Goal: Task Accomplishment & Management: Manage account settings

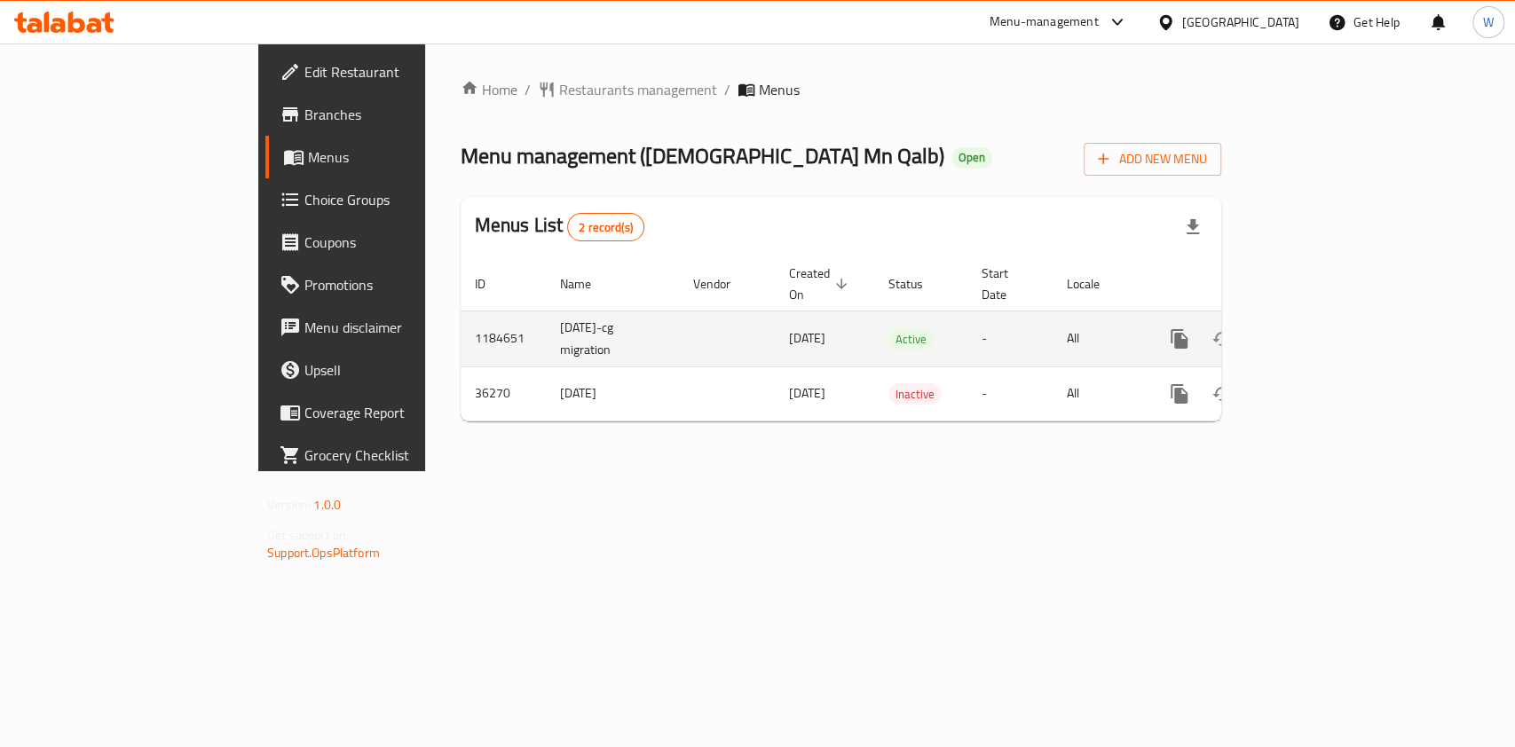
click at [1318, 328] on icon "enhanced table" at bounding box center [1307, 338] width 21 height 21
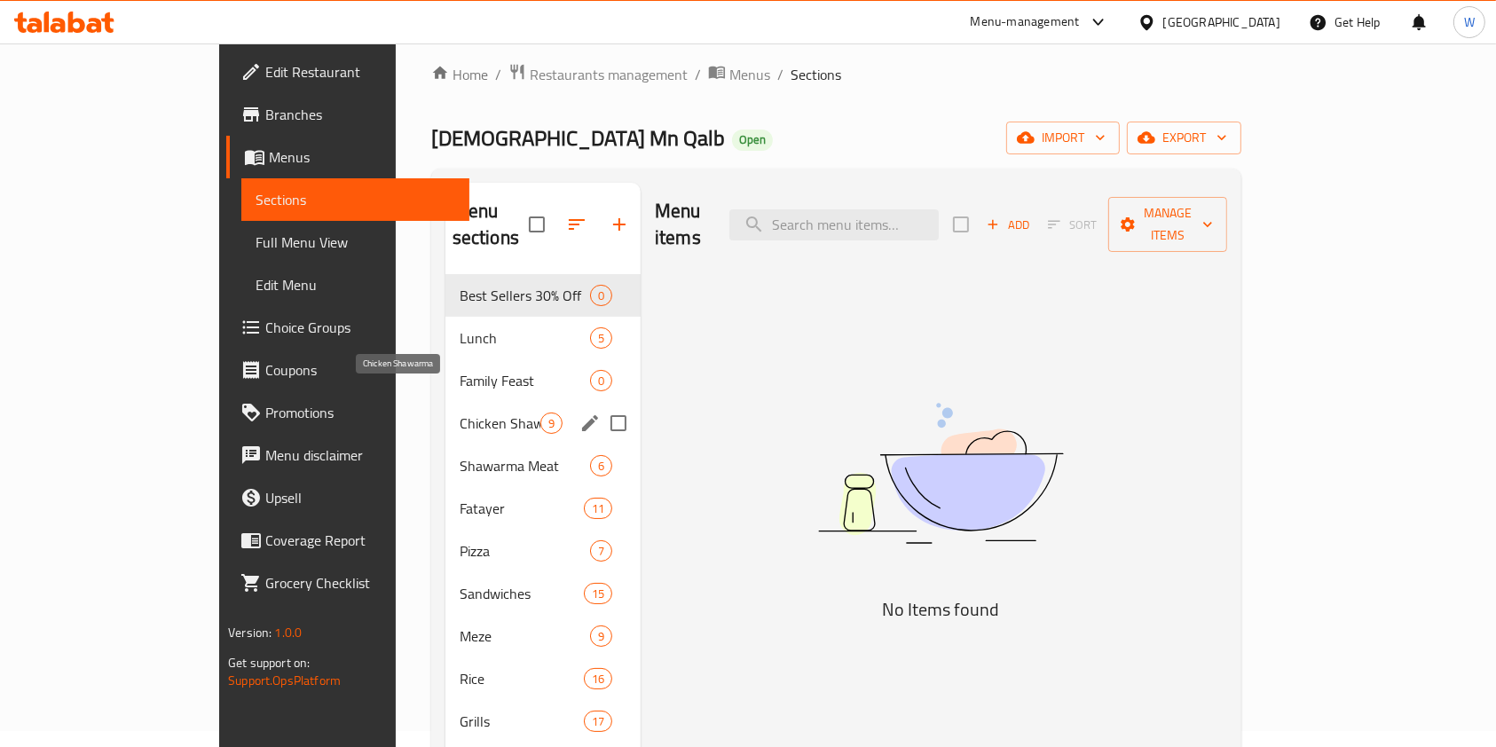
scroll to position [118, 0]
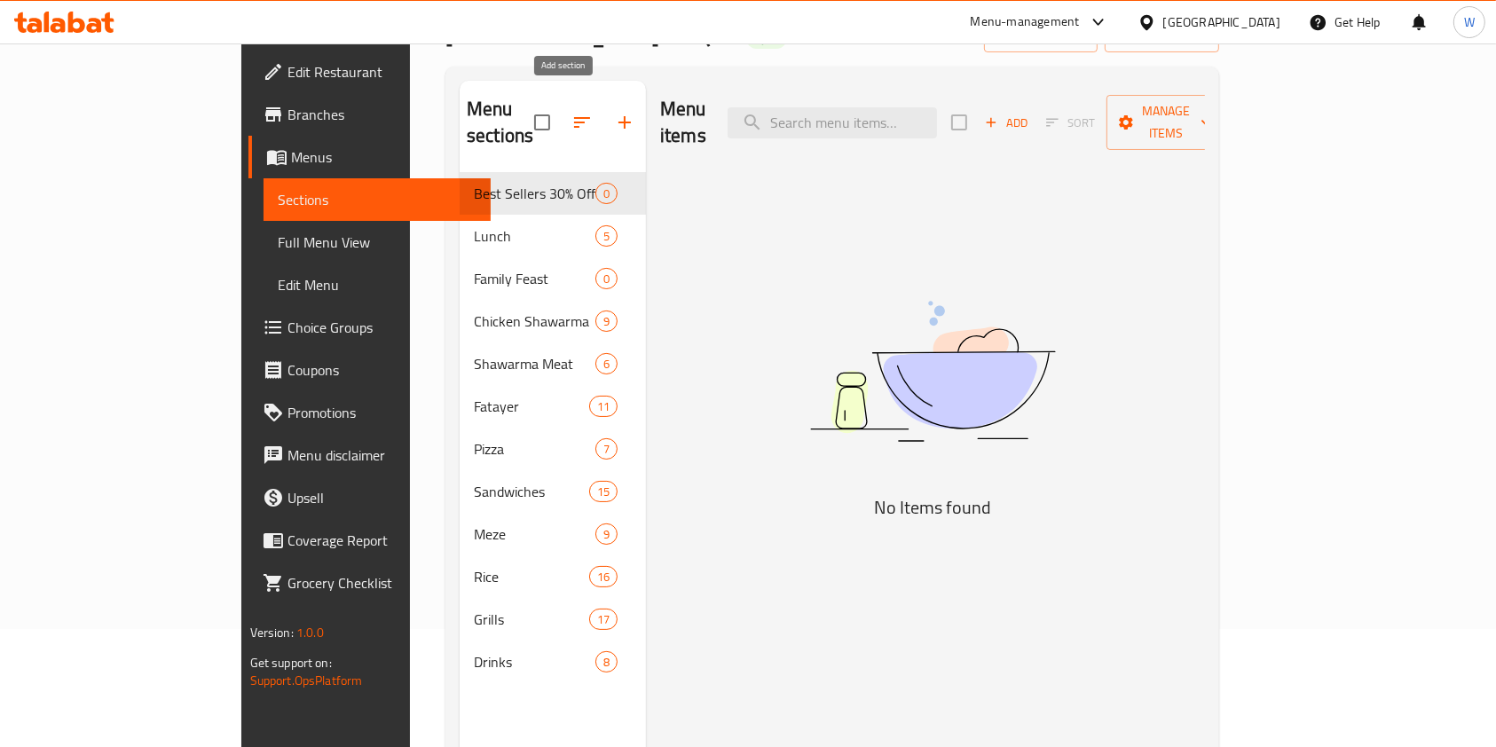
click at [614, 112] on icon "button" at bounding box center [624, 122] width 21 height 21
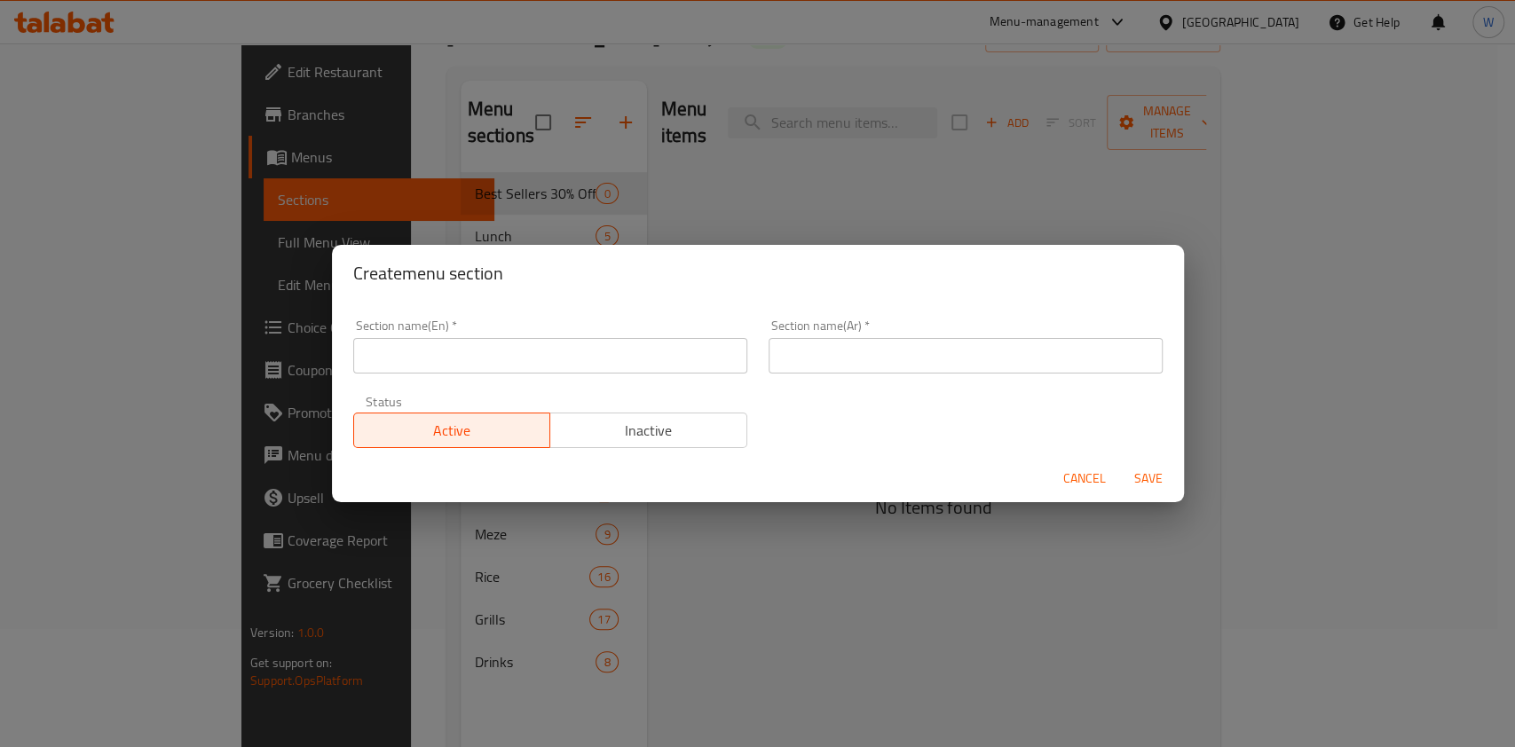
click at [454, 389] on div "Status Active Inactive" at bounding box center [550, 421] width 415 height 75
click at [460, 359] on input "text" at bounding box center [550, 355] width 394 height 35
type input "M41"
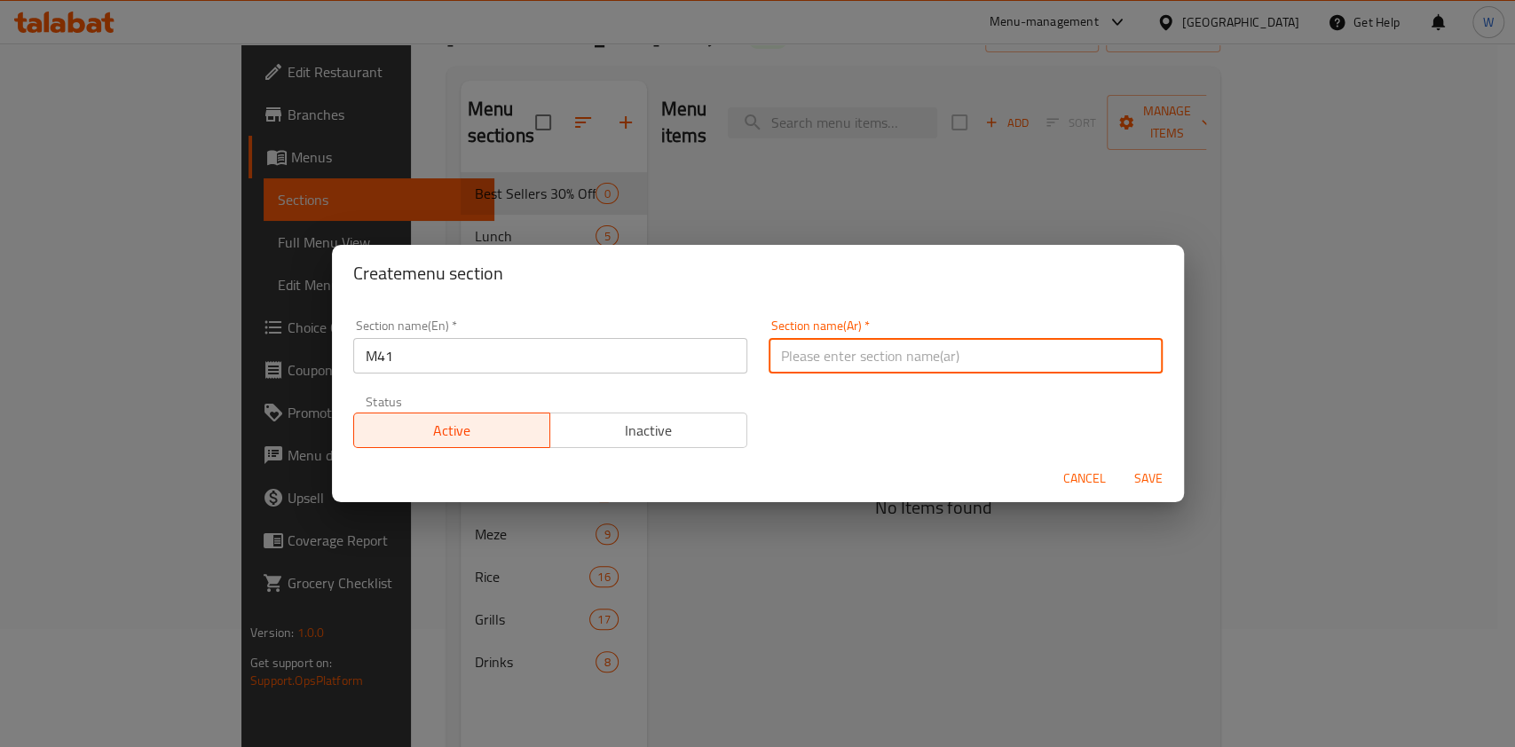
click at [871, 358] on input "text" at bounding box center [966, 355] width 394 height 35
type input "U"
type input "‘"
type input "إم41"
click at [1164, 469] on span "Save" at bounding box center [1148, 479] width 43 height 22
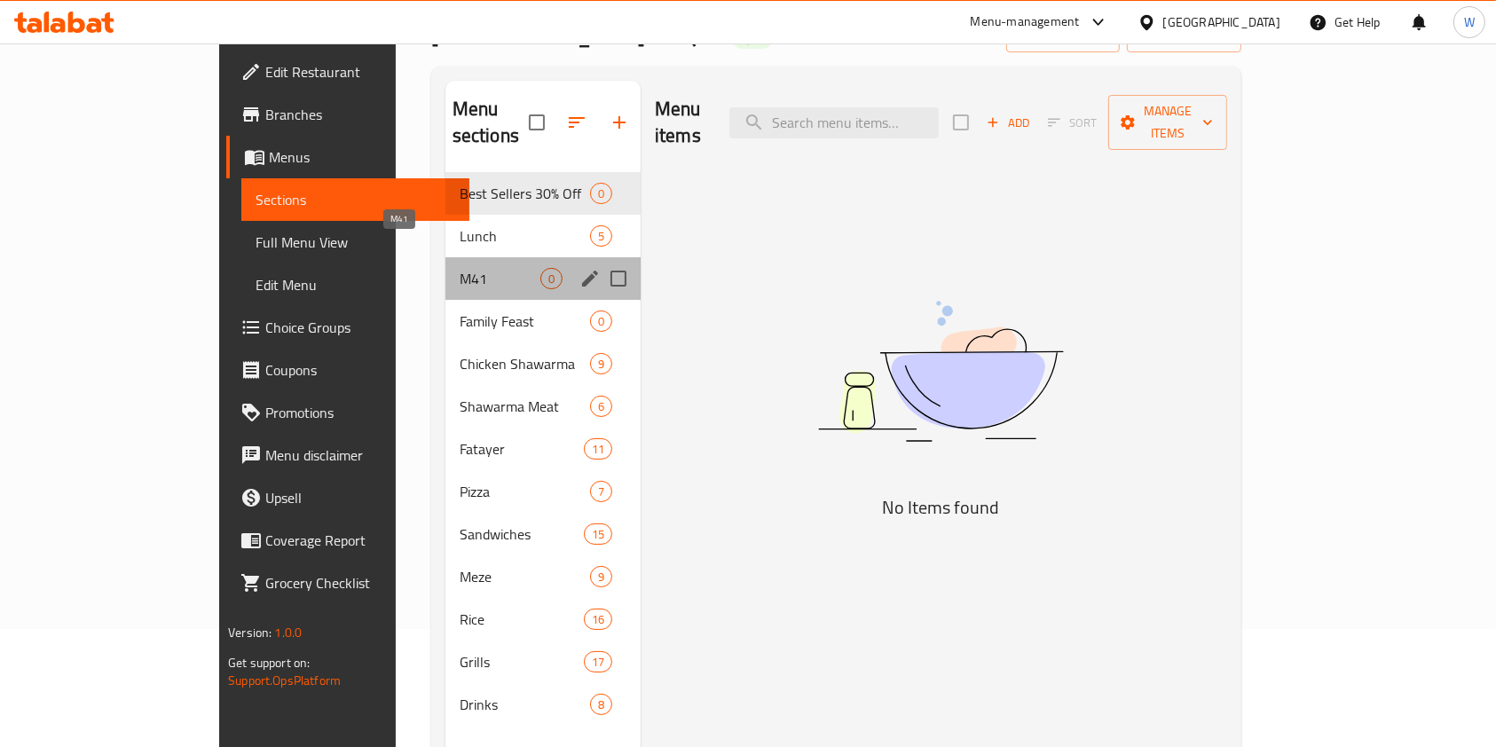
click at [460, 268] on span "M41" at bounding box center [500, 278] width 81 height 21
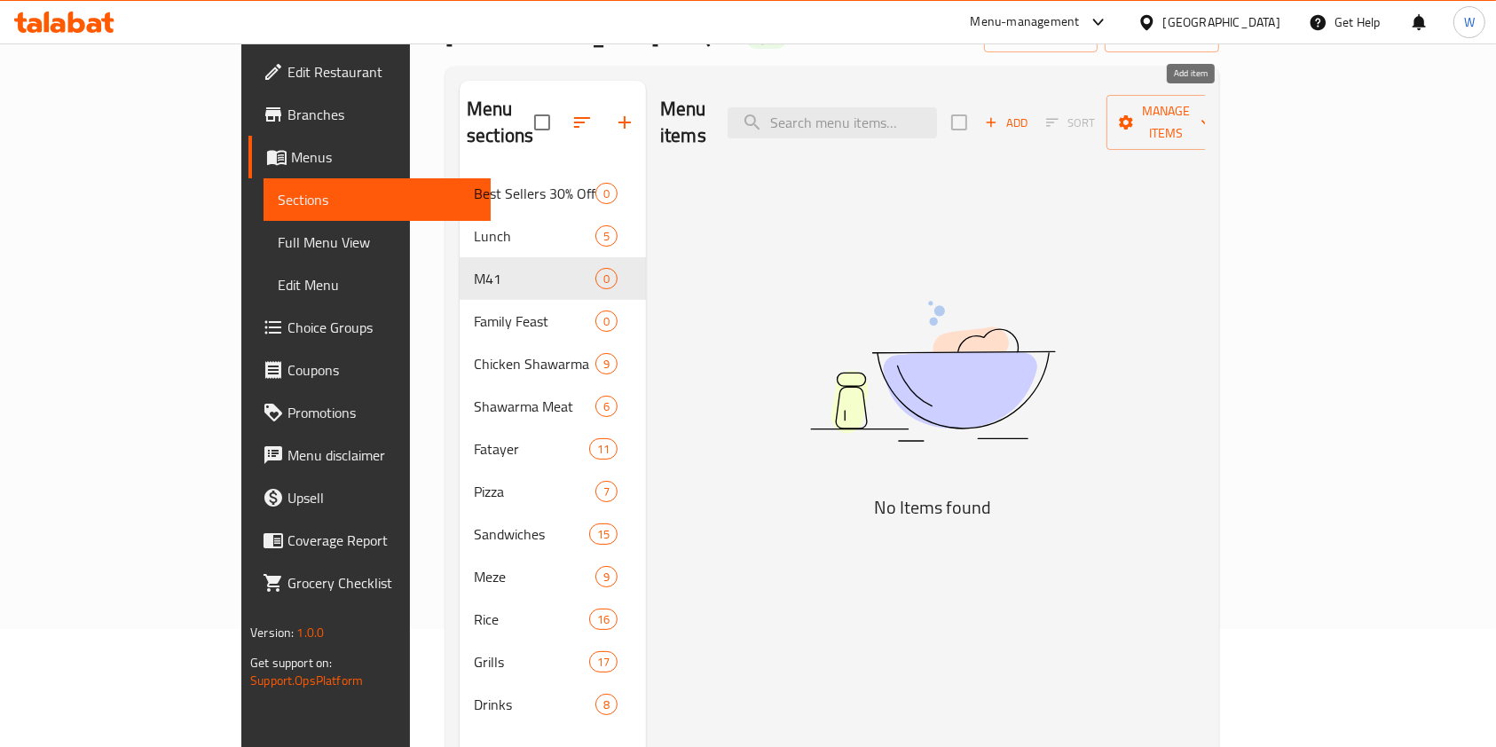
click at [1030, 117] on span "Add" at bounding box center [1006, 123] width 48 height 20
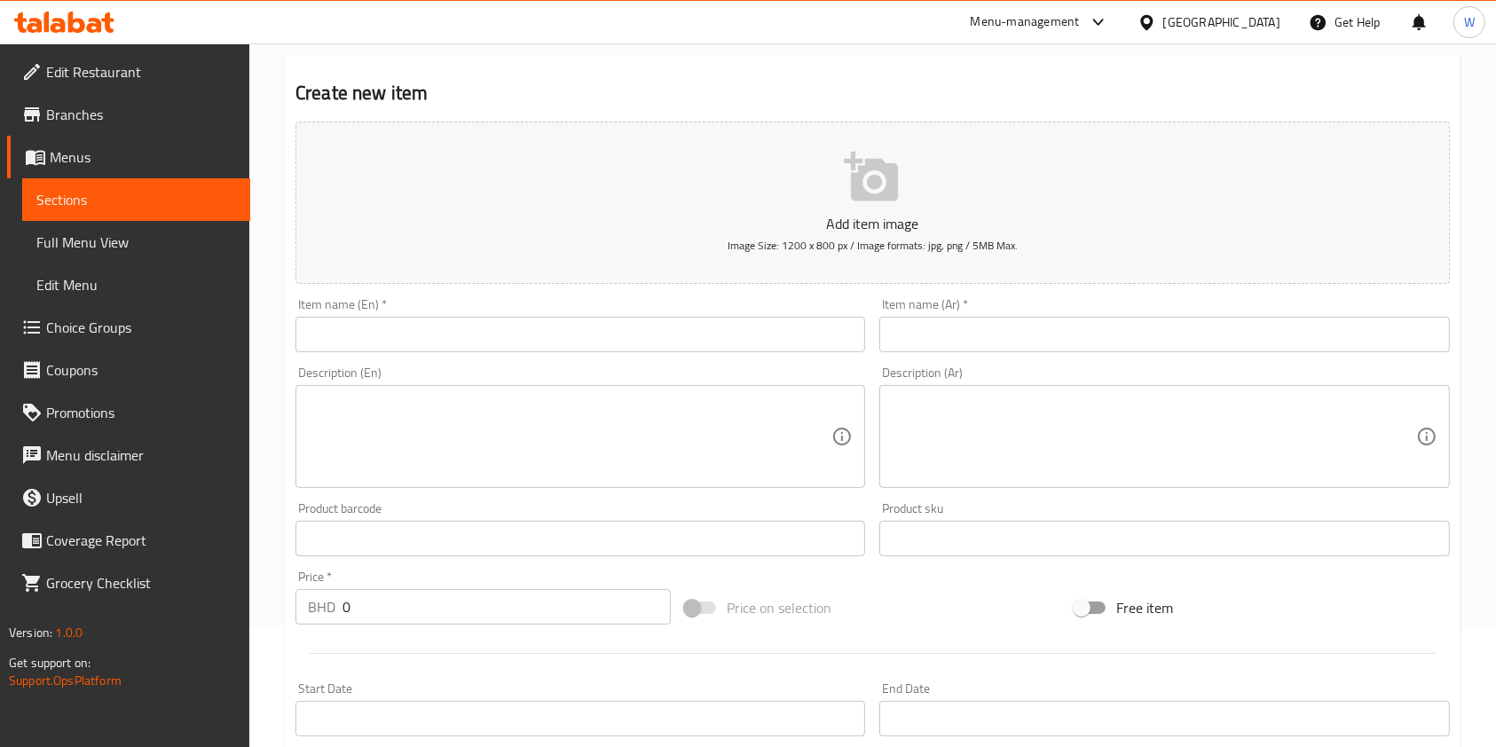
drag, startPoint x: 498, startPoint y: 352, endPoint x: 511, endPoint y: 335, distance: 22.2
click at [498, 352] on input "text" at bounding box center [581, 334] width 570 height 35
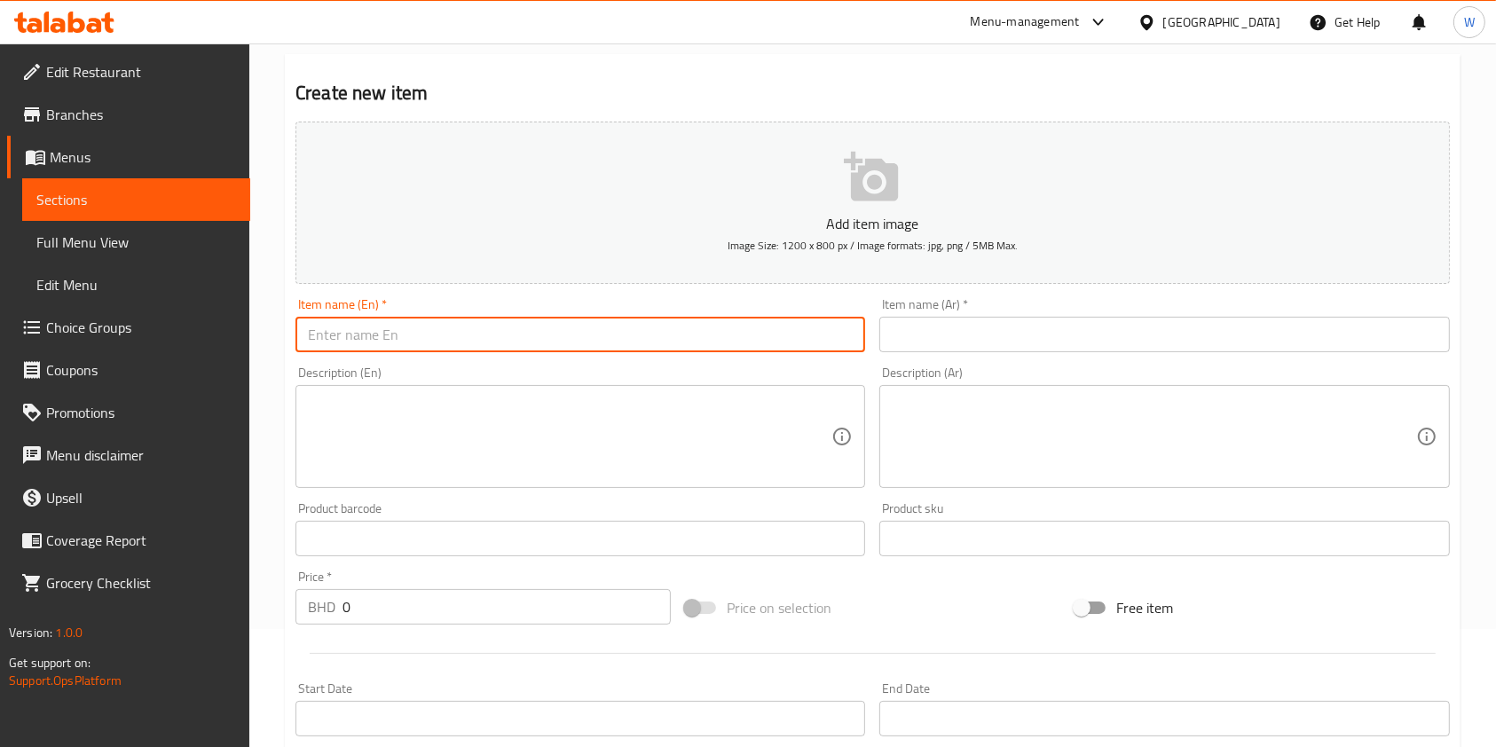
click at [513, 332] on input "text" at bounding box center [581, 334] width 570 height 35
paste input "Meat Kabab Iraqi Meal"
type input "Meat Kabab Iraqi Meal"
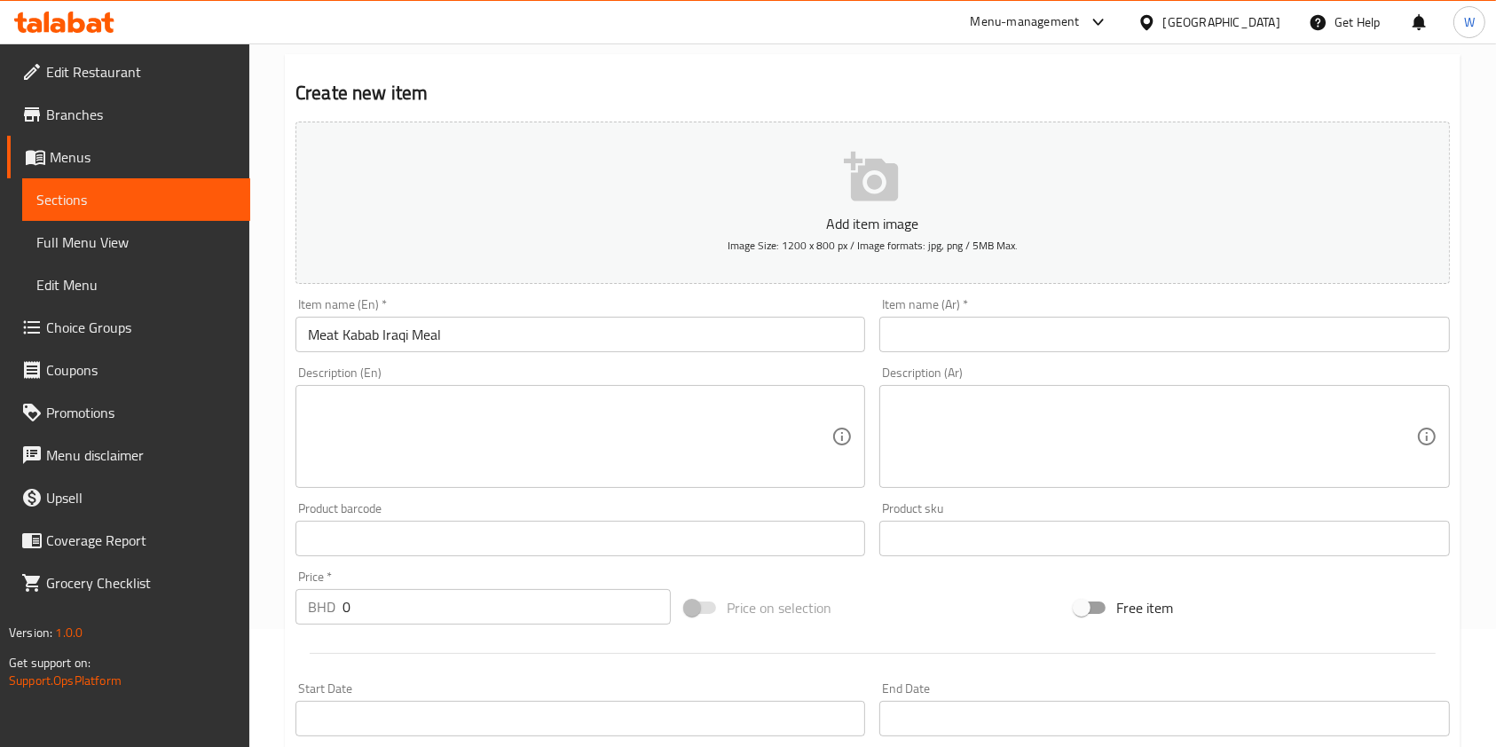
click at [366, 434] on textarea at bounding box center [570, 437] width 524 height 84
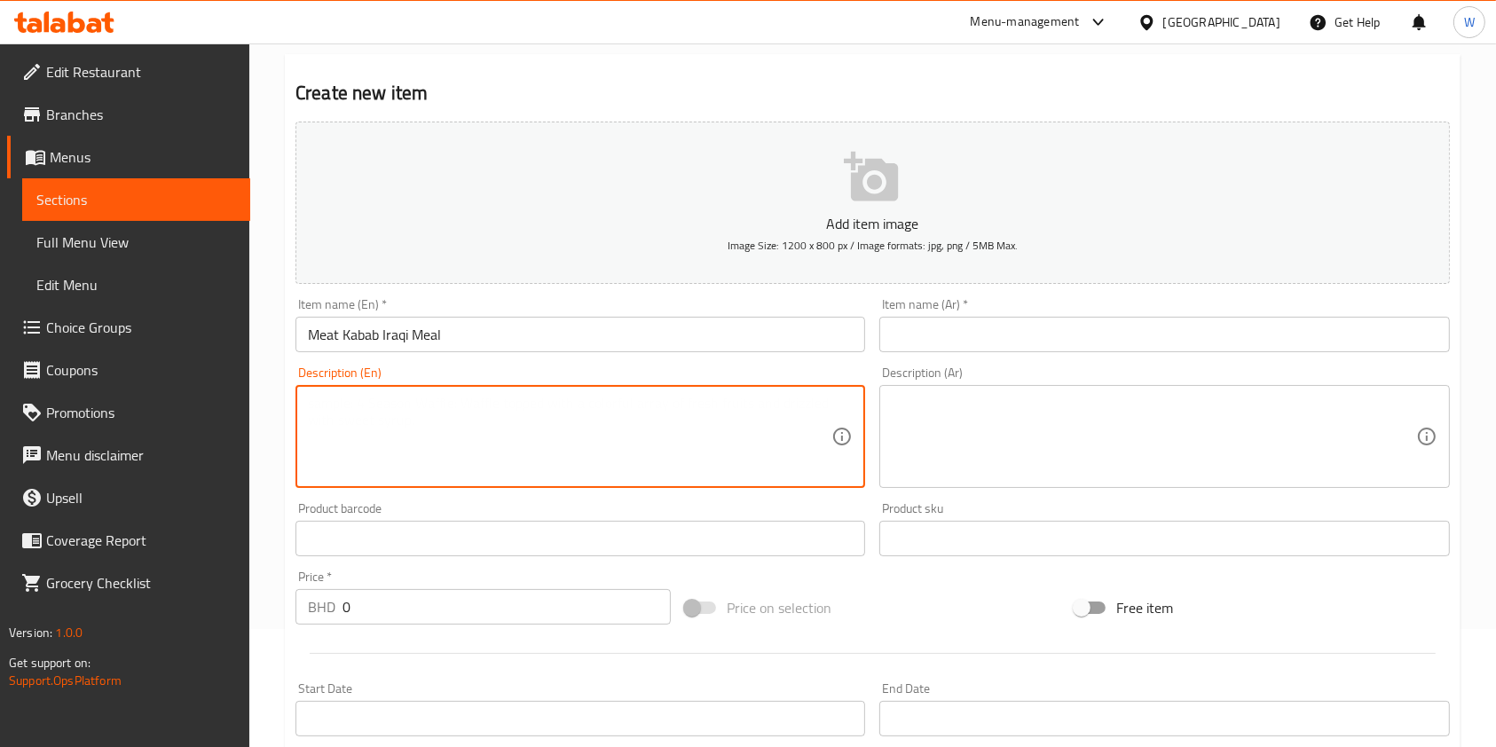
paste textarea "2 seekh of Meat Kebab Iraqi + Hummus + Your choice of drink"
type textarea "2 seekh of Meat Kebab Iraqi + Hummus + Your choice of drink"
click at [941, 418] on textarea at bounding box center [1154, 437] width 524 height 84
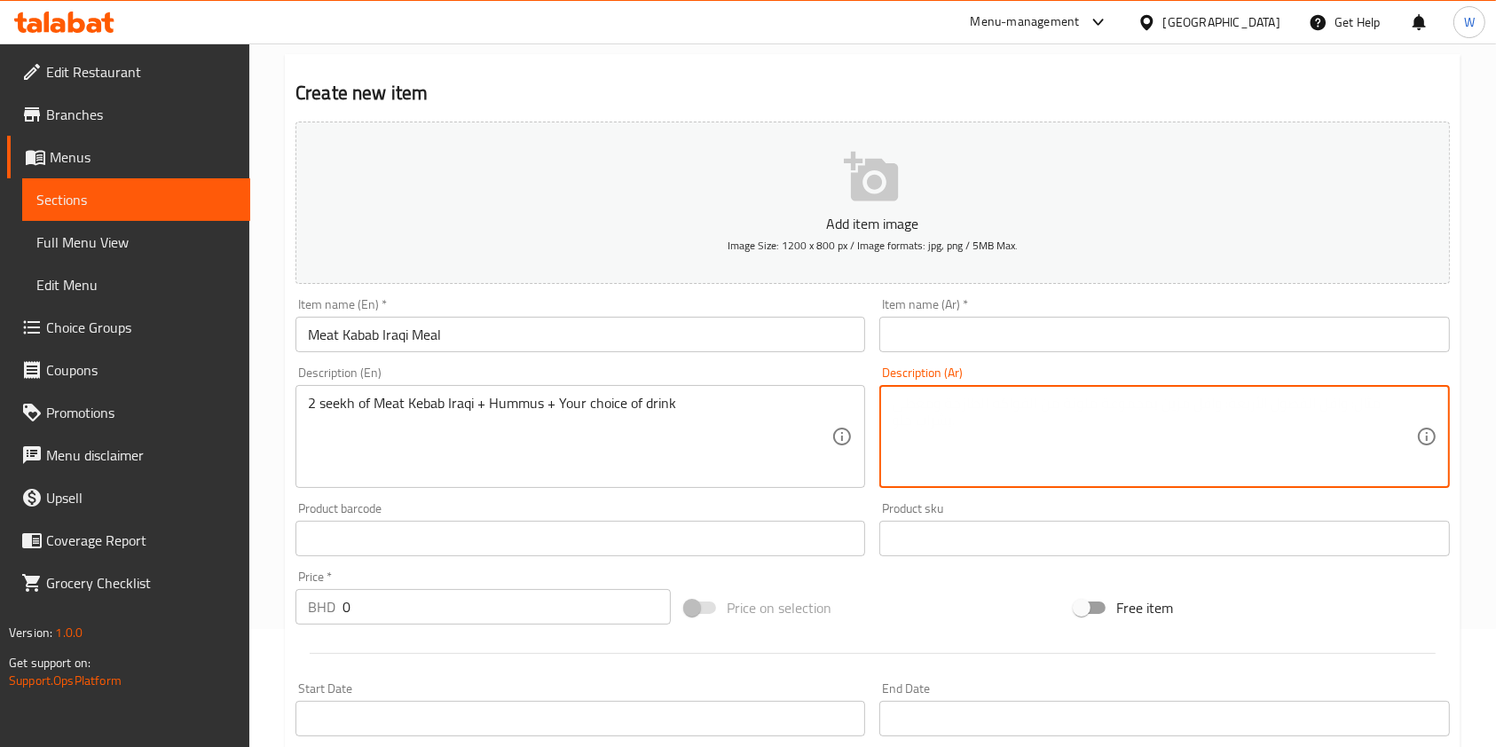
paste textarea "2 سيخ كباب لحم عراقي + [GEOGRAPHIC_DATA] + مشروب من اختيارك"
type textarea "2 سيخ كباب لحم عراقي + [GEOGRAPHIC_DATA] + مشروب من اختيارك"
click at [351, 344] on input "Meat Kabab Iraqi Meal" at bounding box center [581, 334] width 570 height 35
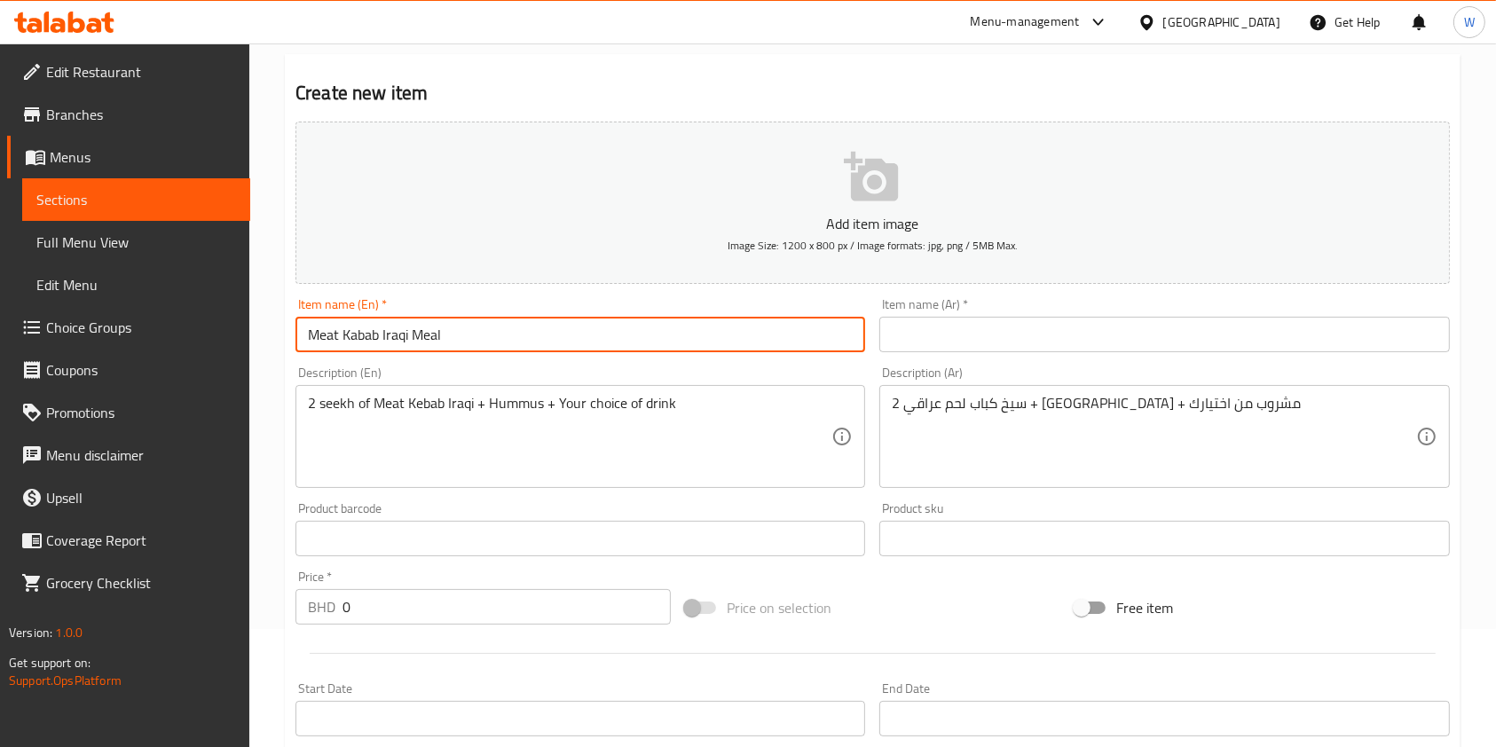
click at [351, 344] on input "Meat Kabab Iraqi Meal" at bounding box center [581, 334] width 570 height 35
click at [973, 330] on input "text" at bounding box center [1164, 334] width 570 height 35
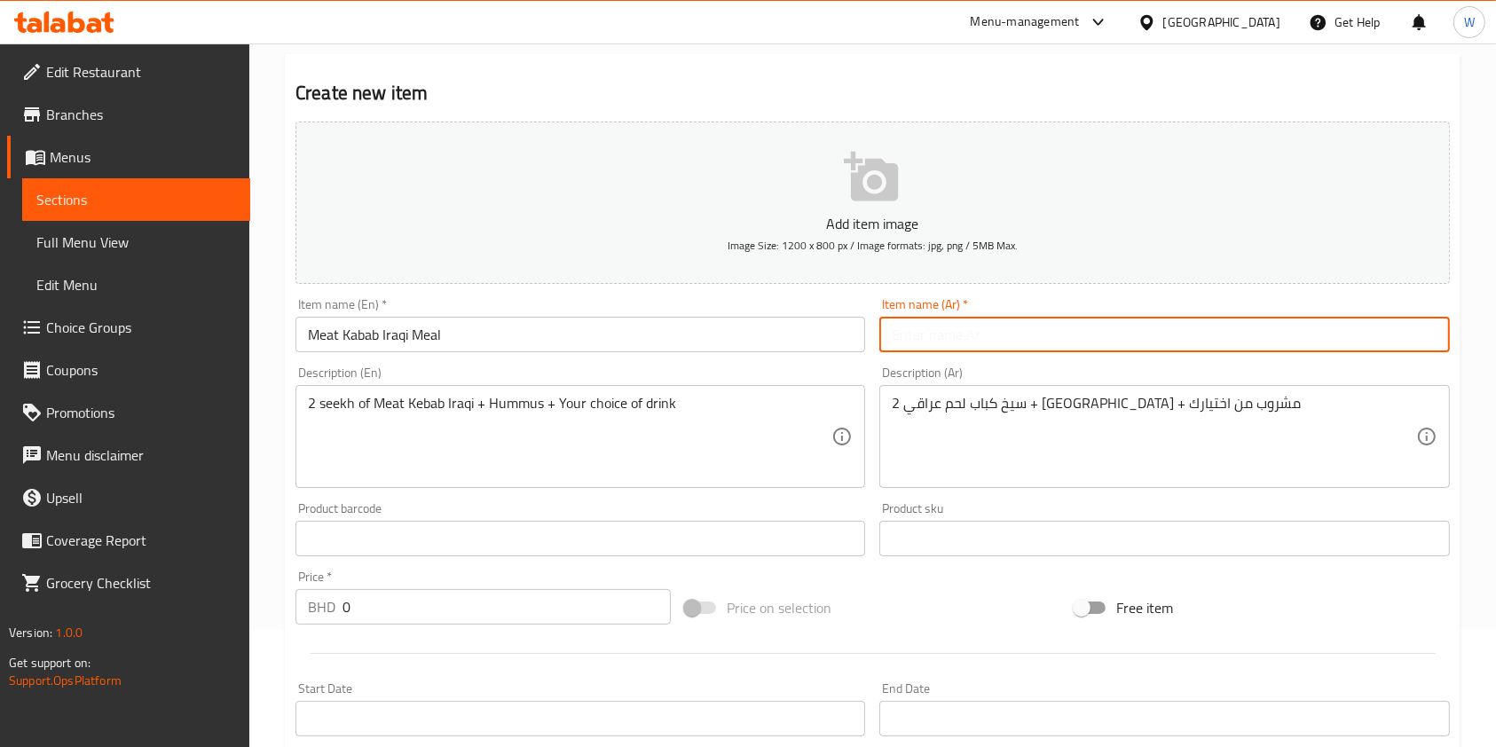
paste input "وجبة كباب لحم عراقي"
type input "وجبة كباب لحم عراقي"
click at [781, 598] on span "Price on selection" at bounding box center [779, 607] width 105 height 21
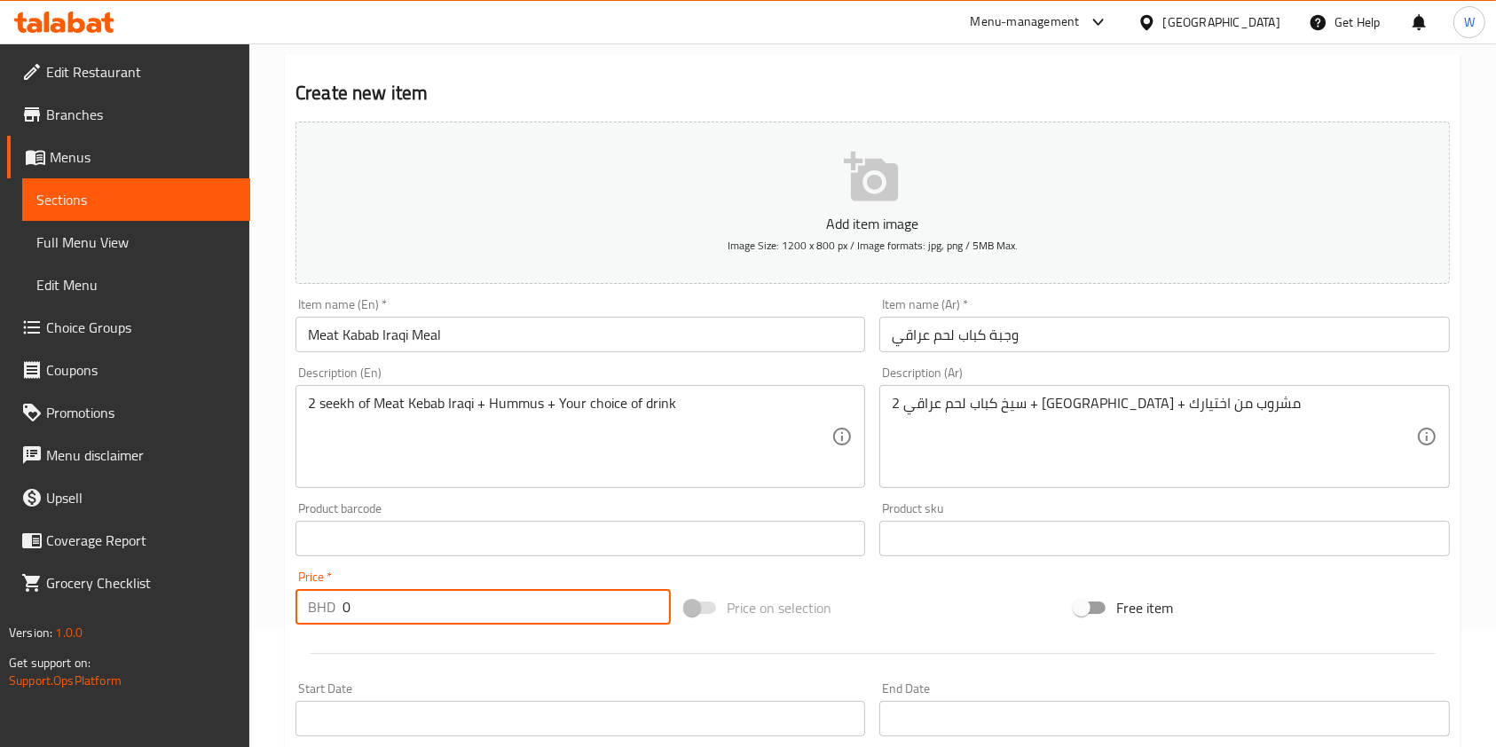
drag, startPoint x: 409, startPoint y: 611, endPoint x: 311, endPoint y: 615, distance: 98.6
click at [311, 615] on div "BHD 0 Price *" at bounding box center [483, 606] width 375 height 35
paste input "2.9"
type input "2.9"
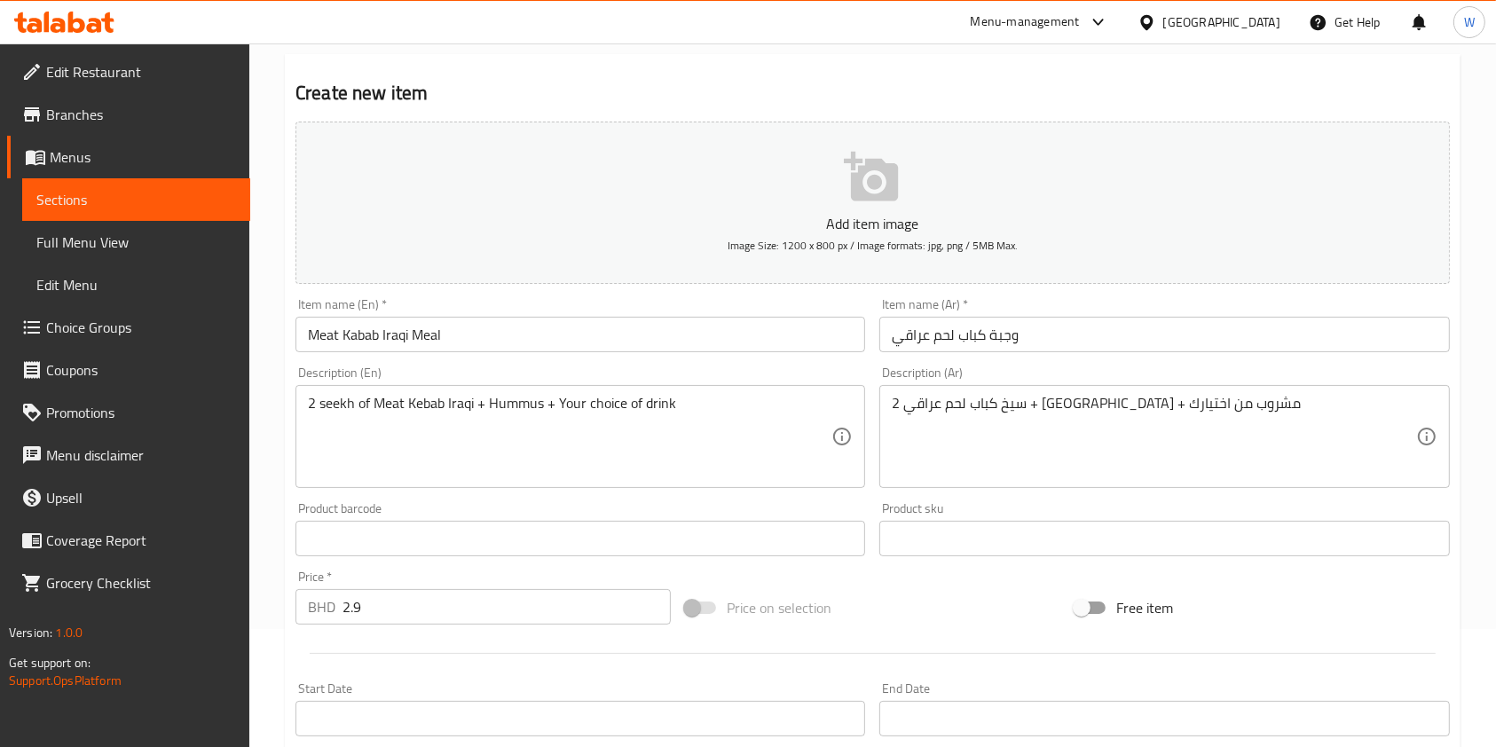
click at [390, 647] on div at bounding box center [872, 653] width 1169 height 43
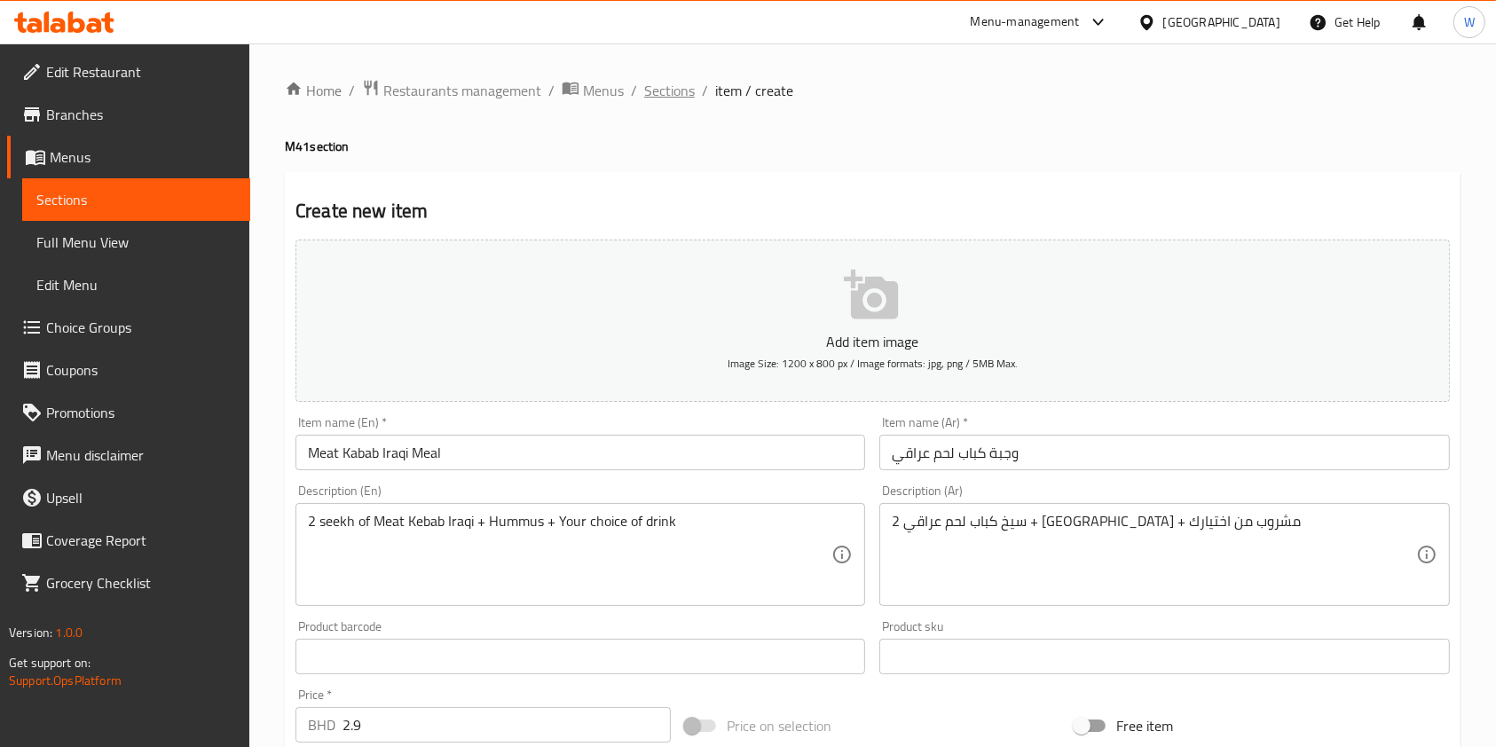
click at [667, 94] on span "Sections" at bounding box center [669, 90] width 51 height 21
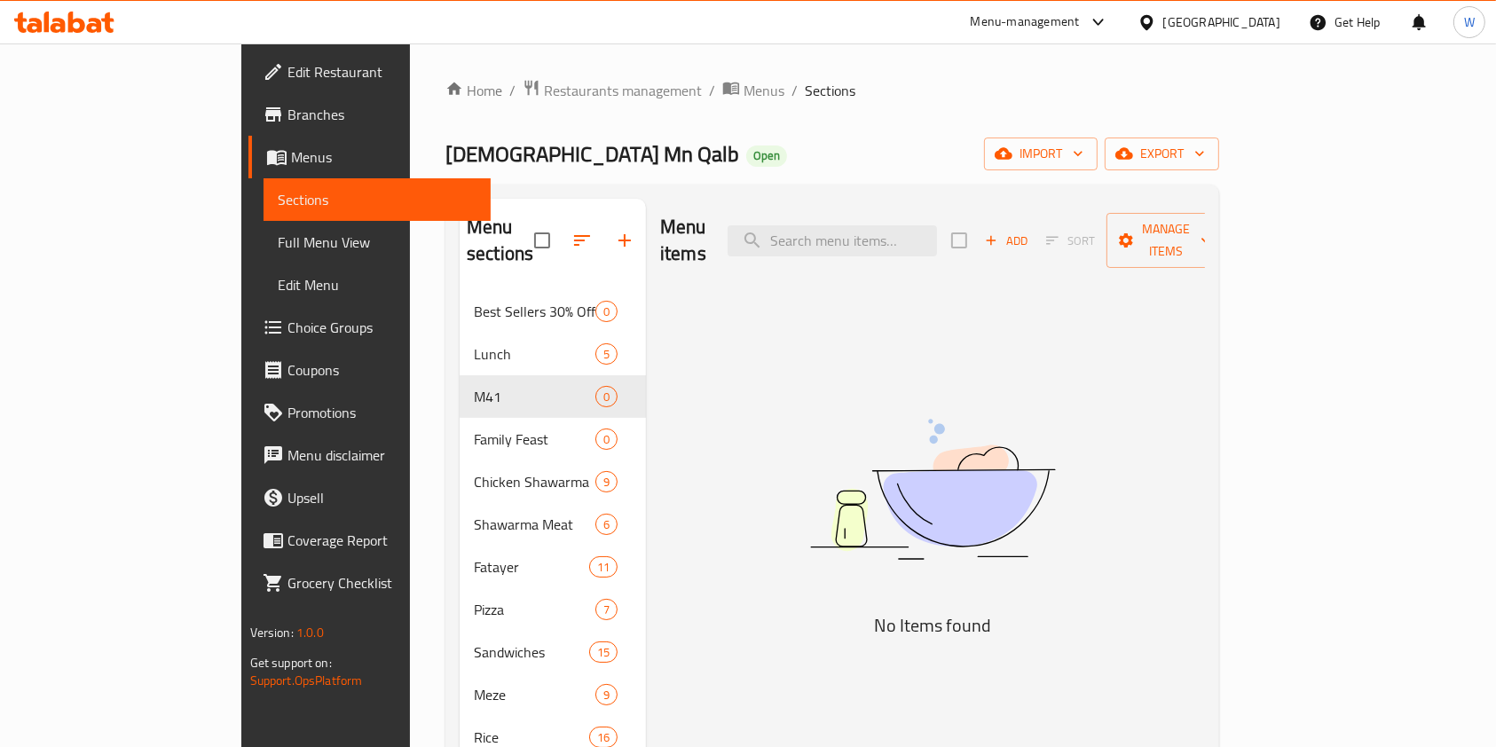
click at [1030, 233] on span "Add" at bounding box center [1006, 241] width 48 height 20
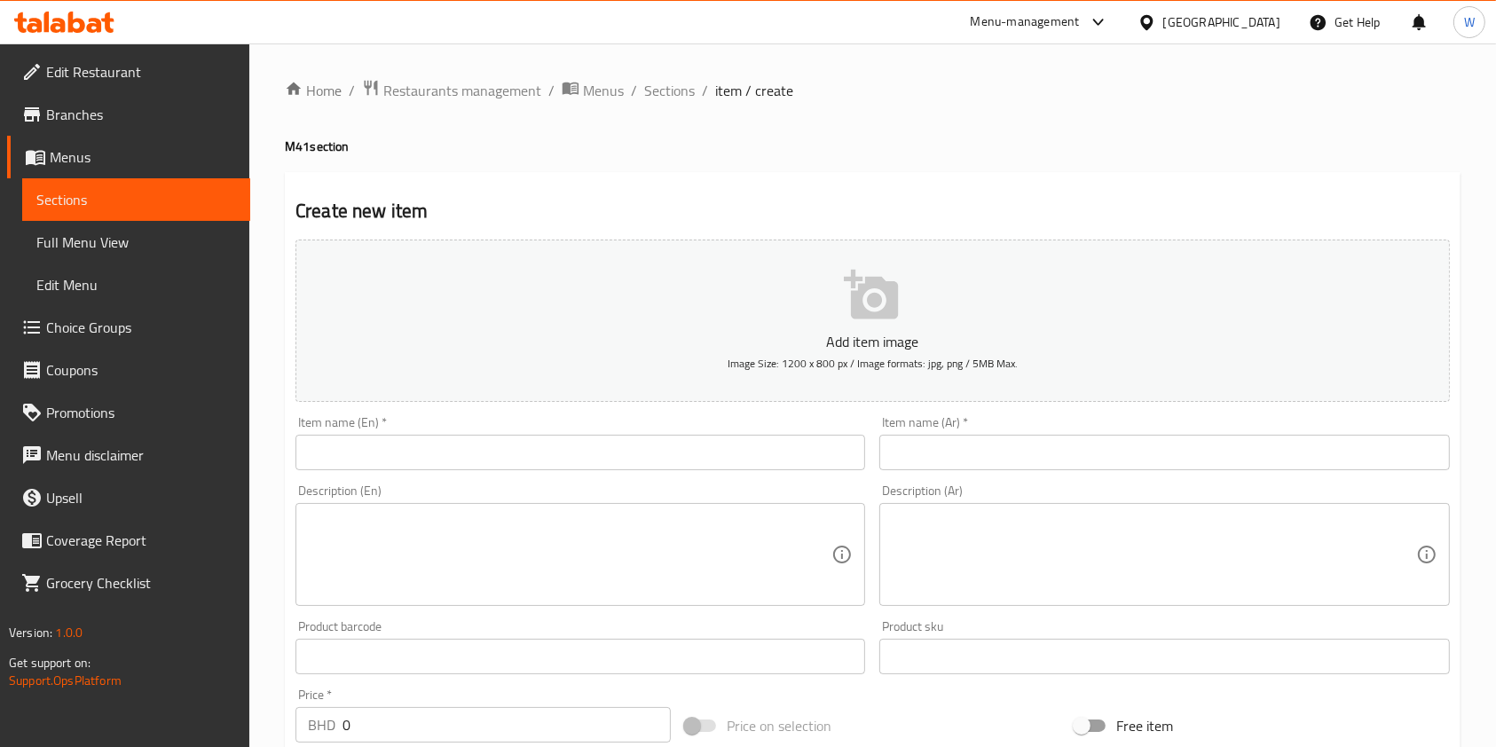
click at [484, 592] on textarea at bounding box center [570, 555] width 524 height 84
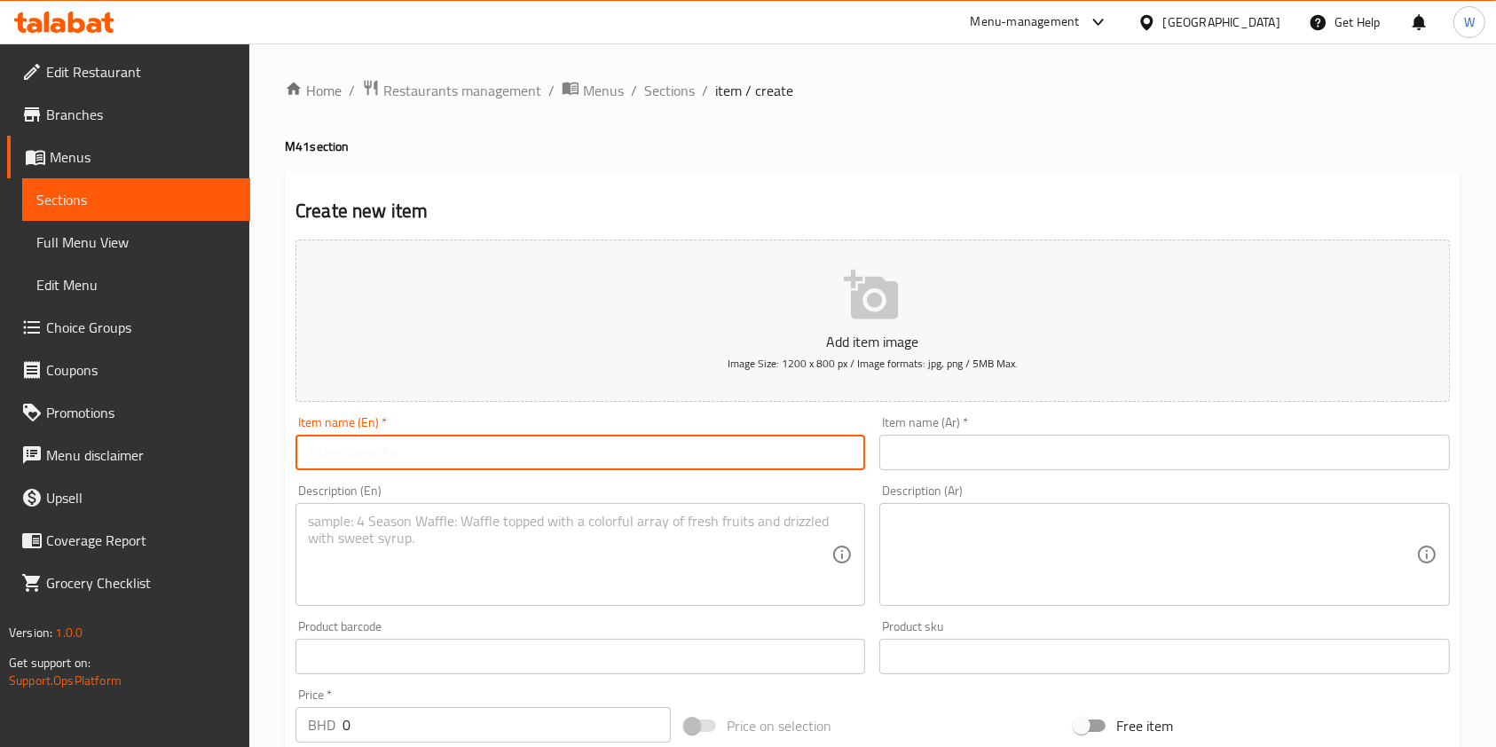
click at [518, 459] on input "text" at bounding box center [581, 452] width 570 height 35
paste input "Meat Kabab Iraqi Meal"
type input "Meat Kabab Iraqi Meal"
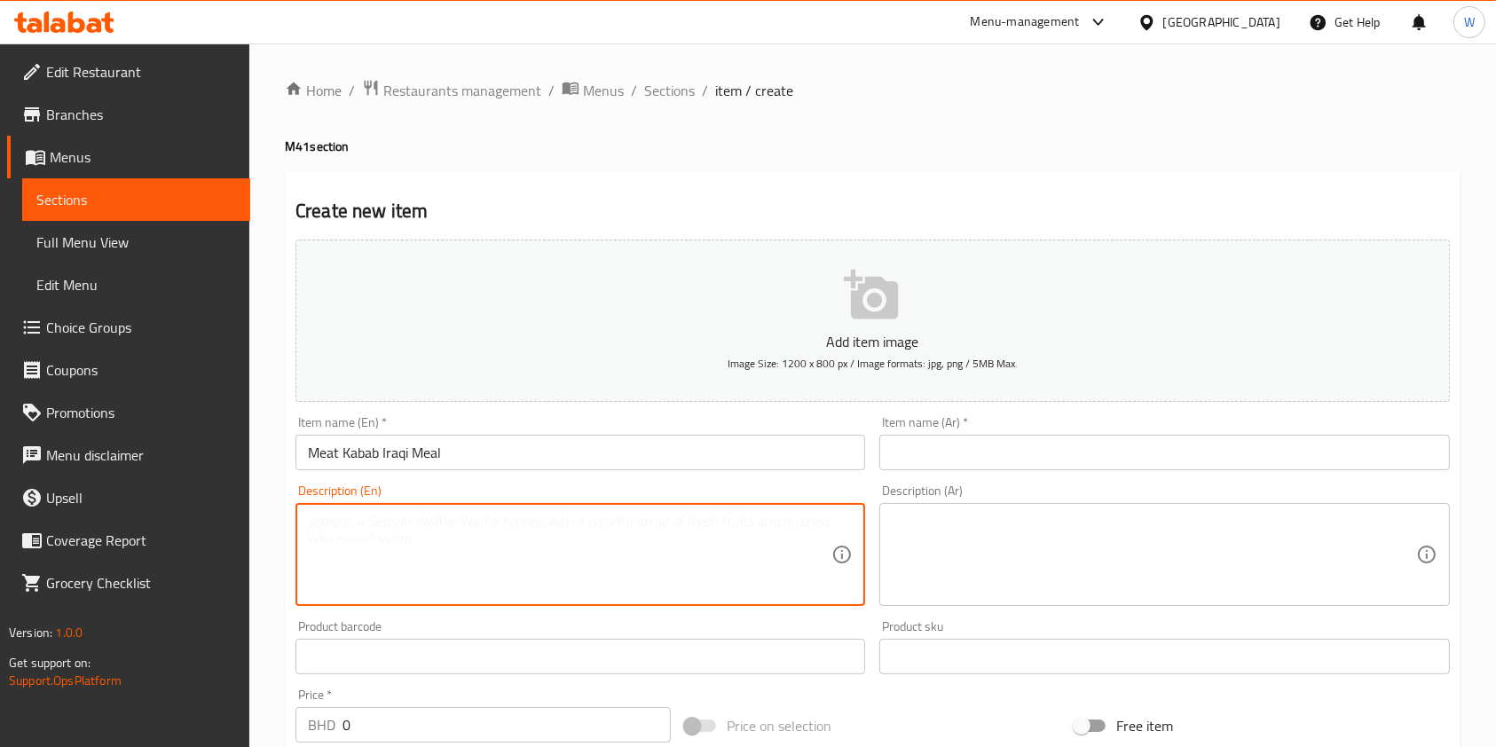
click at [596, 543] on textarea at bounding box center [570, 555] width 524 height 84
paste textarea "2 seekh of Meat Kebab Iraqi + Hummus + Your choice of drink"
type textarea "2 seekh of Meat Kebab Iraqi + Hummus + Your choice of drink"
click at [950, 451] on input "text" at bounding box center [1164, 452] width 570 height 35
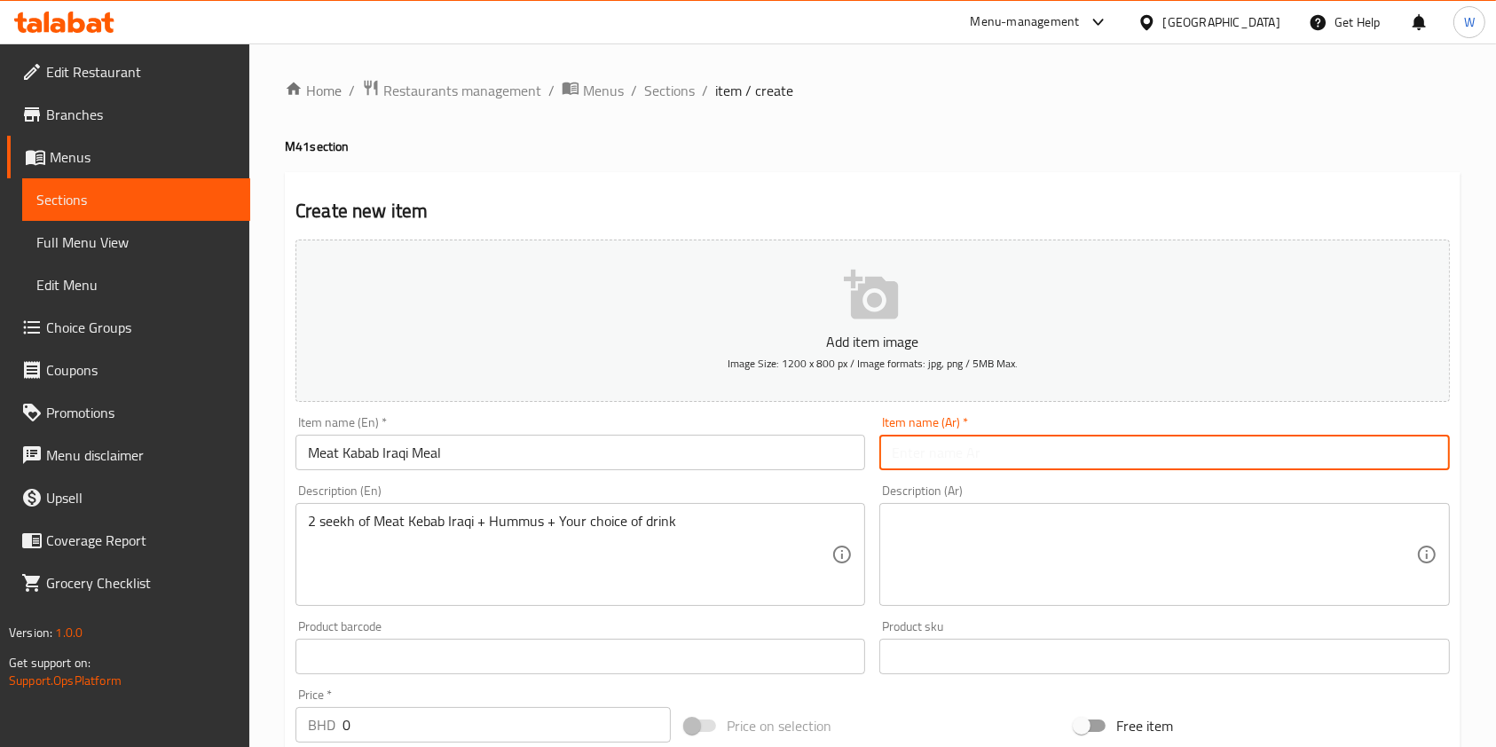
paste input "وجبة كباب لحم عراقي"
type input "وجبة كباب لحم عراقي"
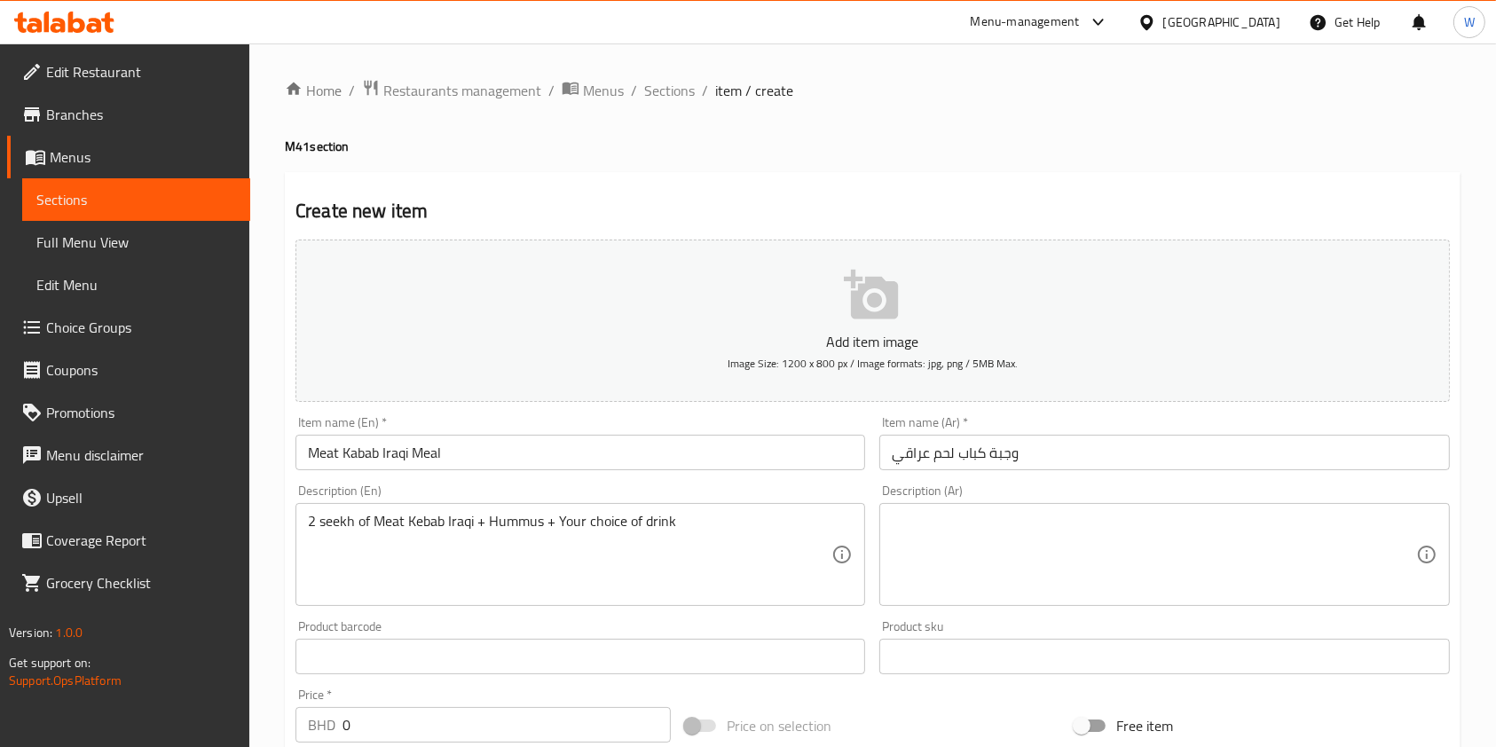
click at [612, 503] on div "2 seekh of Meat Kebab Iraqi + Hummus + Your choice of drink Description (En)" at bounding box center [581, 554] width 570 height 103
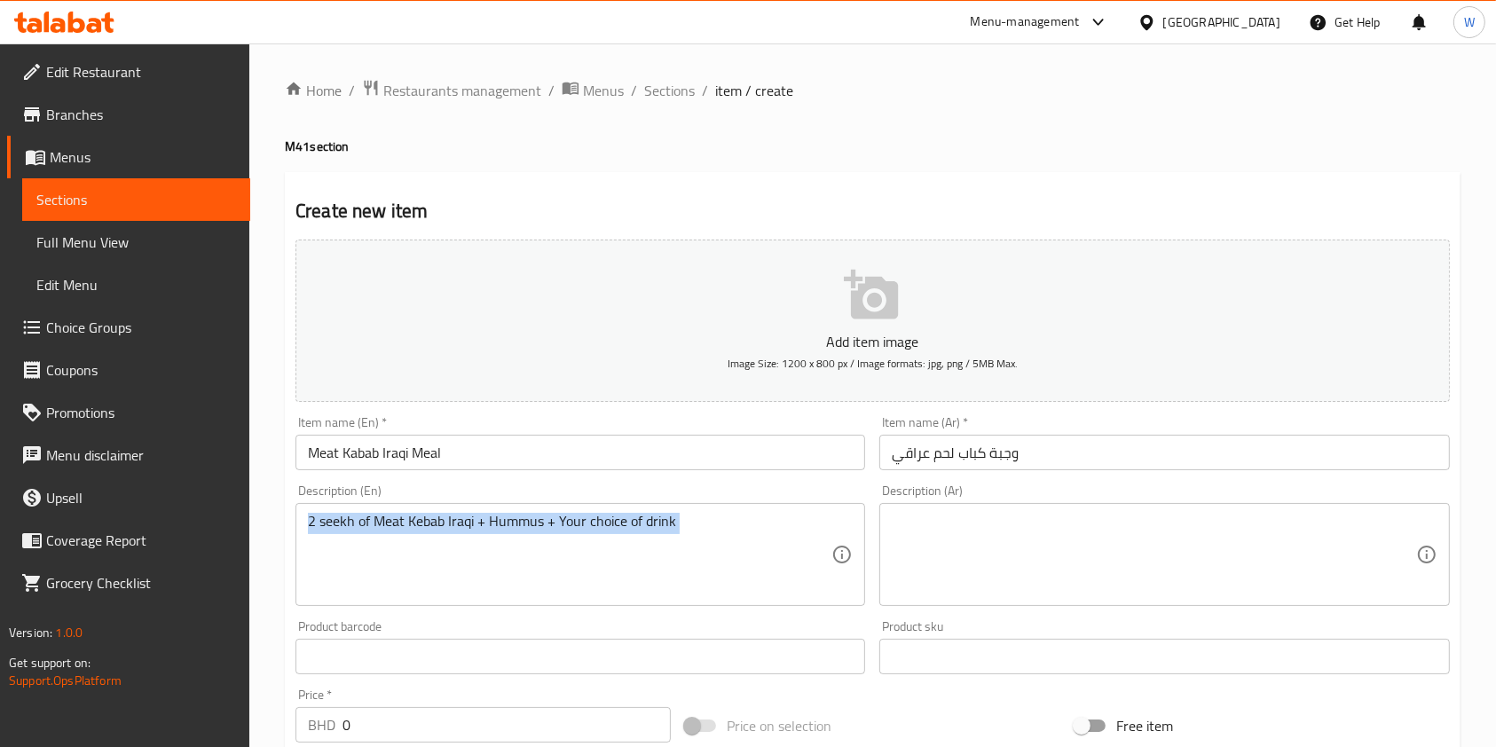
click at [611, 503] on div "2 seekh of Meat Kebab Iraqi + Hummus + Your choice of drink Description (En)" at bounding box center [581, 554] width 570 height 103
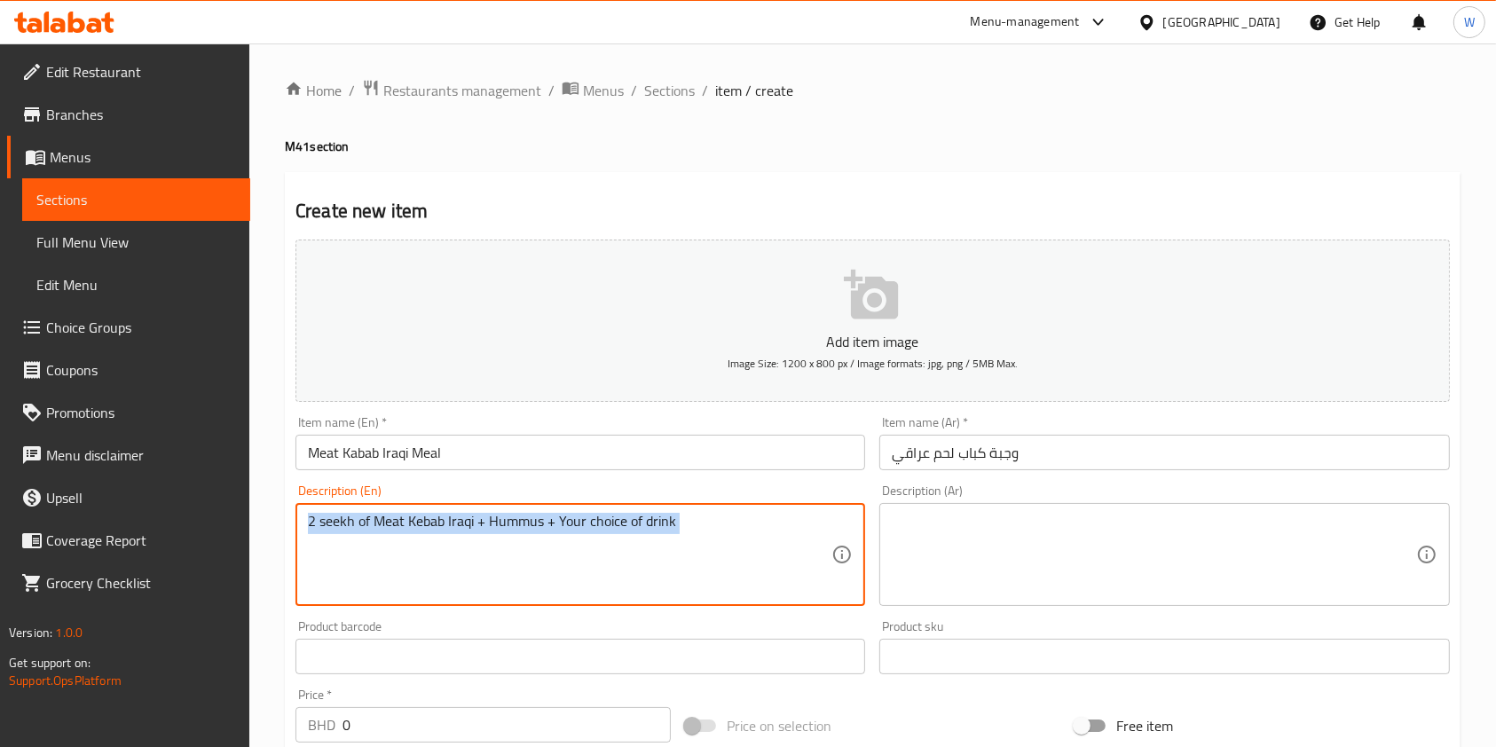
click at [611, 505] on div "2 seekh of Meat Kebab Iraqi + Hummus + Your choice of drink Description (En)" at bounding box center [581, 554] width 570 height 103
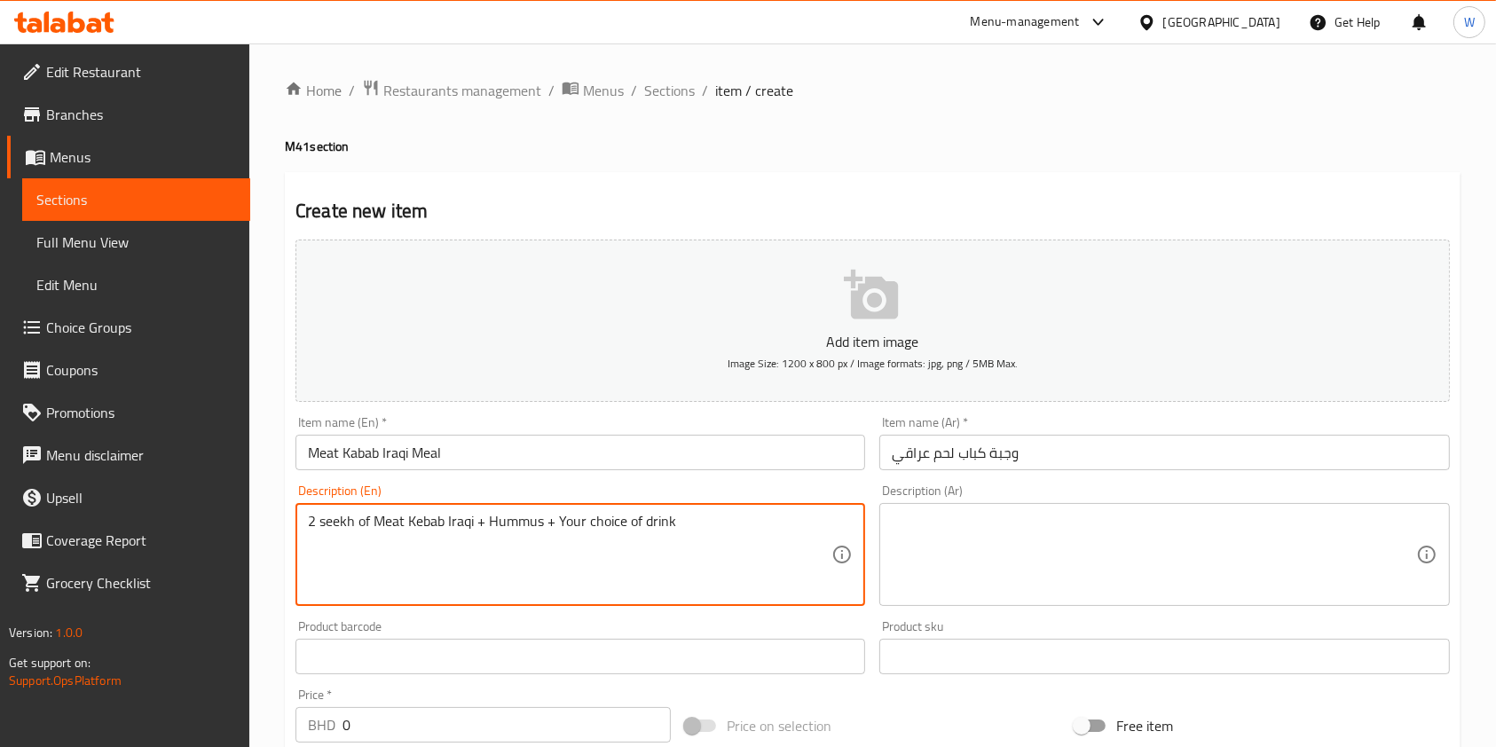
click at [611, 523] on textarea "2 seekh of Meat Kebab Iraqi + Hummus + Your choice of drink" at bounding box center [570, 555] width 524 height 84
click at [1046, 560] on textarea at bounding box center [1154, 555] width 524 height 84
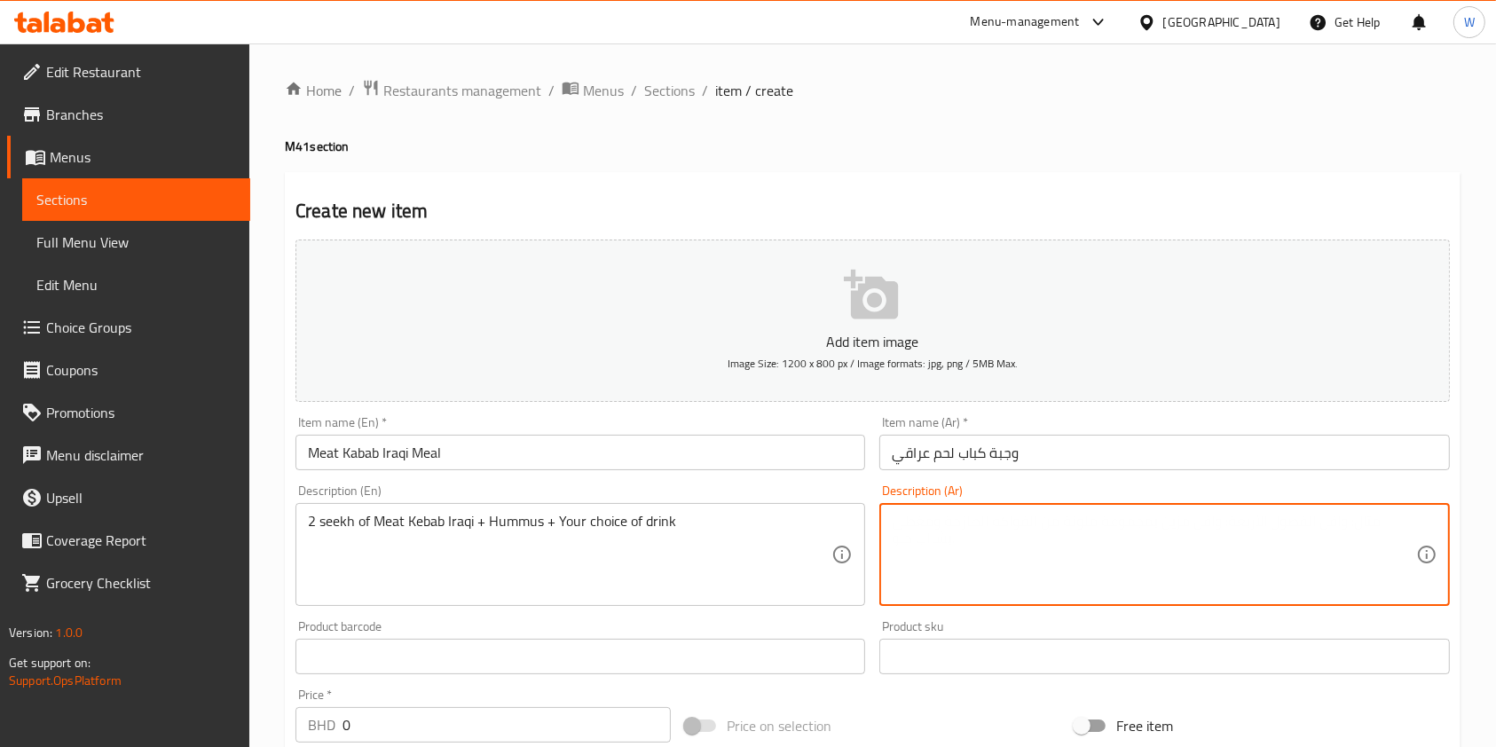
paste textarea "2 سيخ كباب لحم عراقي + [GEOGRAPHIC_DATA] + مشروب من اختيارك"
type textarea "2 سيخ كباب لحم عراقي + [GEOGRAPHIC_DATA] + مشروب من اختيارك"
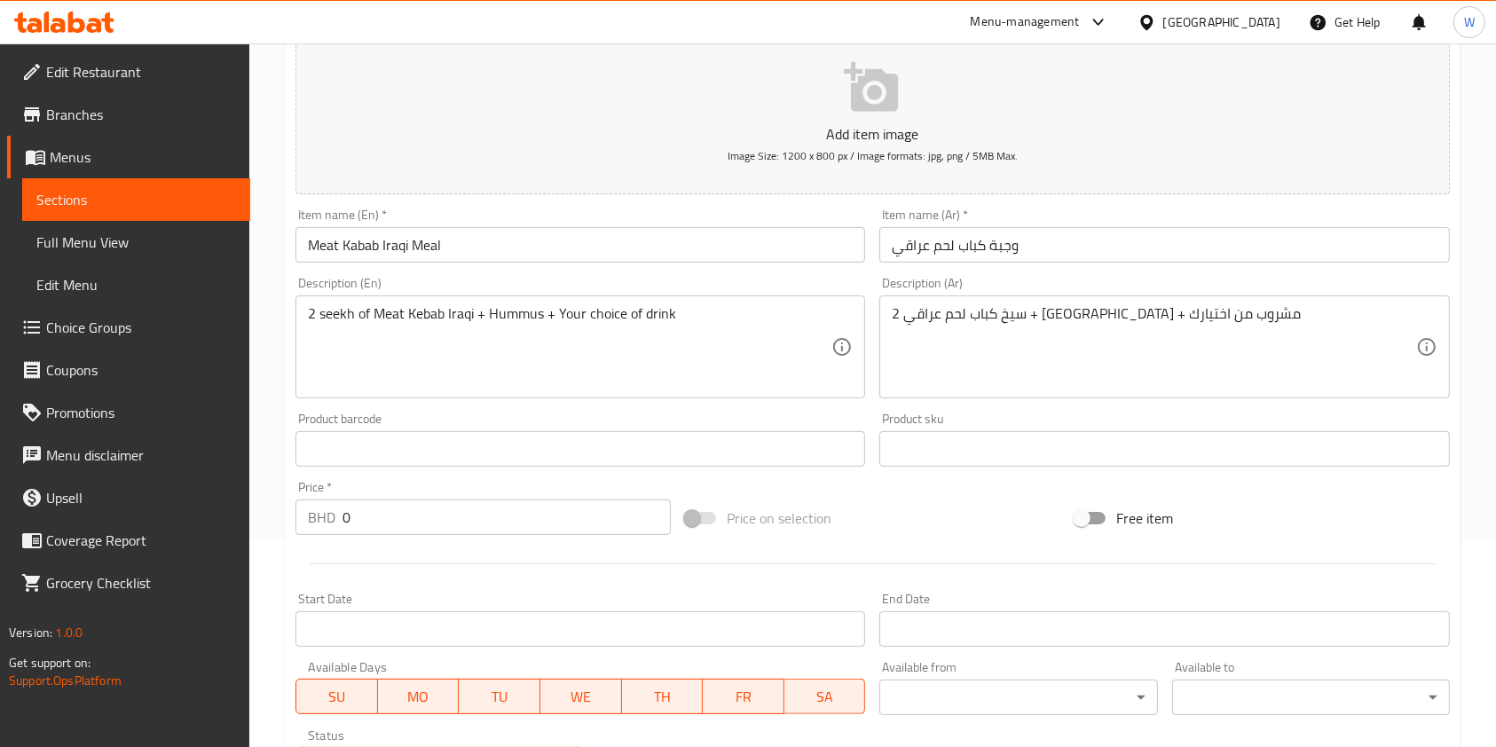
scroll to position [473, 0]
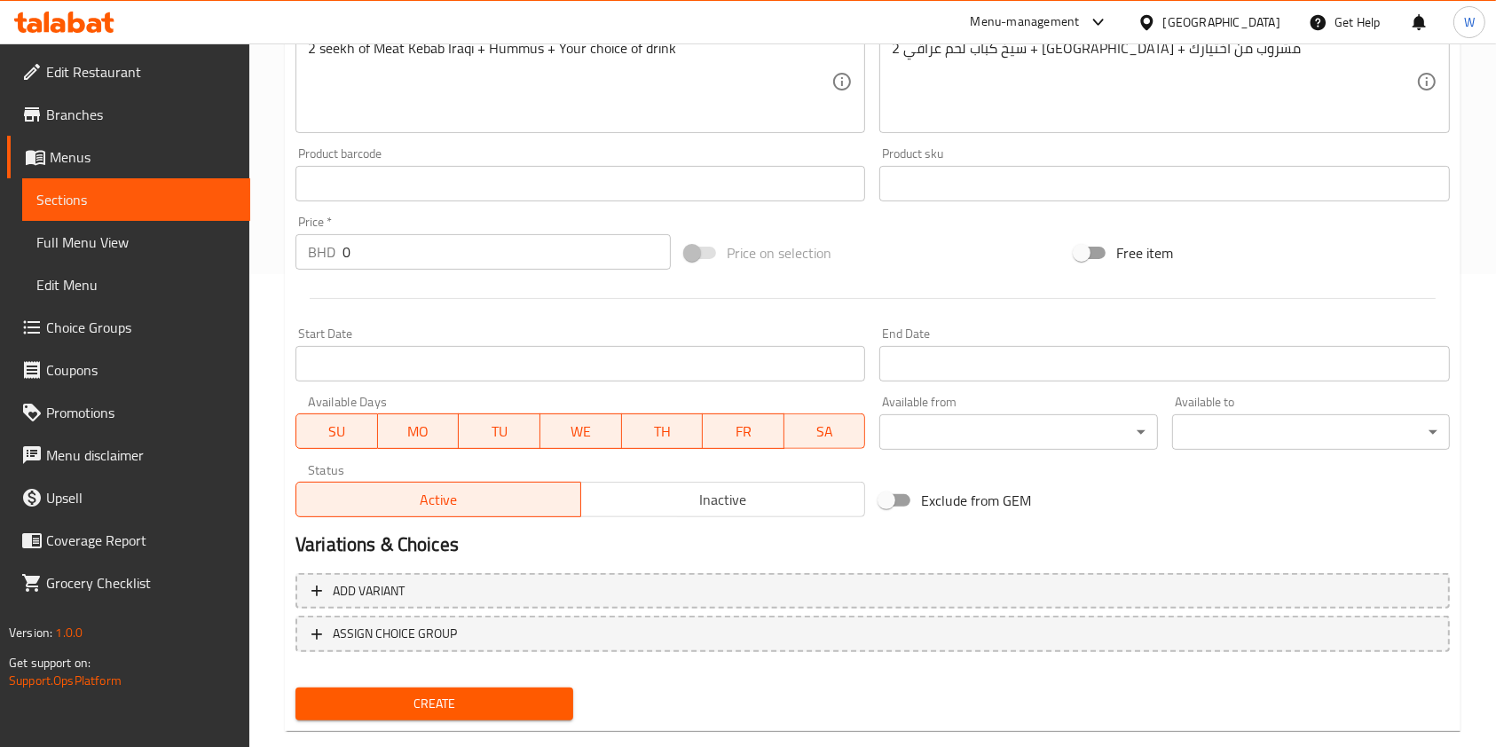
drag, startPoint x: 278, startPoint y: 259, endPoint x: 232, endPoint y: 264, distance: 46.5
click at [232, 264] on div "Edit Restaurant Branches Menus Sections Full Menu View Edit Menu Choice Groups …" at bounding box center [748, 175] width 1496 height 1210
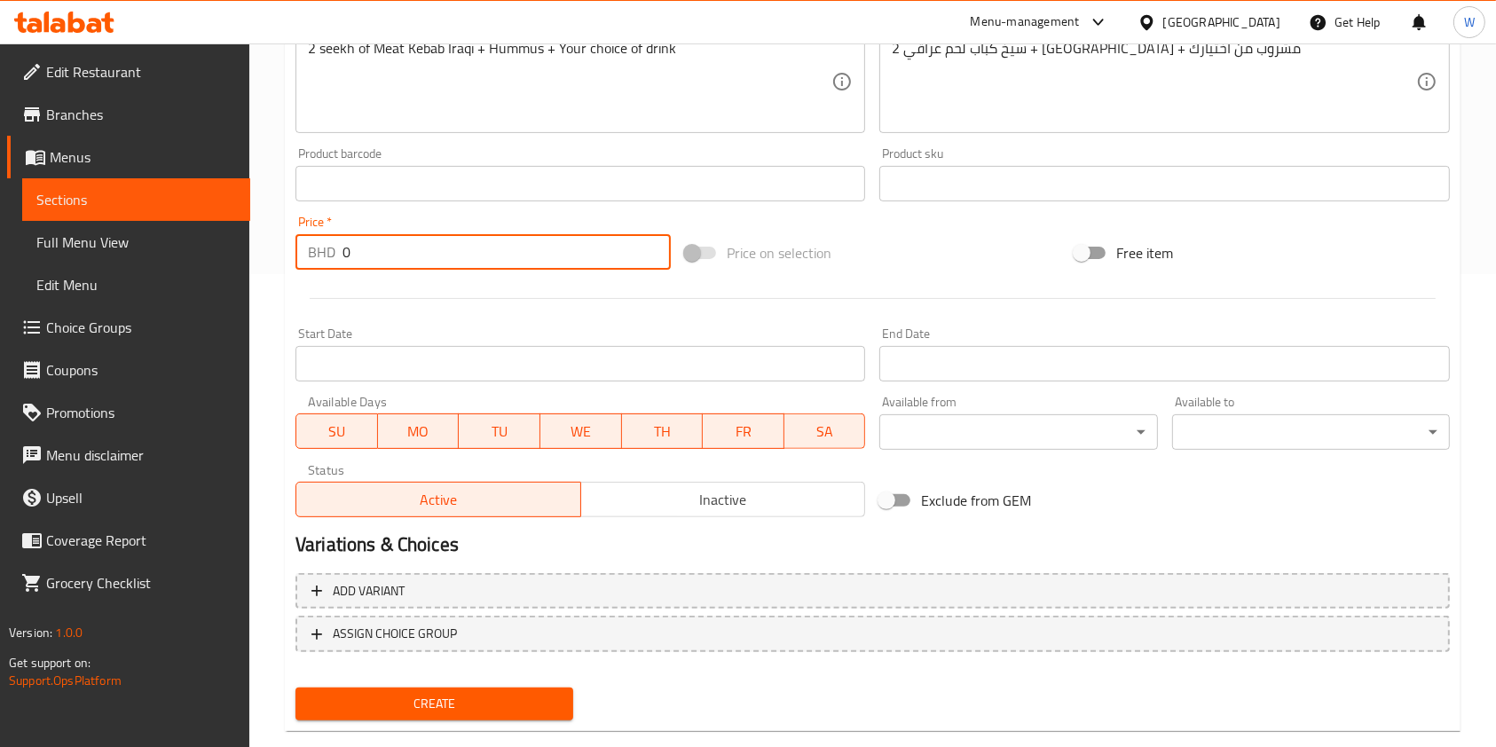
paste input "2.9"
click at [451, 268] on input "2.9" at bounding box center [507, 251] width 328 height 35
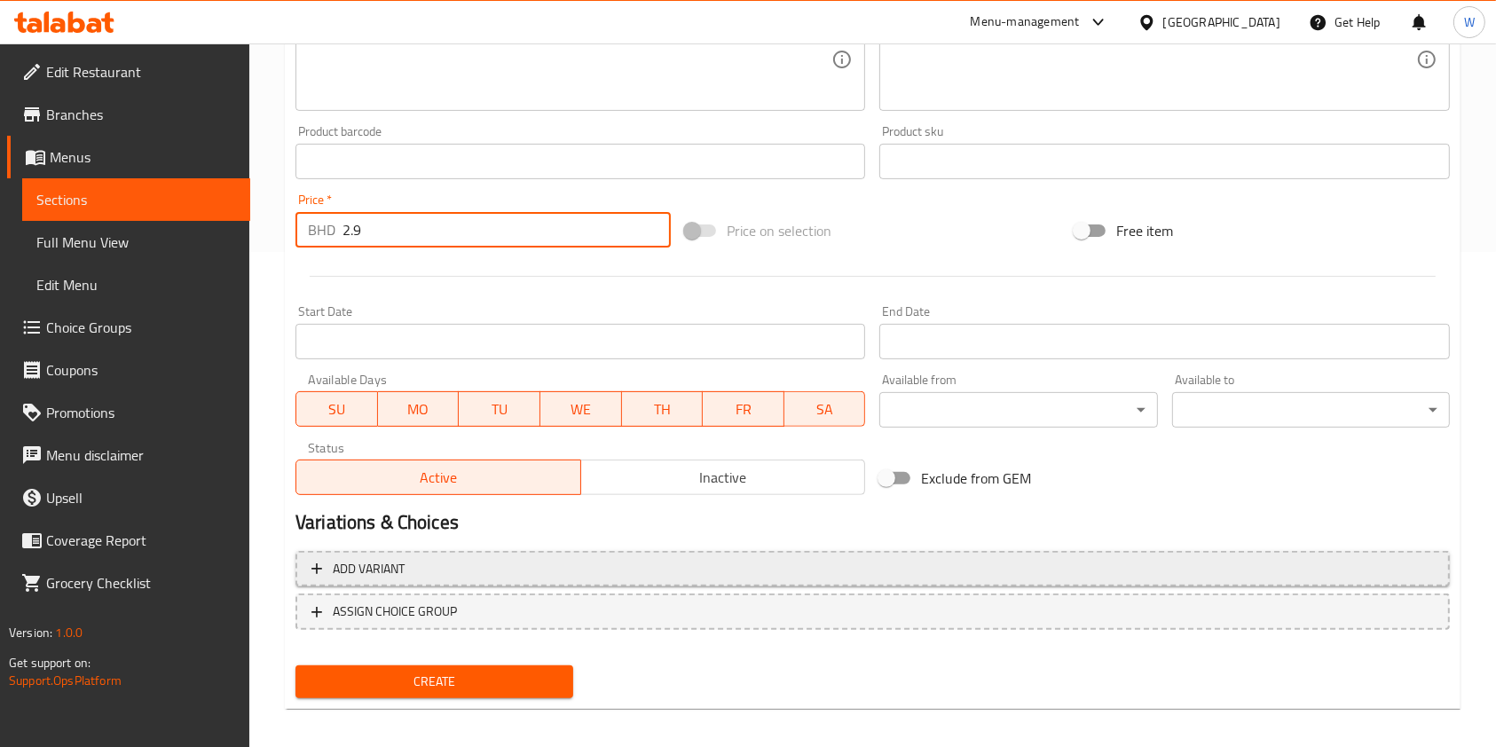
scroll to position [507, 0]
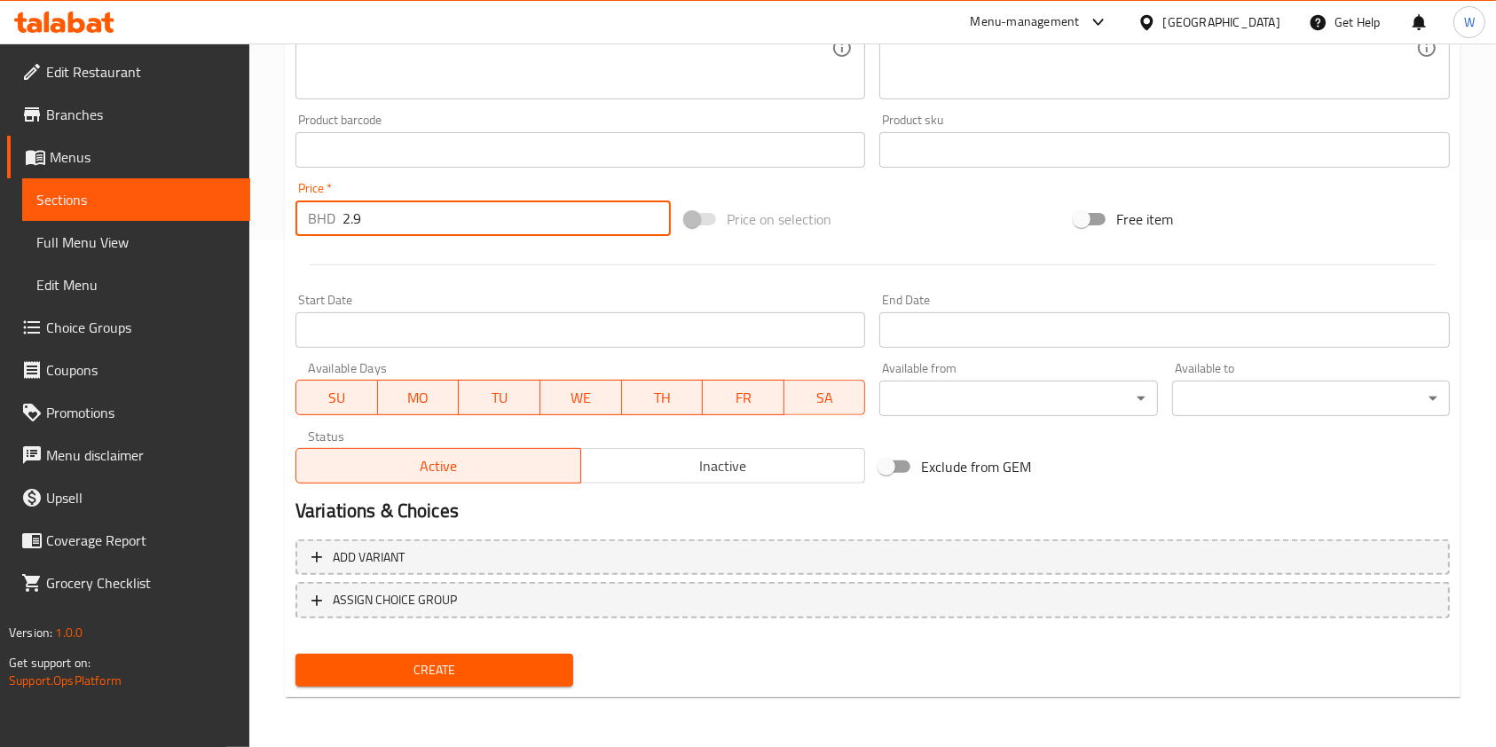
type input "2.9"
click at [454, 674] on span "Create" at bounding box center [434, 670] width 249 height 22
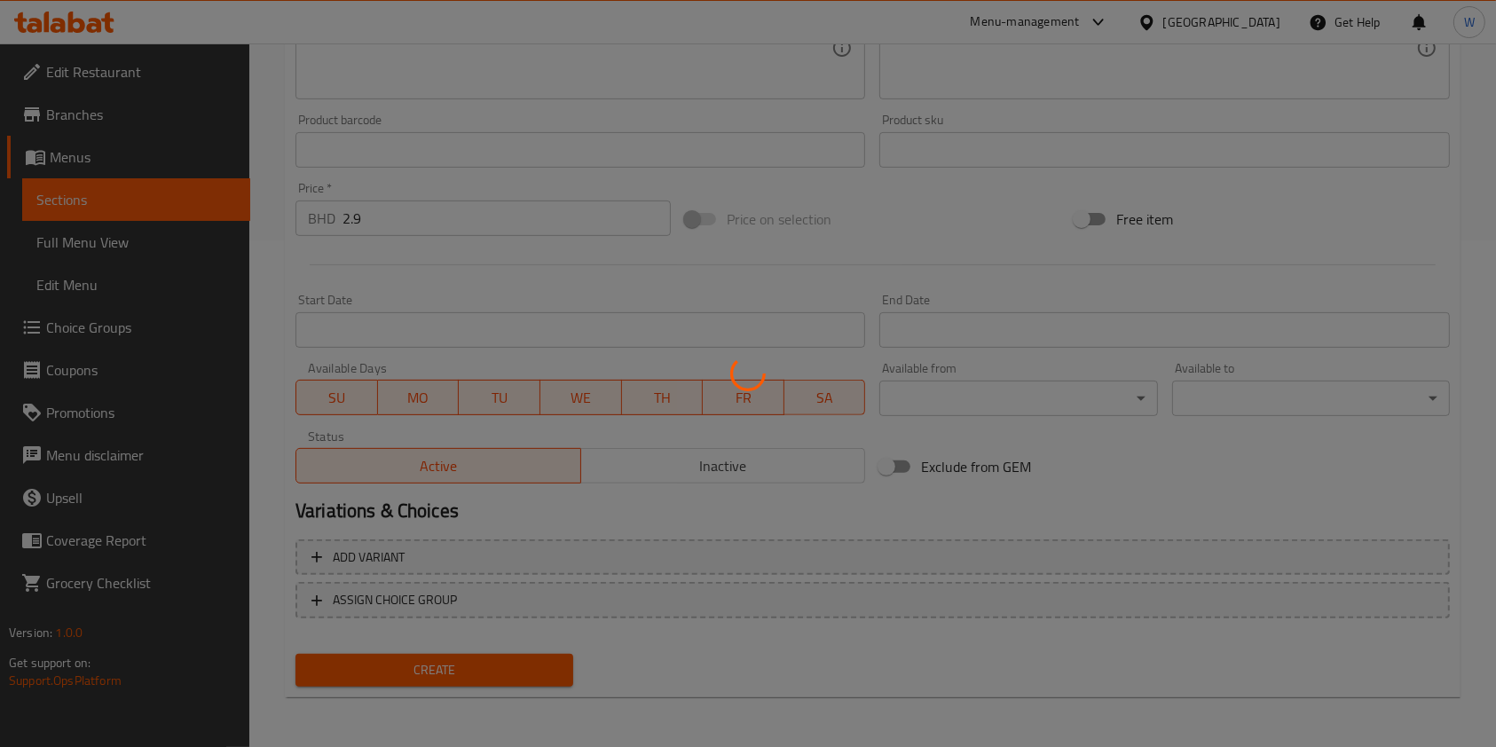
scroll to position [0, 0]
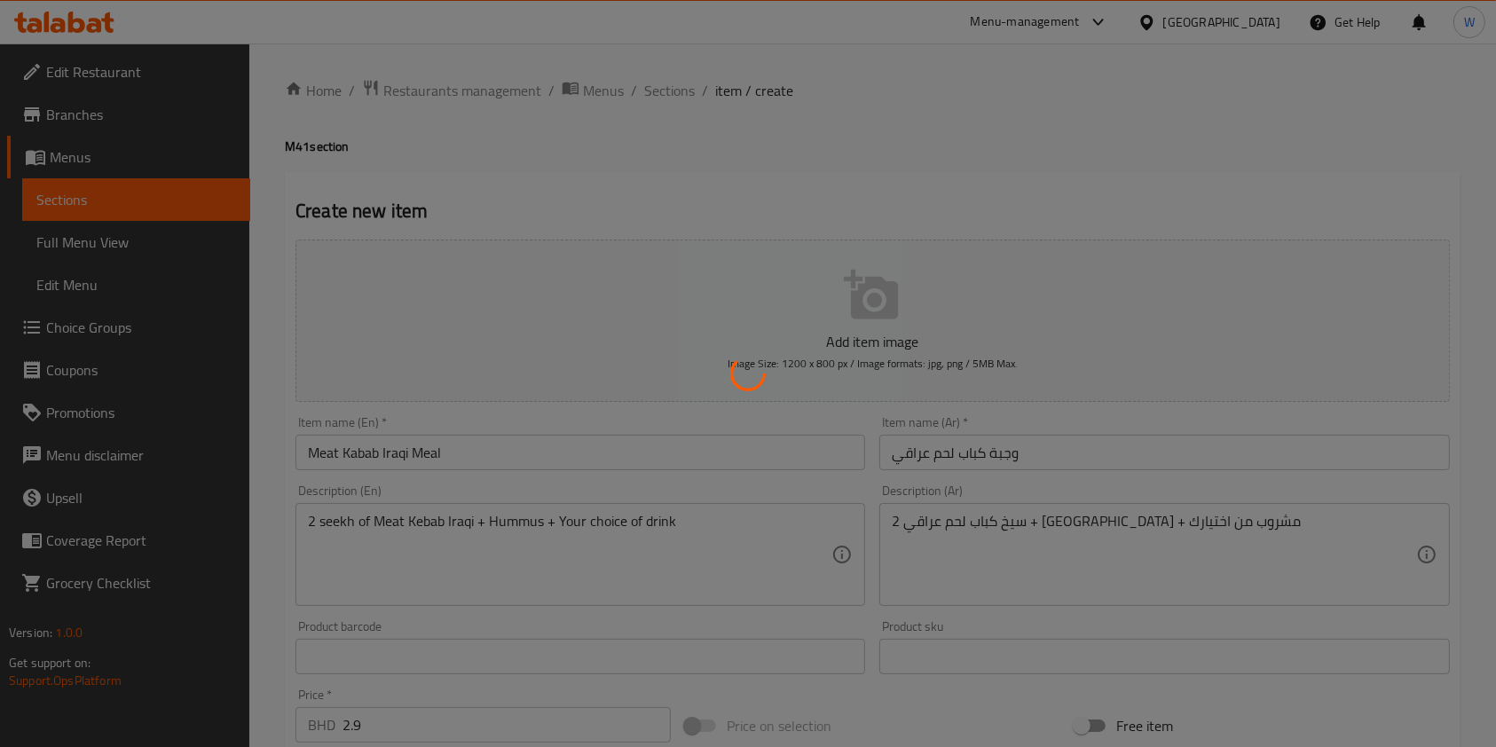
type input "0"
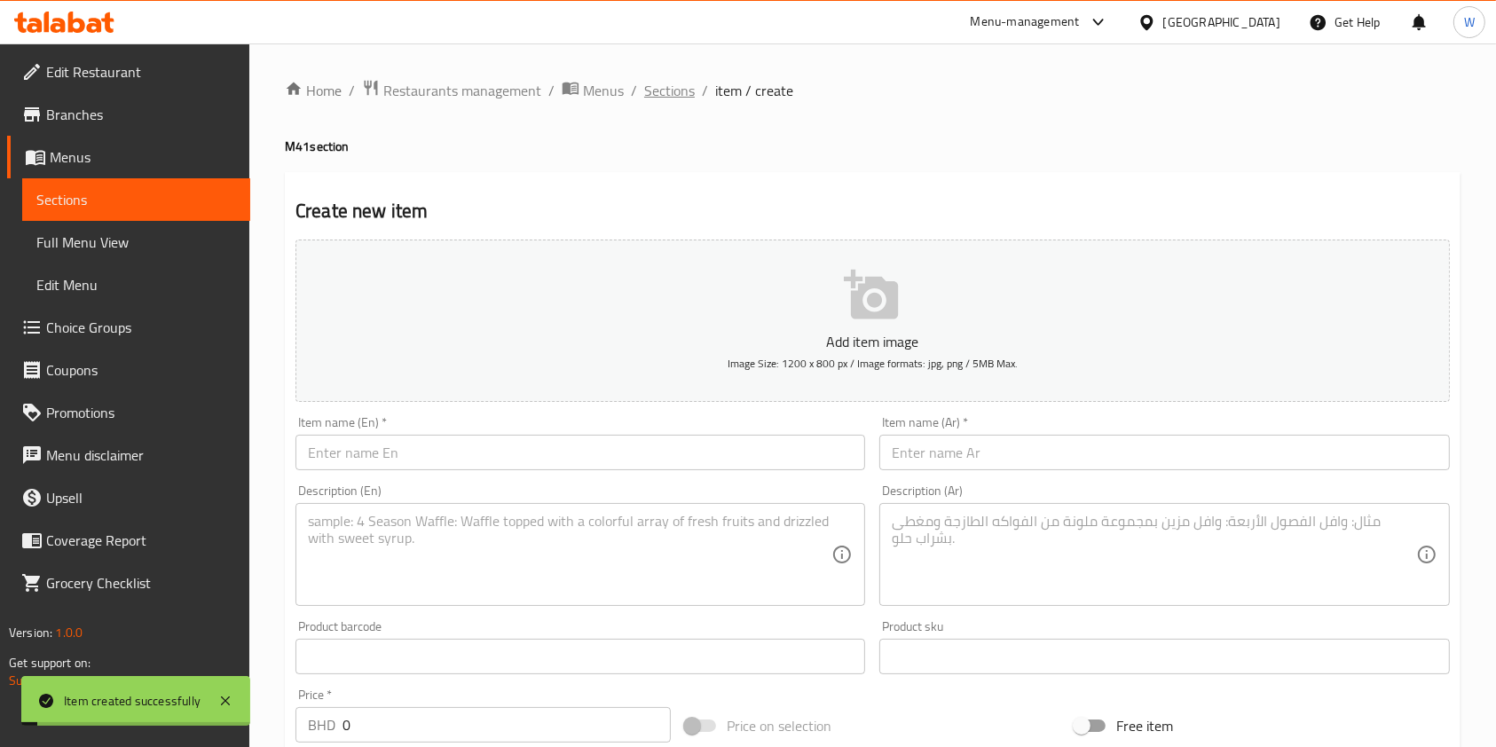
click at [676, 101] on span "Sections" at bounding box center [669, 90] width 51 height 21
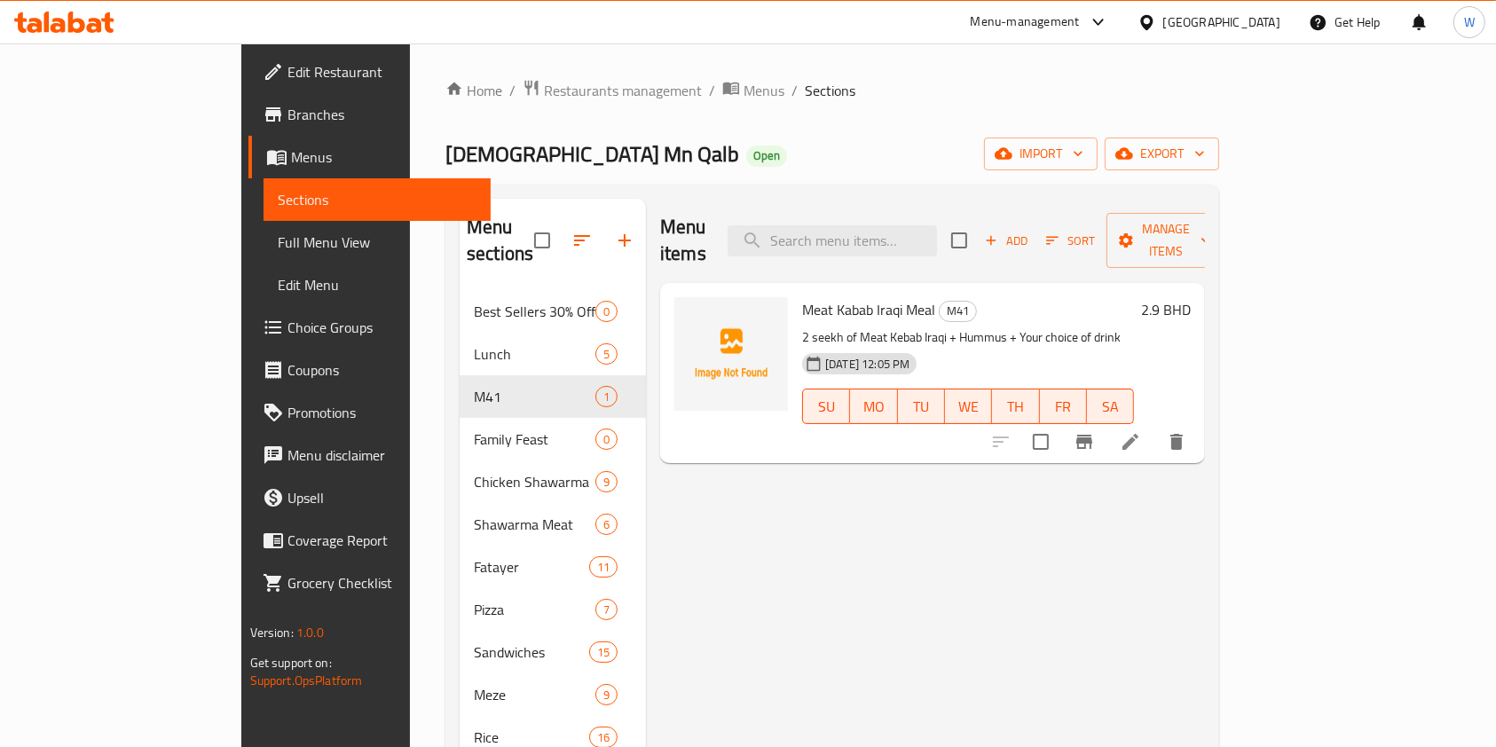
click at [910, 640] on div "Menu items Add Sort Manage items Meat Kabab Iraqi Meal M41 2 seekh of Meat Keba…" at bounding box center [925, 572] width 559 height 747
click at [674, 297] on img at bounding box center [731, 354] width 114 height 114
click at [1205, 580] on div "Menu items Add Sort Manage items Meat Kabab Iraqi Meal M41 2 seekh of Meat Keba…" at bounding box center [925, 572] width 559 height 747
click at [690, 313] on icon "upload picture" at bounding box center [699, 321] width 18 height 16
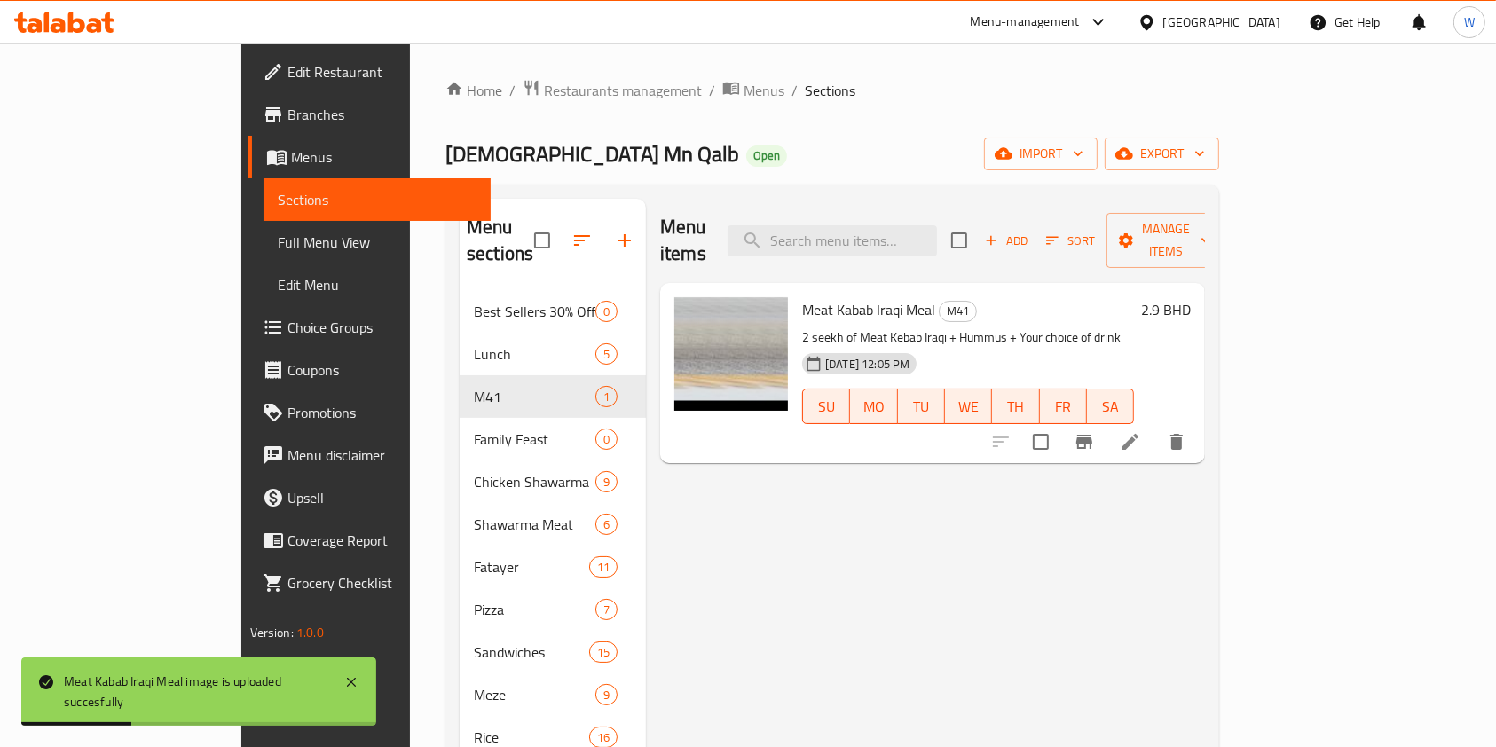
click at [1013, 491] on div "Menu items Add Sort Manage items Meat Kabab Iraqi Meal M41 2 seekh of Meat Keba…" at bounding box center [925, 572] width 559 height 747
click at [1035, 240] on button "Add" at bounding box center [1006, 241] width 57 height 28
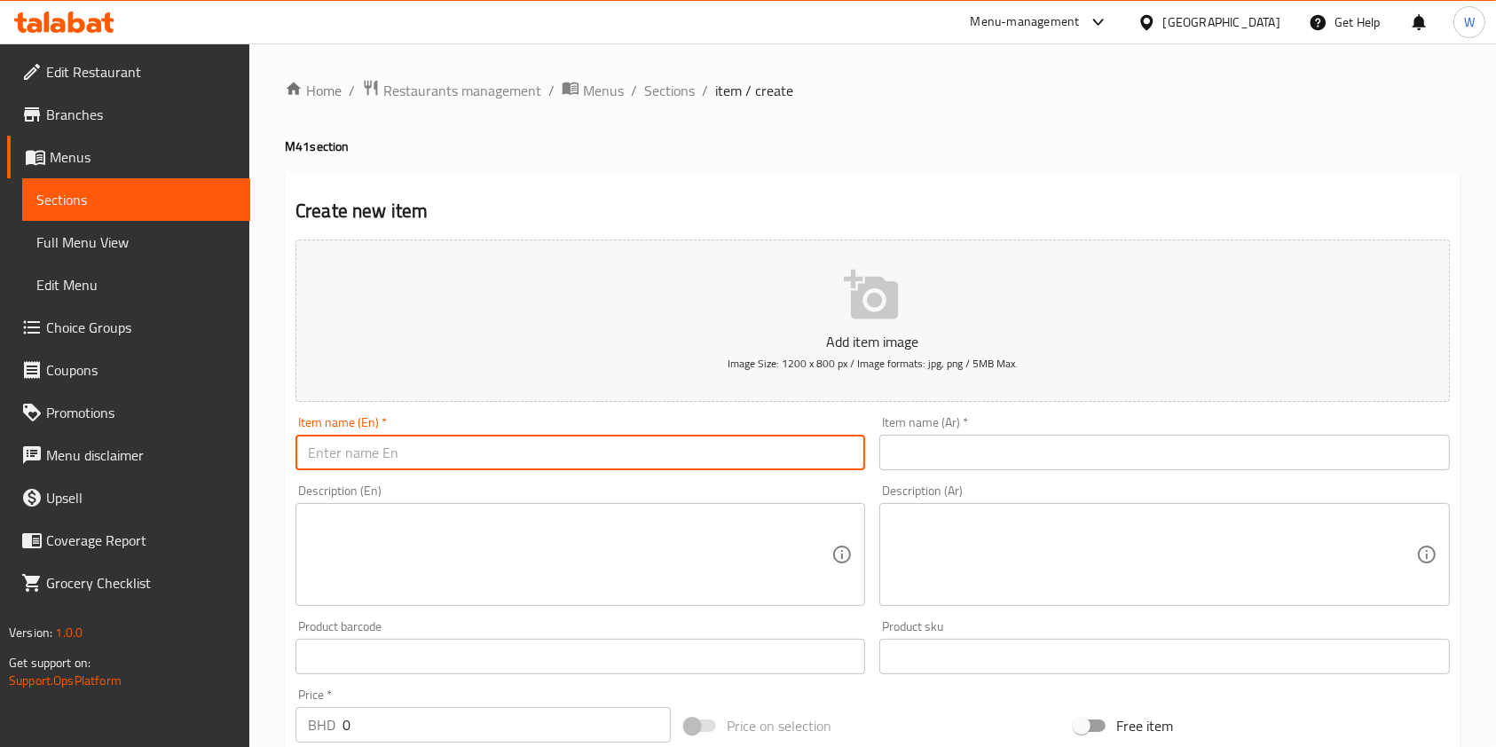
click at [414, 460] on input "text" at bounding box center [581, 452] width 570 height 35
paste input "Rice + Tabbouleh + Drink"
type input "Rice + Tabbouleh + Drink"
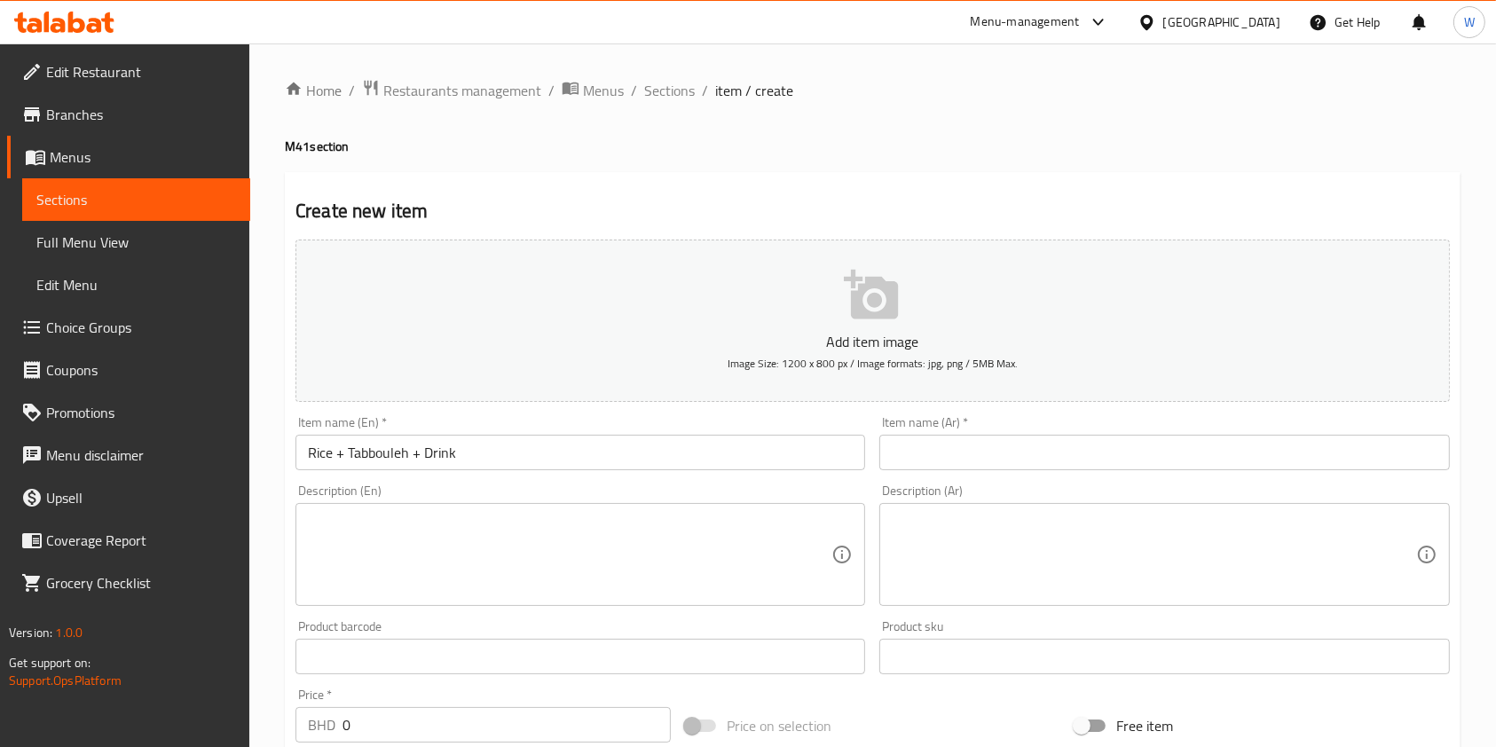
click at [590, 544] on textarea at bounding box center [570, 555] width 524 height 84
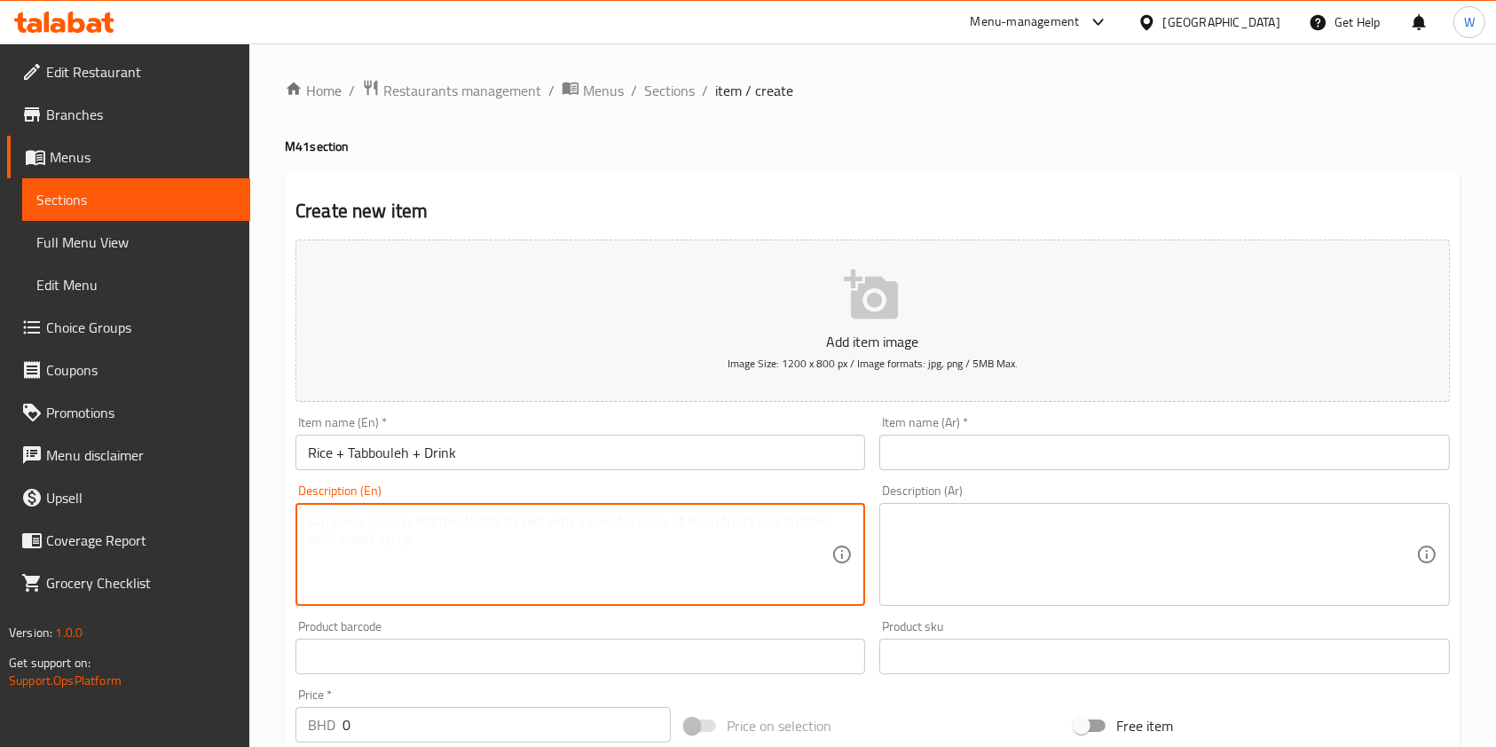
paste textarea "Your choice of rice with tabouleh, drink and sauce"
type textarea "Your choice of rice with tabouleh, drink and sauce"
click at [936, 570] on textarea at bounding box center [1154, 555] width 524 height 84
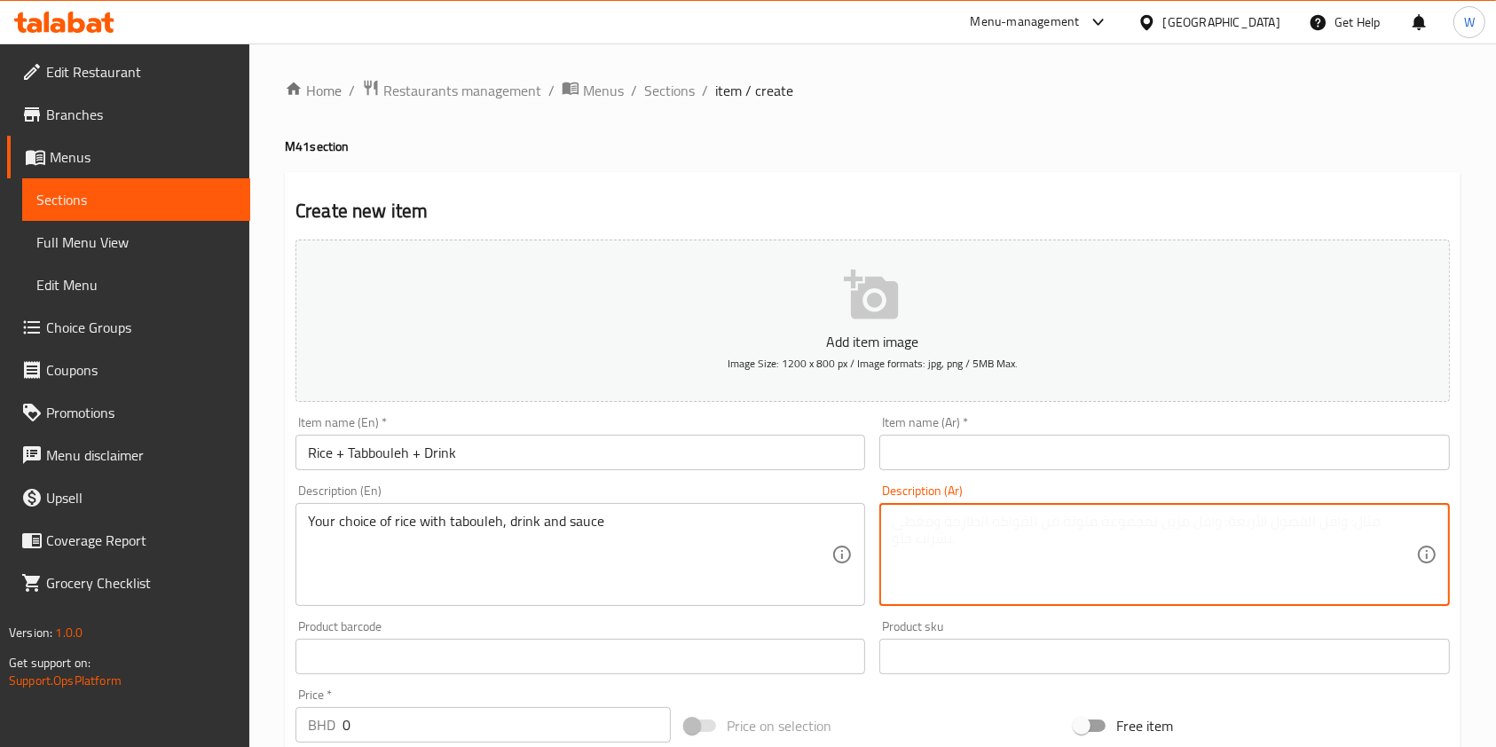
paste textarea "اختيارك من الأرز مع التبولة والمشروب والصلصة"
type textarea "اختيارك من الأرز مع التبولة والمشروب والصلصة"
click at [974, 448] on input "text" at bounding box center [1164, 452] width 570 height 35
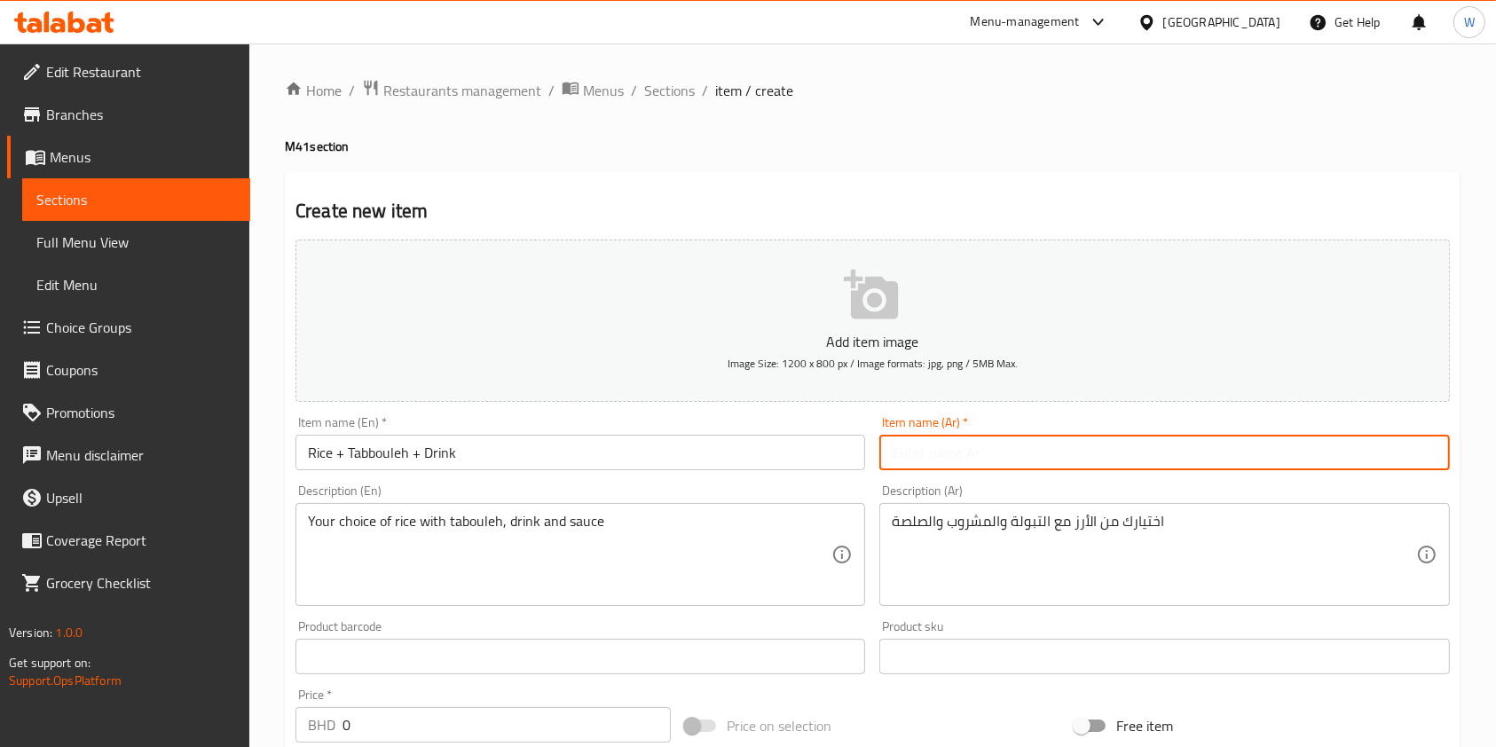
paste input "أرز + تبولة + مشروب"
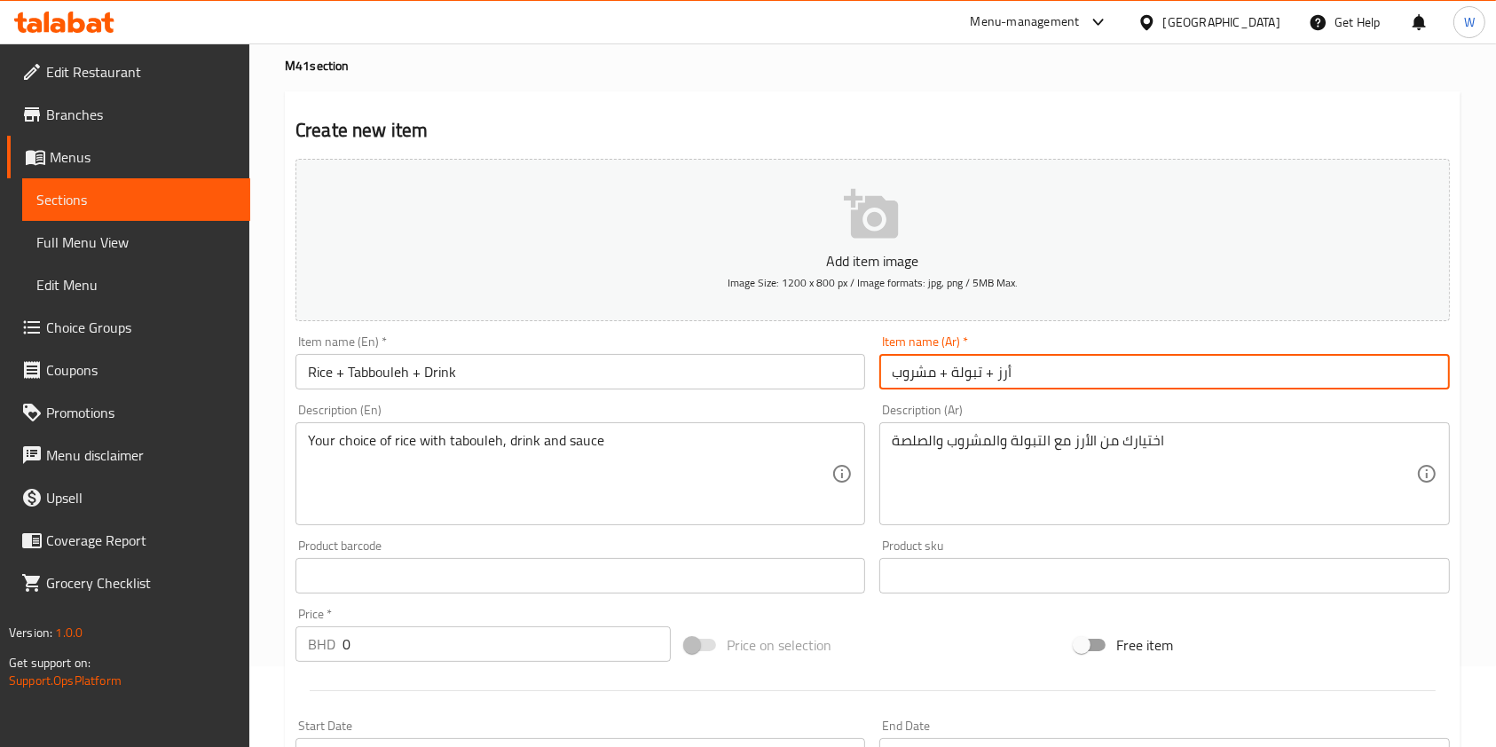
scroll to position [118, 0]
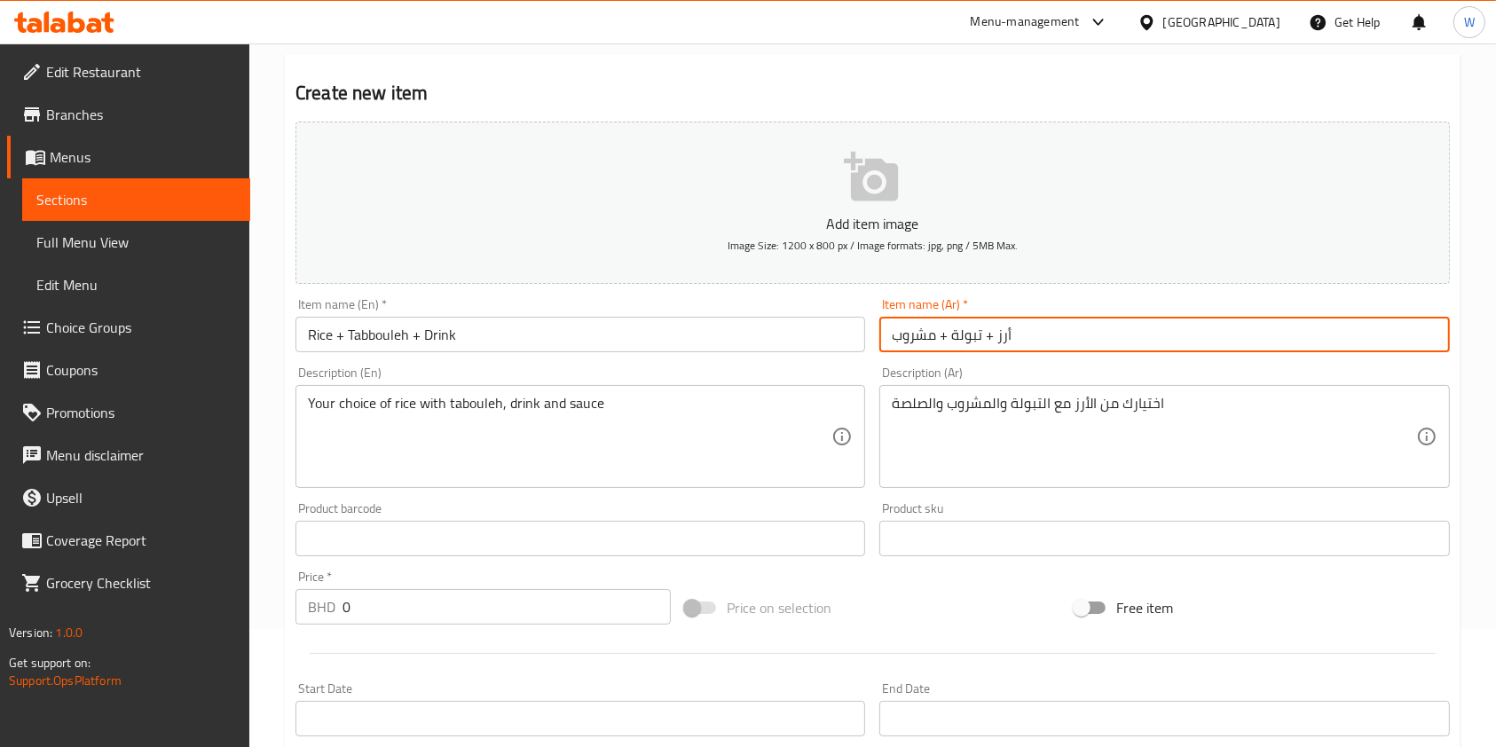
type input "أرز + تبولة + مشروب"
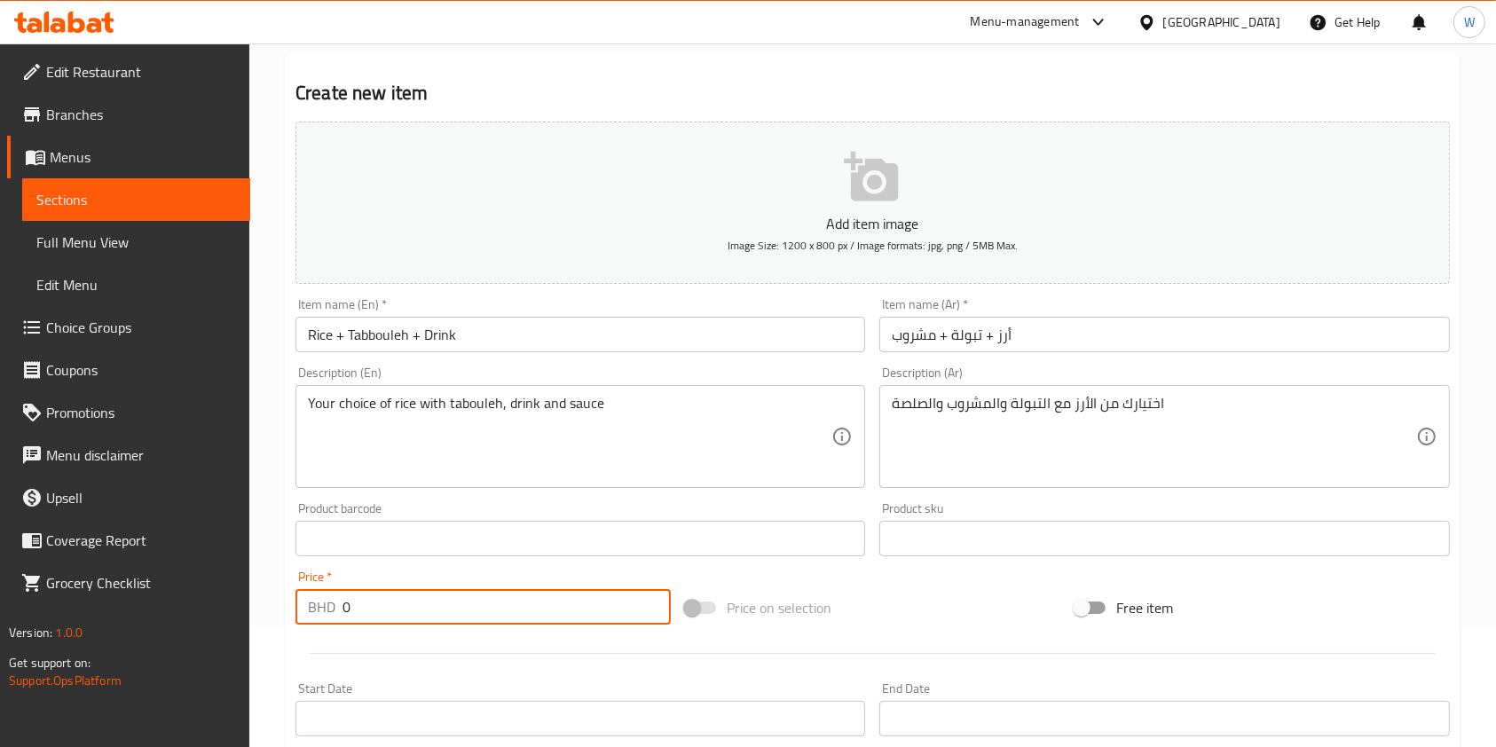
drag, startPoint x: 374, startPoint y: 600, endPoint x: 309, endPoint y: 598, distance: 65.7
click at [309, 598] on div "BHD 0 Price *" at bounding box center [483, 606] width 375 height 35
paste input "3.05"
type input "3.050"
click at [369, 641] on div at bounding box center [872, 653] width 1169 height 43
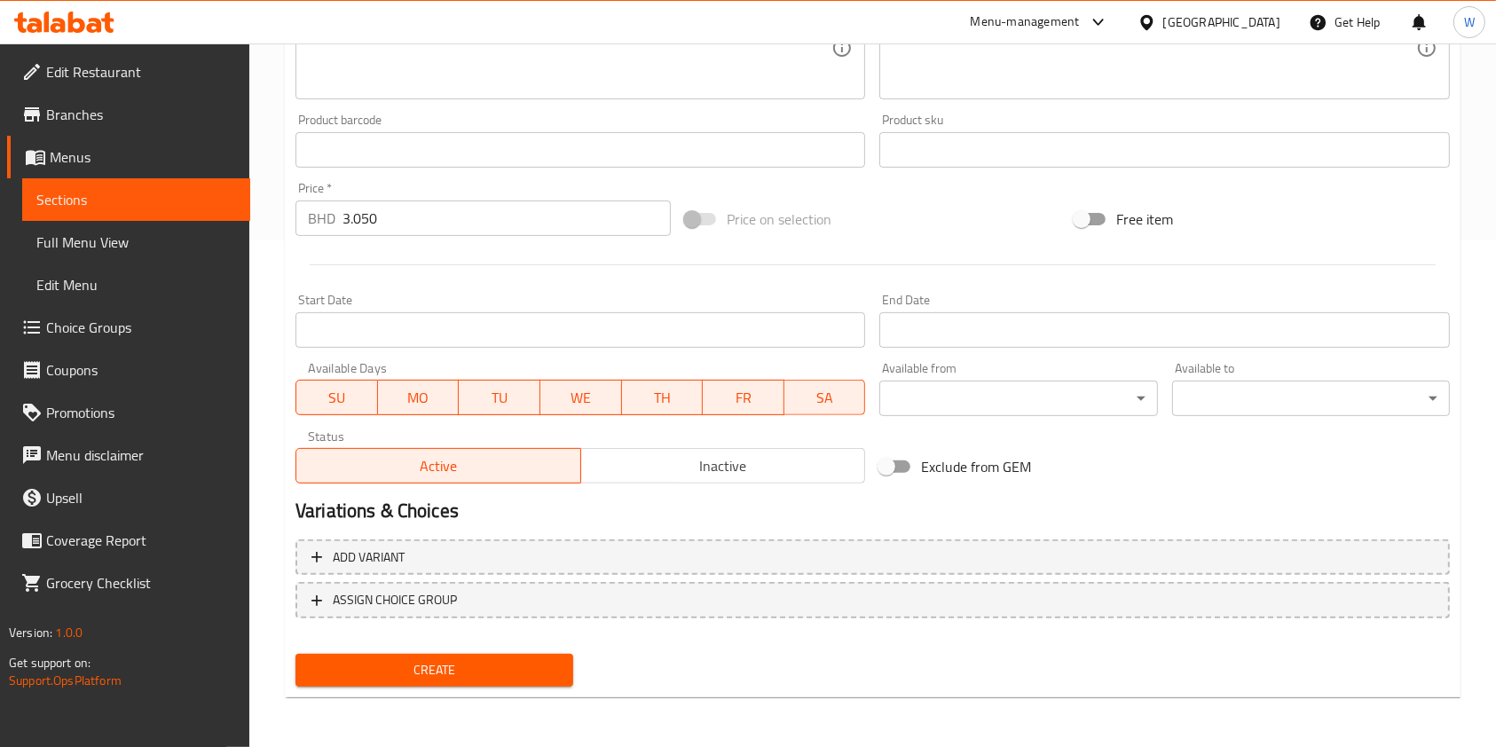
click at [540, 671] on span "Create" at bounding box center [434, 670] width 249 height 22
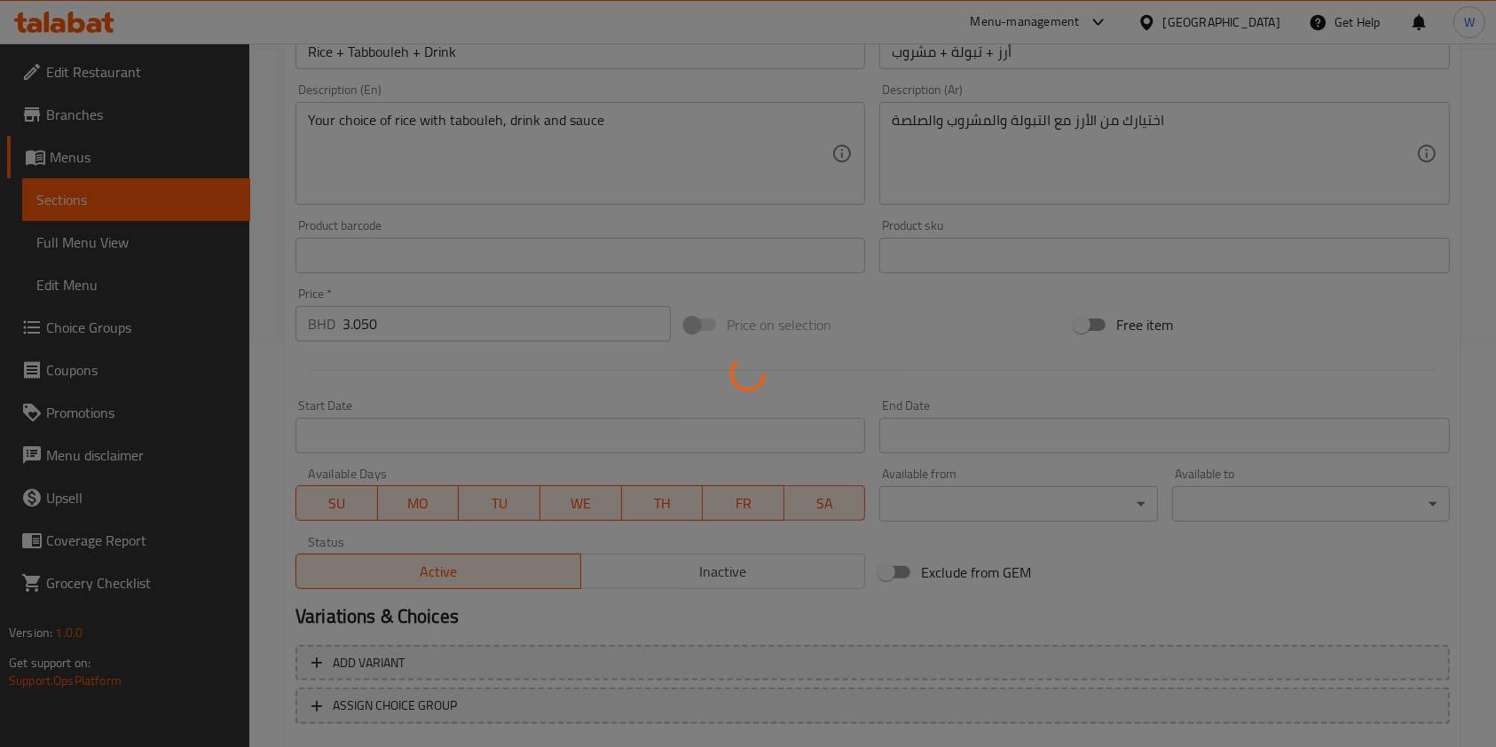
type input "0"
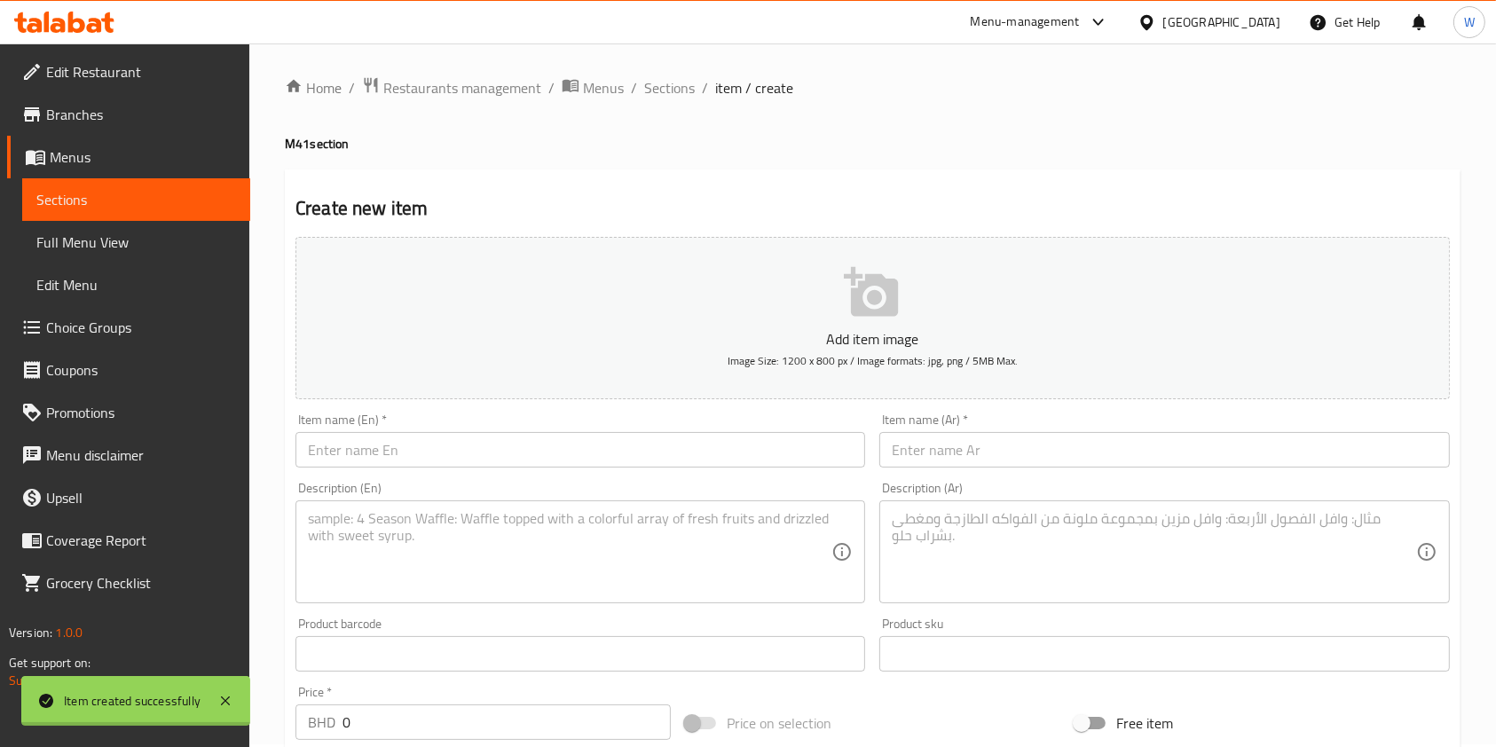
scroll to position [0, 0]
click at [684, 94] on span "Sections" at bounding box center [669, 90] width 51 height 21
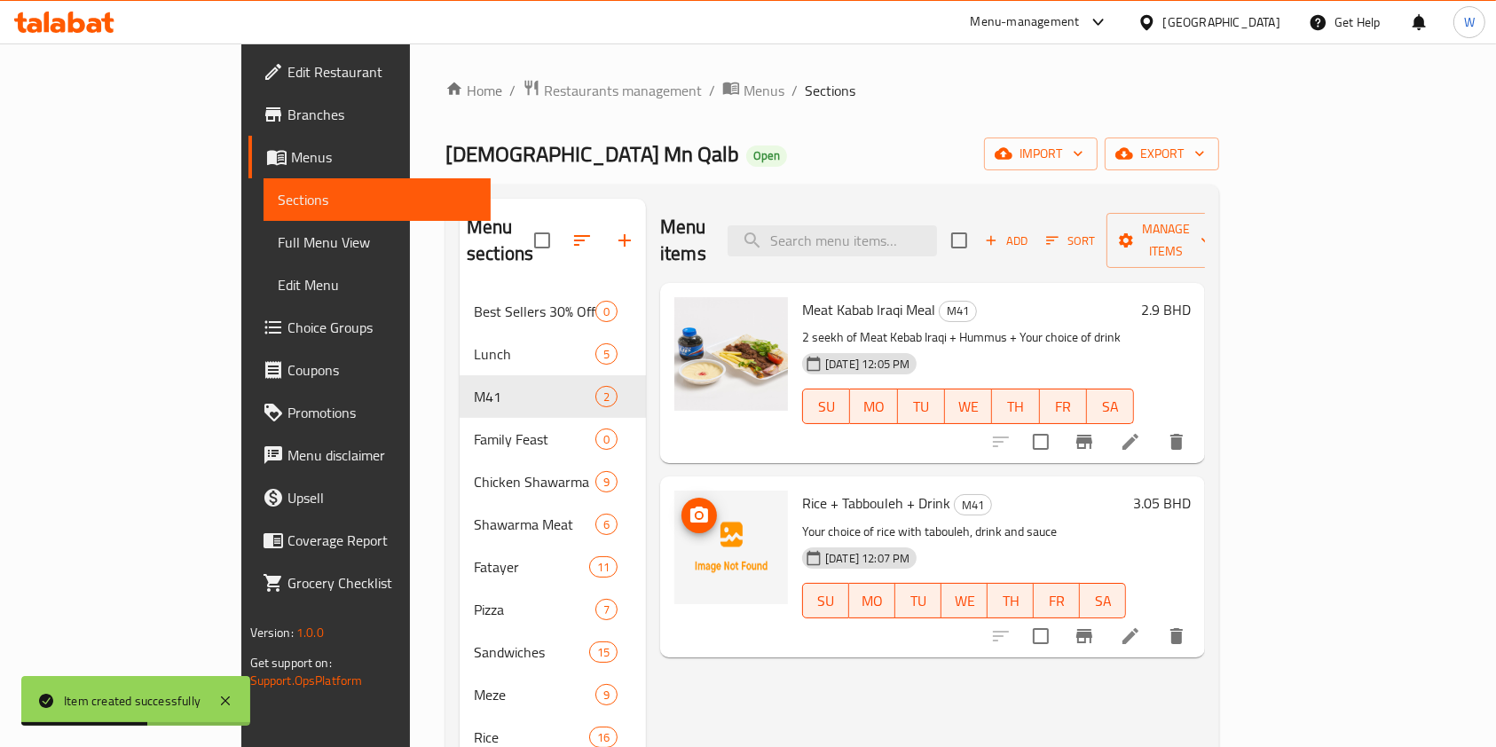
click at [682, 498] on button "upload picture" at bounding box center [699, 515] width 35 height 35
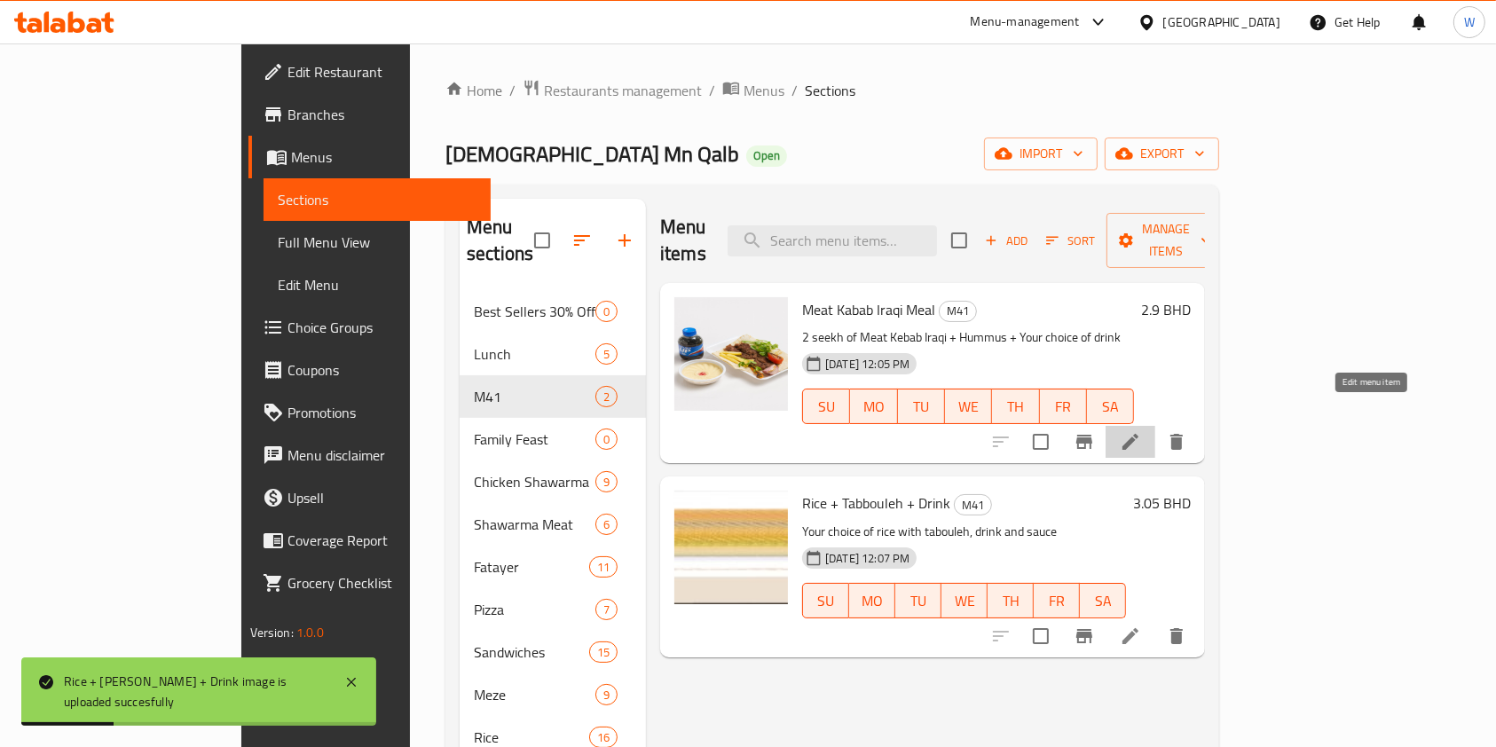
click at [1141, 431] on icon at bounding box center [1130, 441] width 21 height 21
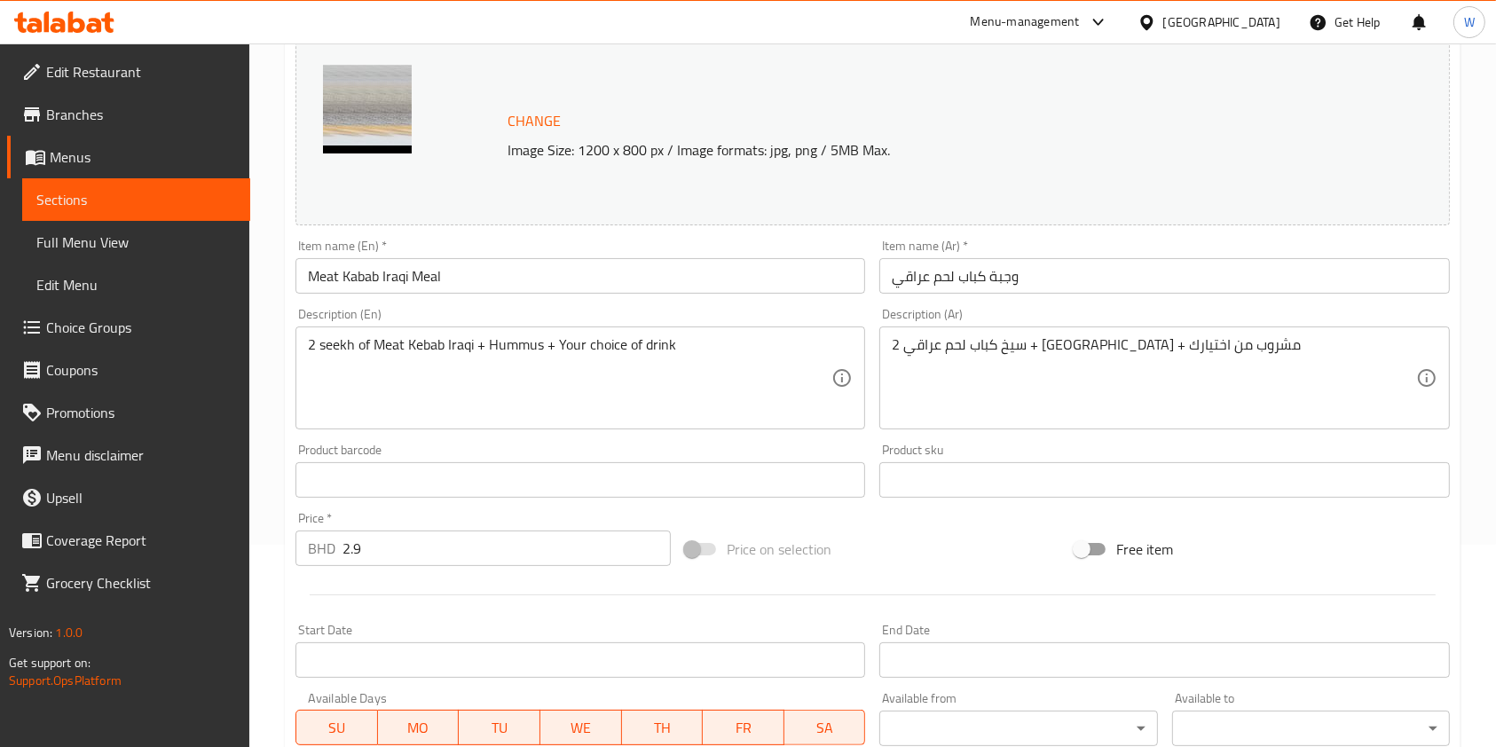
scroll to position [177, 0]
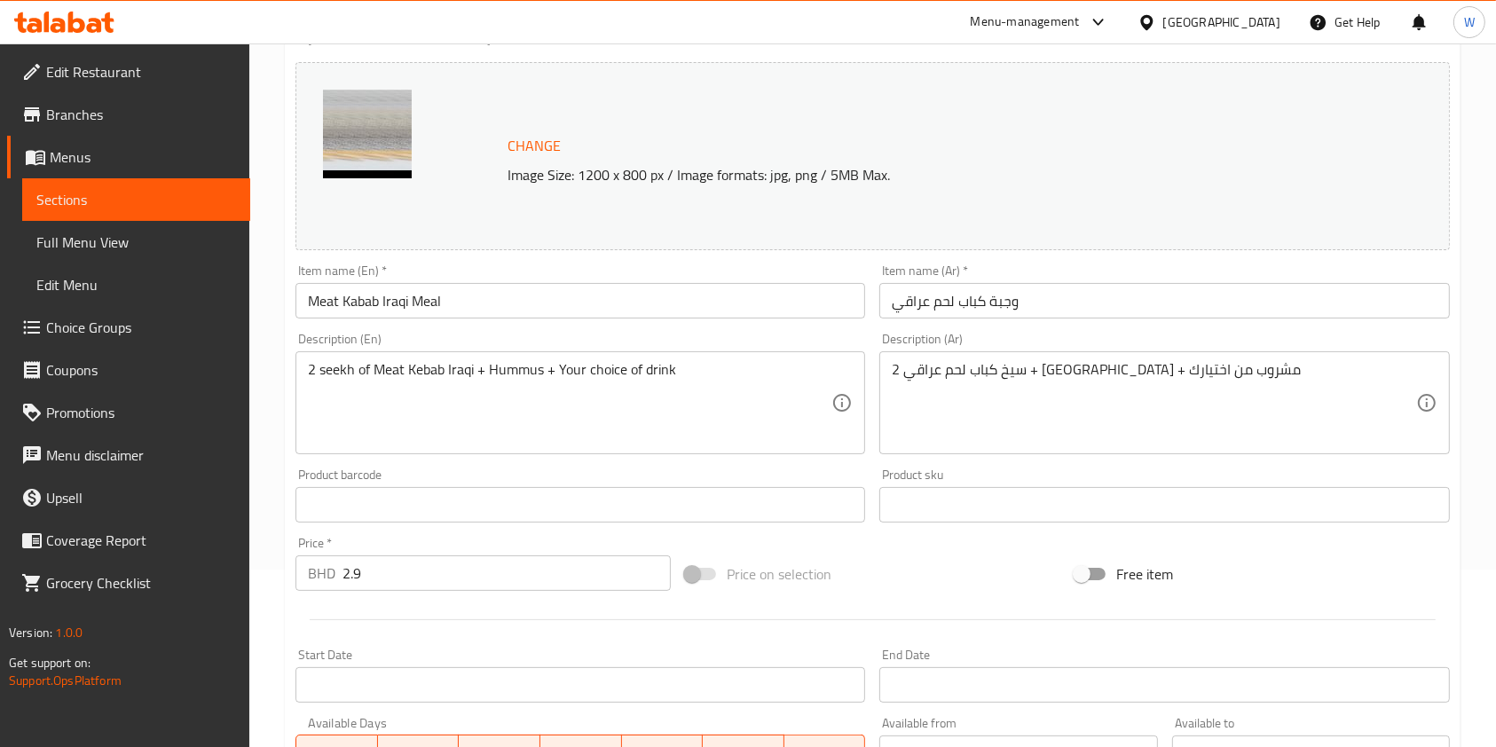
click at [137, 335] on span "Choice Groups" at bounding box center [141, 327] width 190 height 21
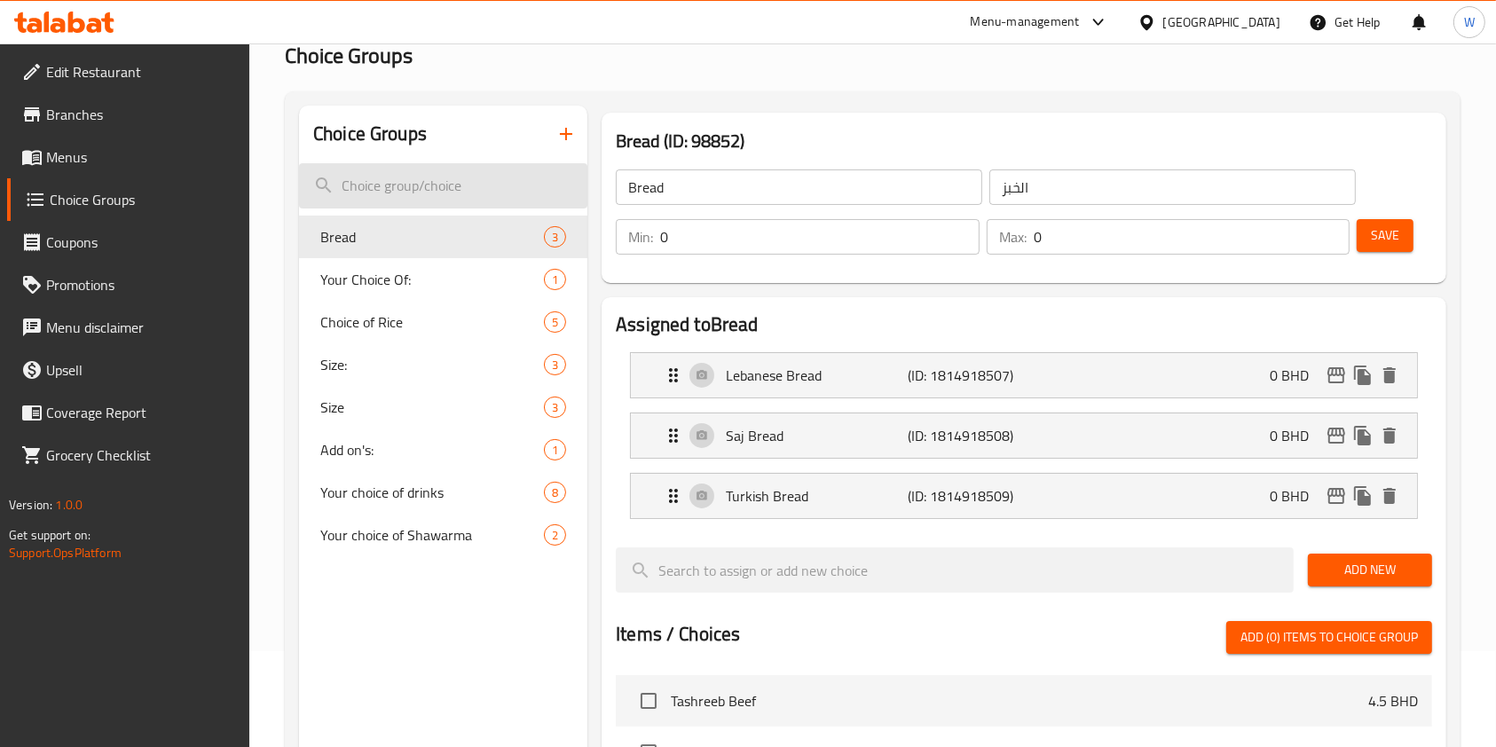
scroll to position [59, 0]
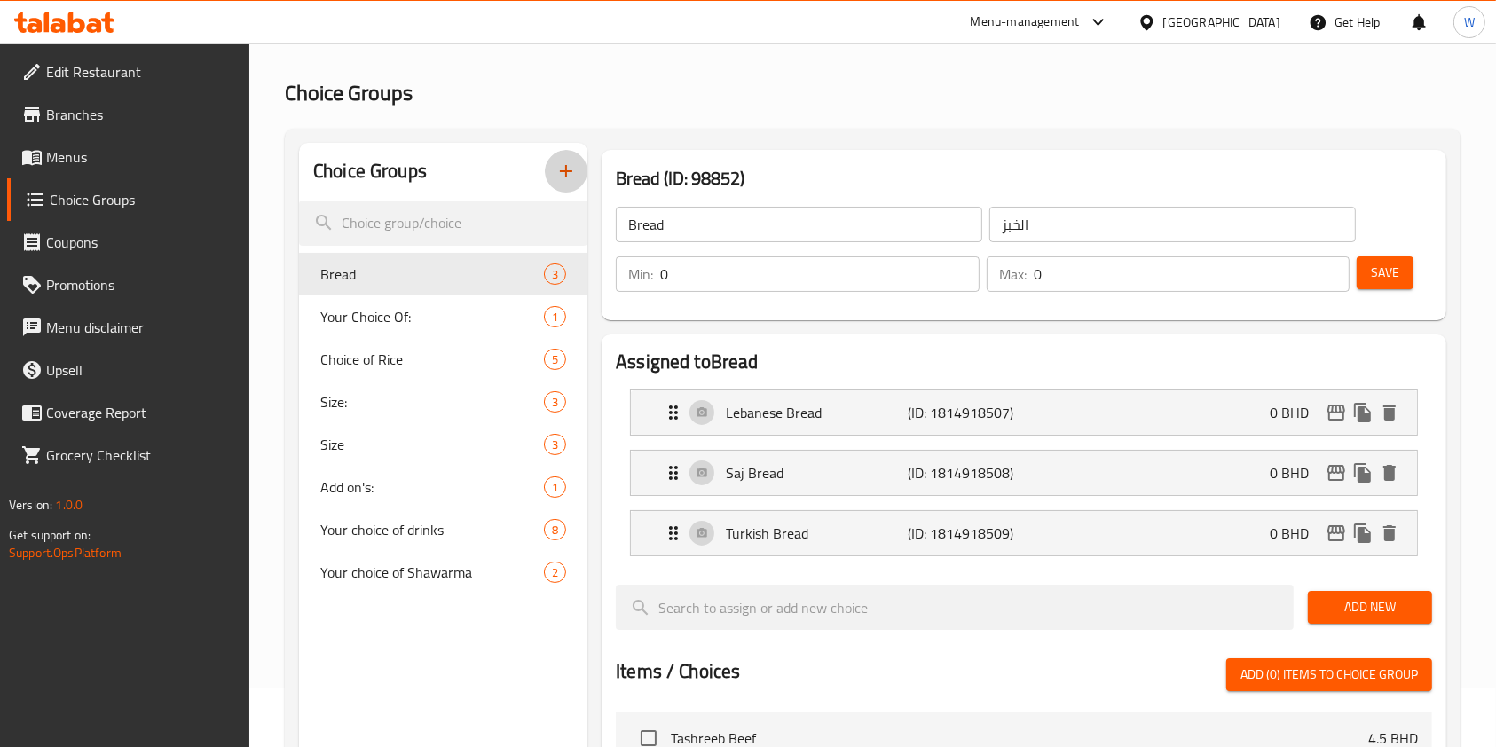
click at [552, 178] on button "button" at bounding box center [566, 171] width 43 height 43
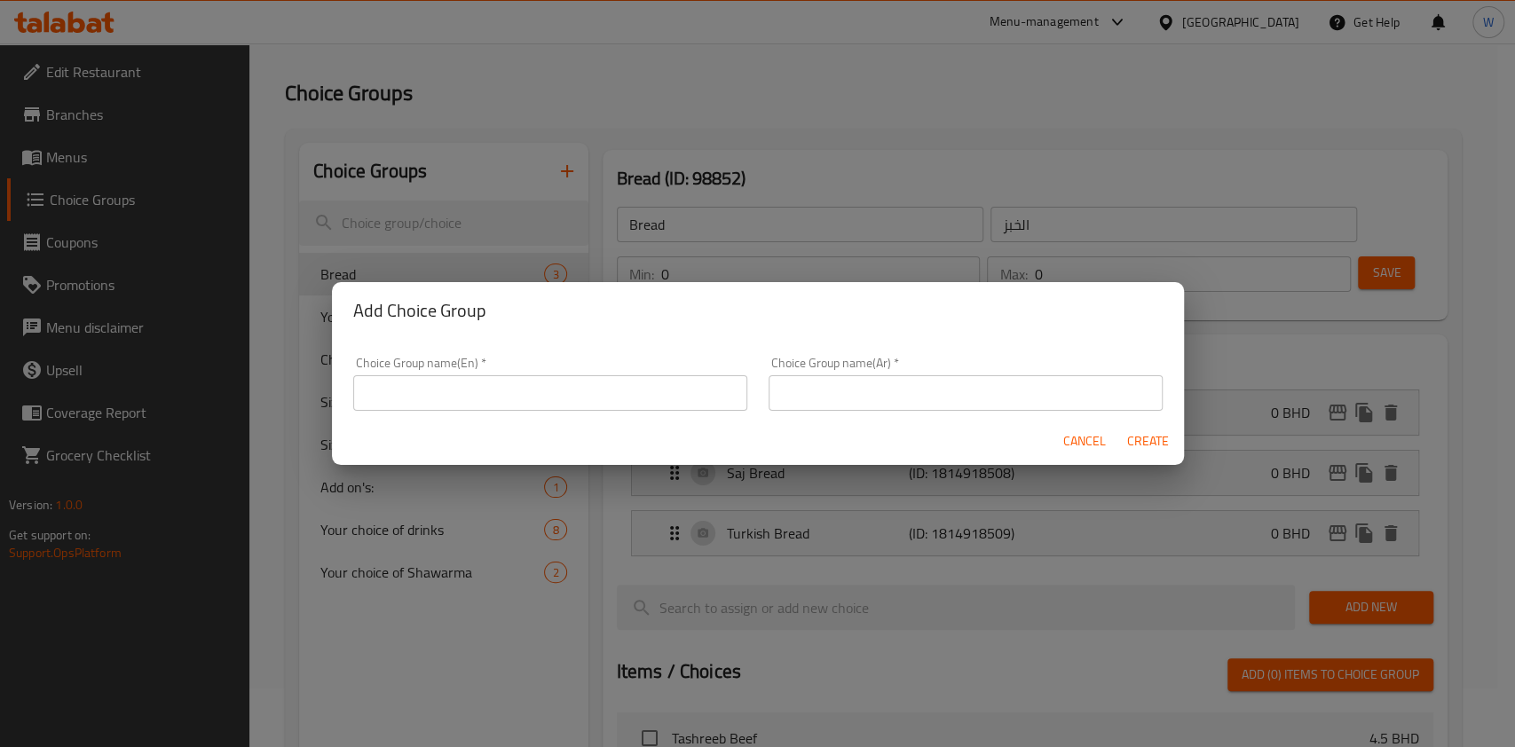
click at [426, 409] on input "text" at bounding box center [550, 392] width 394 height 35
type input "إ"
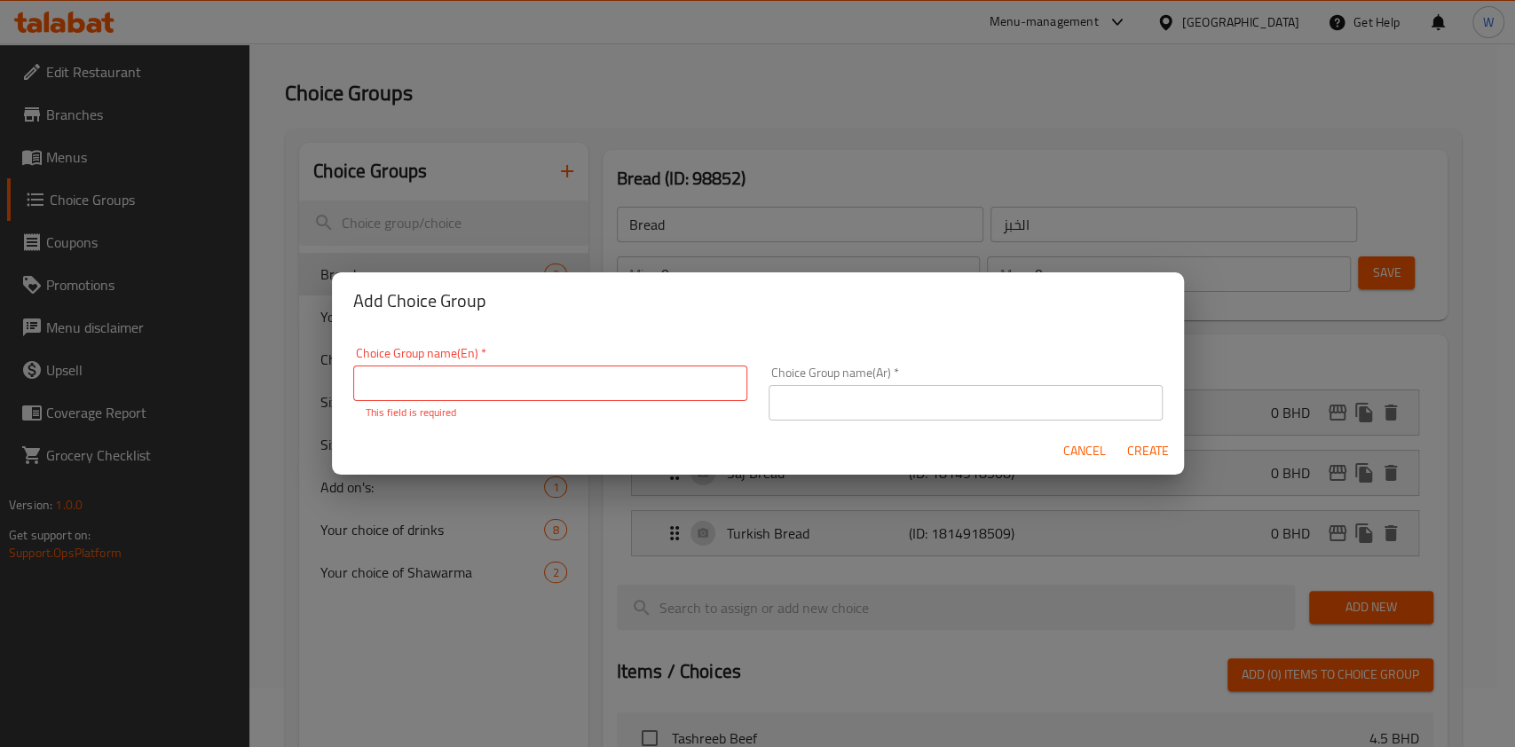
click at [440, 382] on input "text" at bounding box center [550, 383] width 394 height 35
type input "Your choice of Drink:"
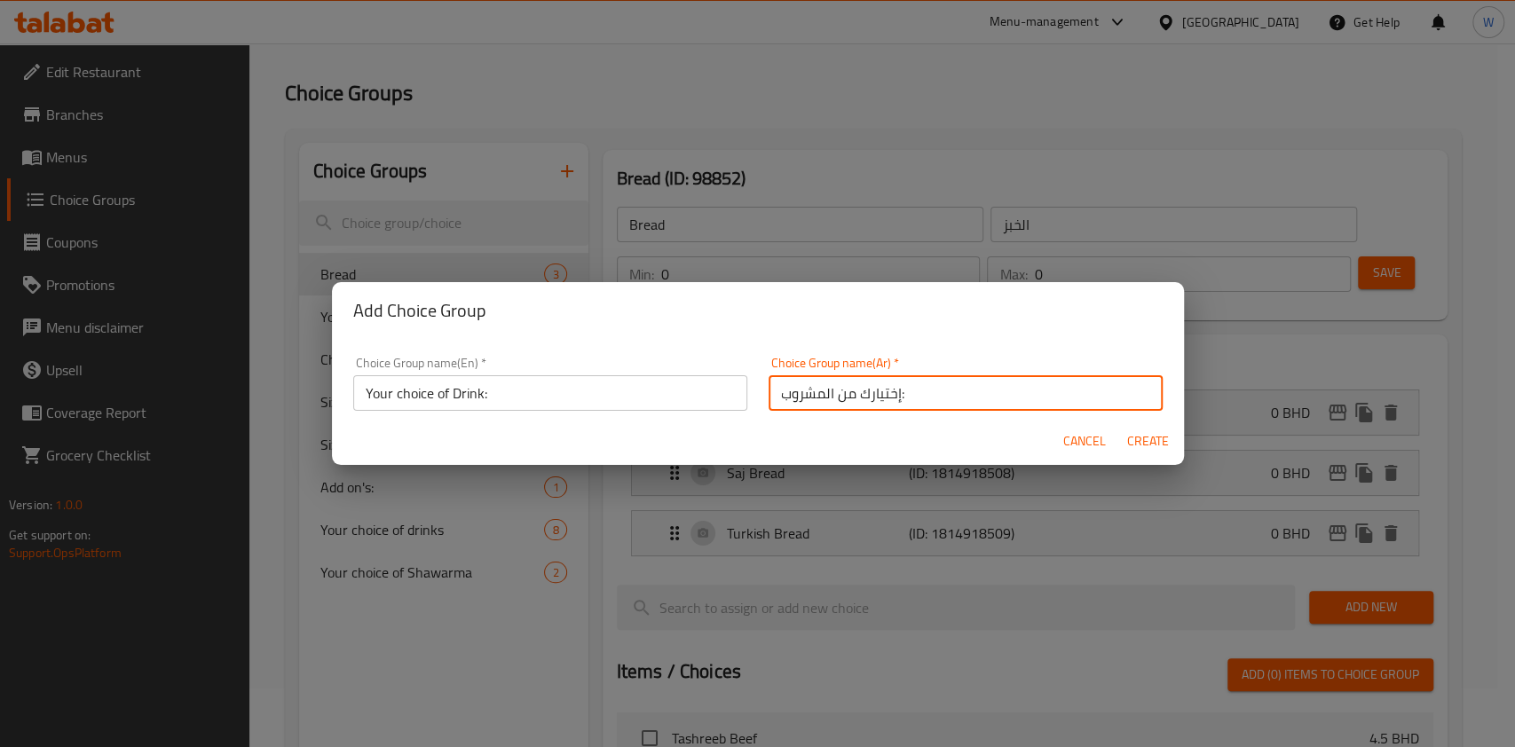
type input "إختيارك من المشروب:"
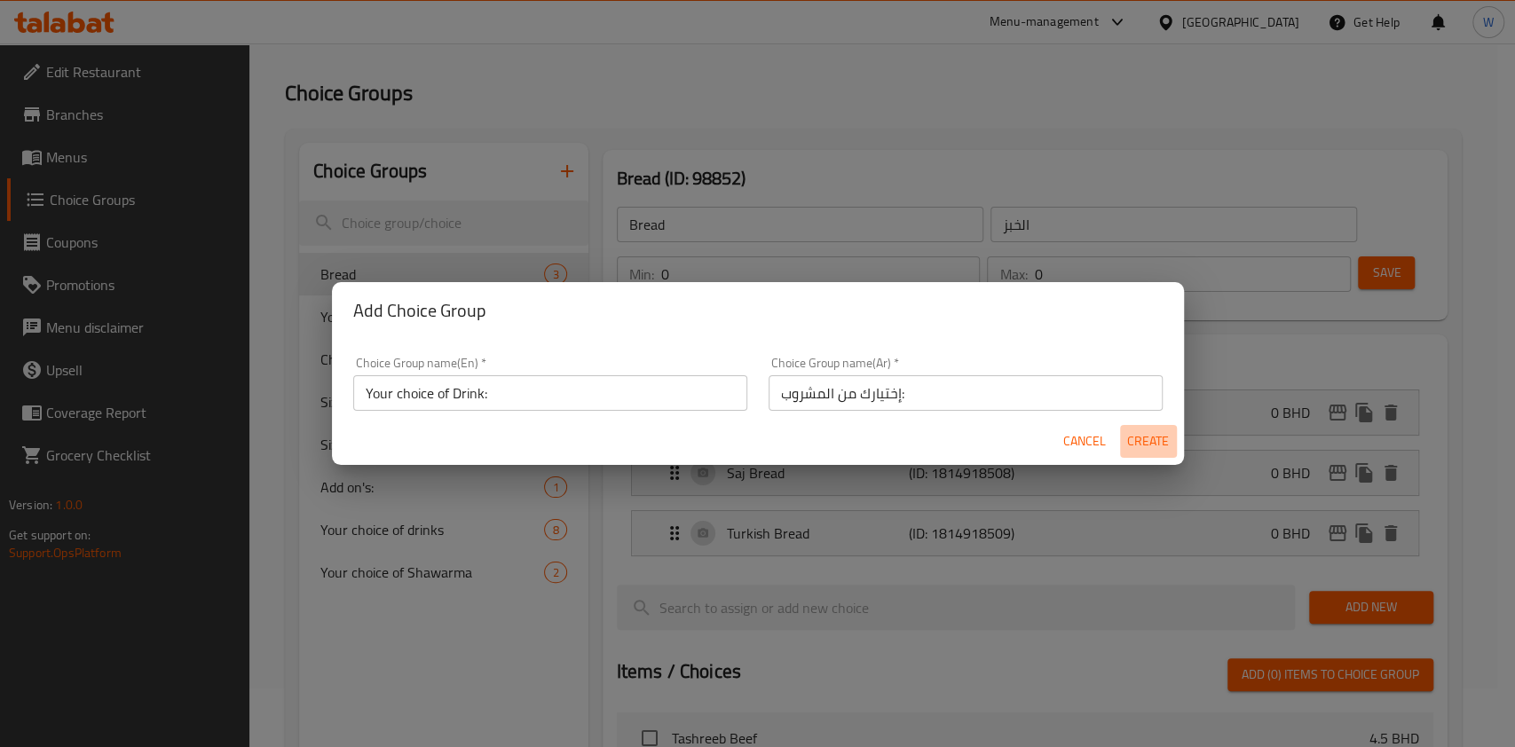
click at [1169, 444] on button "Create" at bounding box center [1148, 441] width 57 height 33
type input "Your choice of Drink:"
type input "إختيارك من المشروب:"
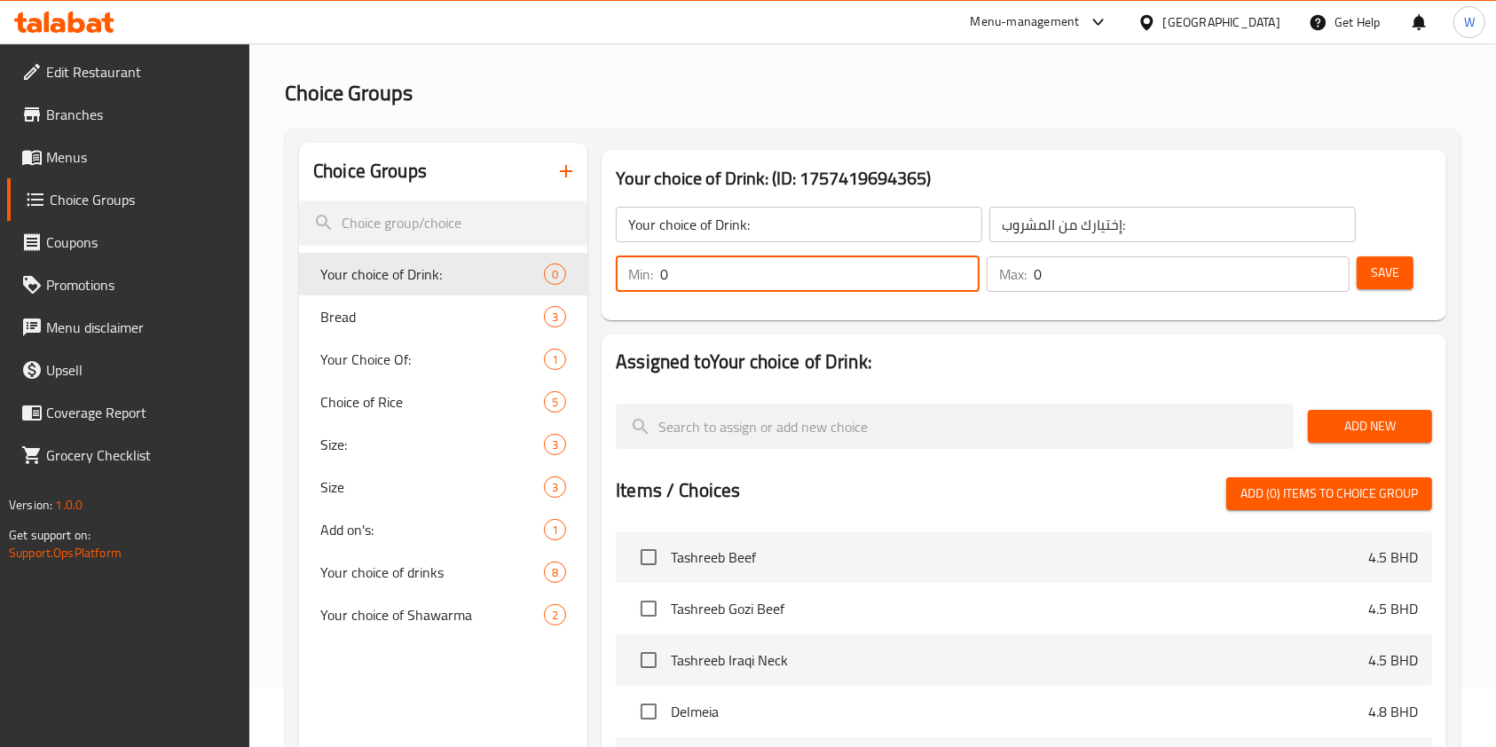
drag, startPoint x: 731, startPoint y: 286, endPoint x: 576, endPoint y: 303, distance: 156.2
click at [576, 303] on div "Choice Groups Your choice of Drink: 0 Bread 3 Your Choice Of: 1 Choice of Rice …" at bounding box center [876, 630] width 1155 height 975
type input "1"
drag, startPoint x: 1052, startPoint y: 280, endPoint x: 997, endPoint y: 291, distance: 56.2
click at [1000, 290] on div "Max: 0 ​" at bounding box center [1169, 273] width 364 height 35
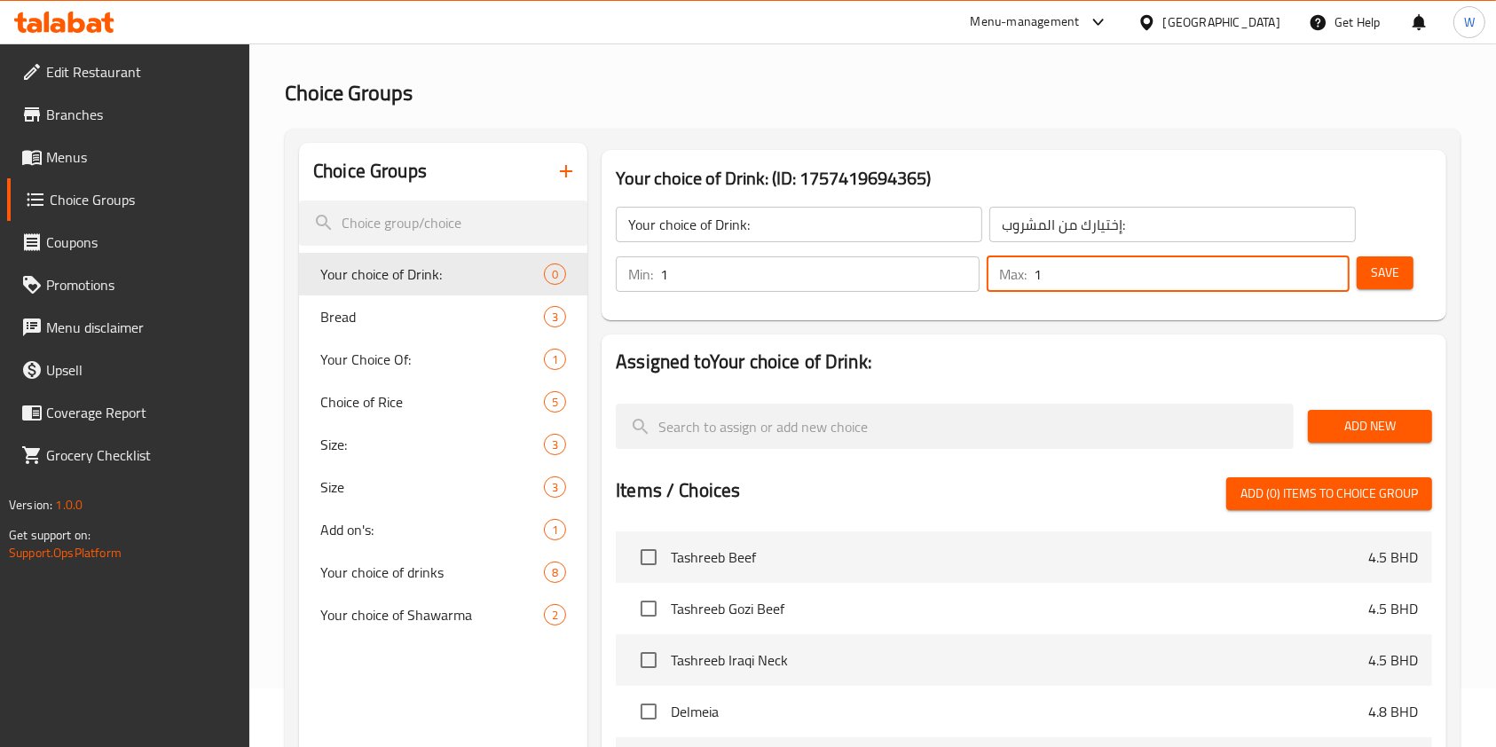
type input "1"
drag, startPoint x: 1046, startPoint y: 340, endPoint x: 1210, endPoint y: 371, distance: 166.2
click at [1051, 341] on div "Assigned to Your choice of Drink: Add New Items / Choices Add (0) items to choi…" at bounding box center [1024, 661] width 845 height 652
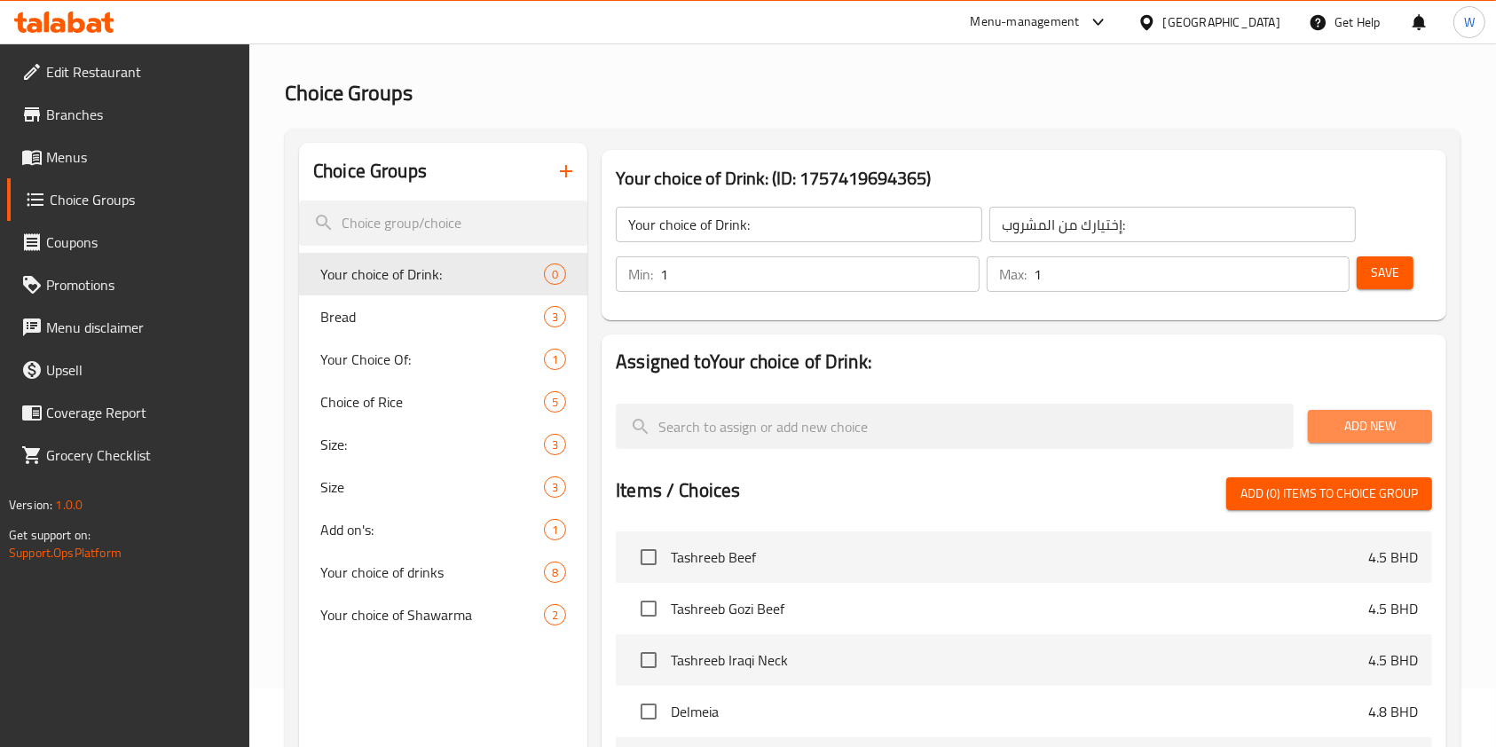
click at [1328, 417] on span "Add New" at bounding box center [1370, 426] width 96 height 22
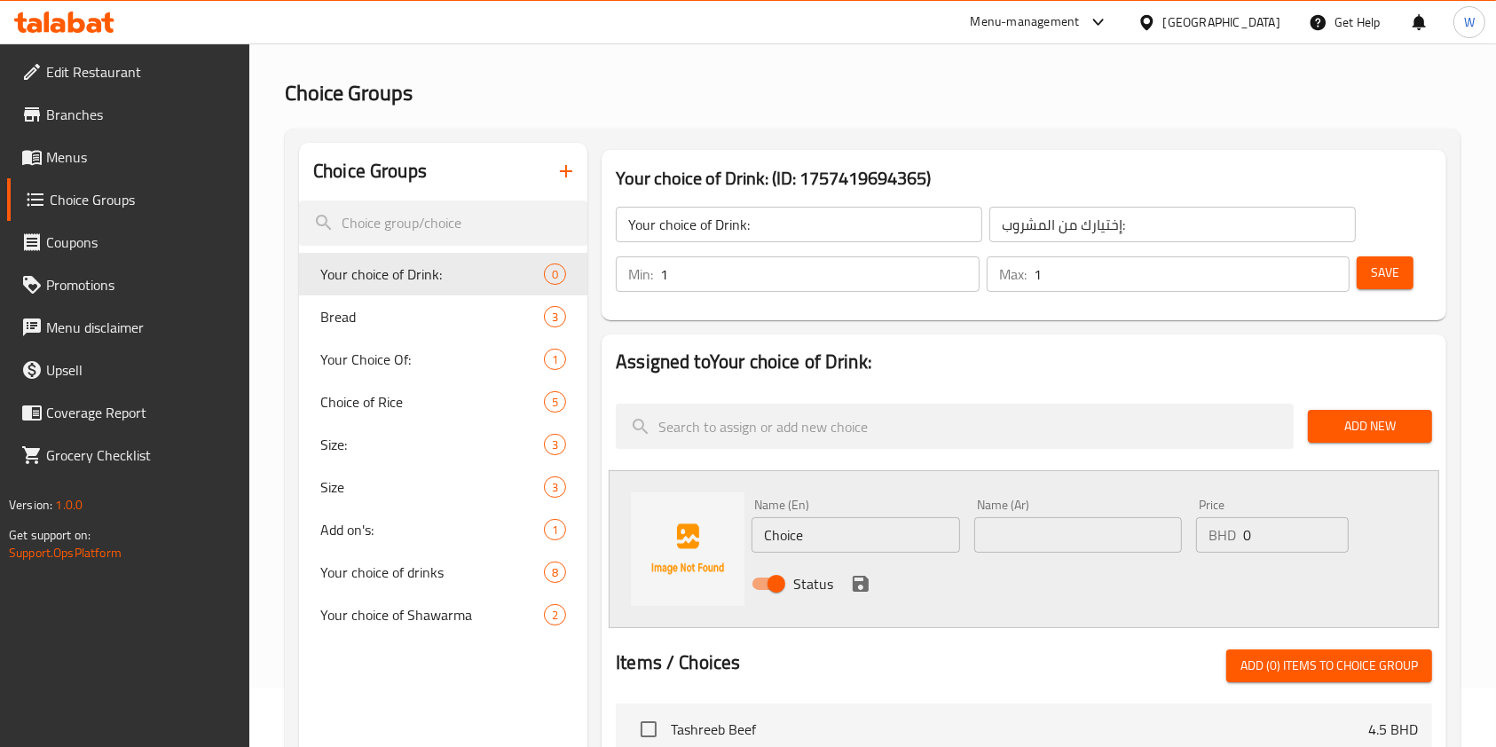
click at [895, 543] on input "Choice" at bounding box center [856, 534] width 208 height 35
paste input "Double Up Cola"
type input "Double Up Cola"
click at [1000, 543] on input "text" at bounding box center [1078, 534] width 208 height 35
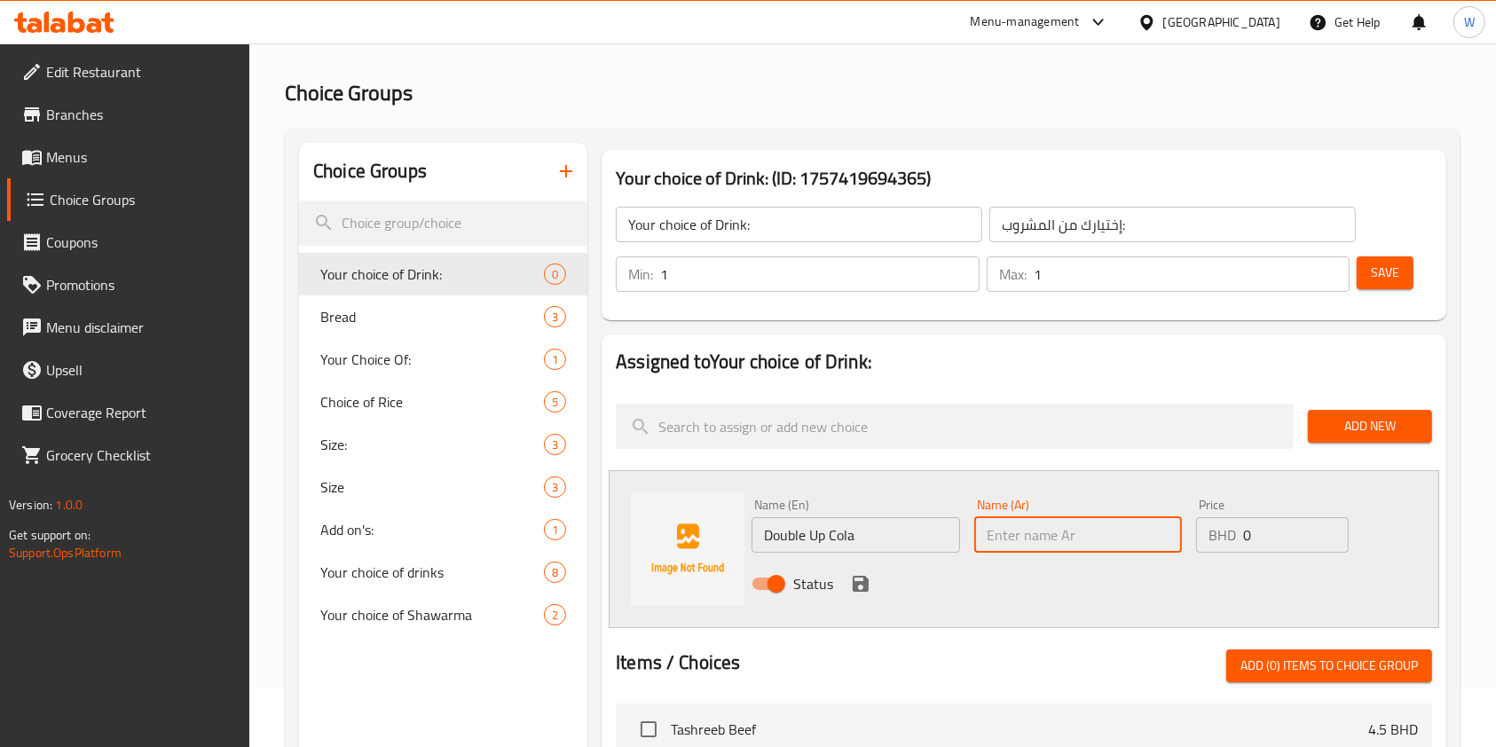
paste input "Double Up Cola"
type input "Double Up Cola"
click at [853, 587] on icon "save" at bounding box center [861, 584] width 16 height 16
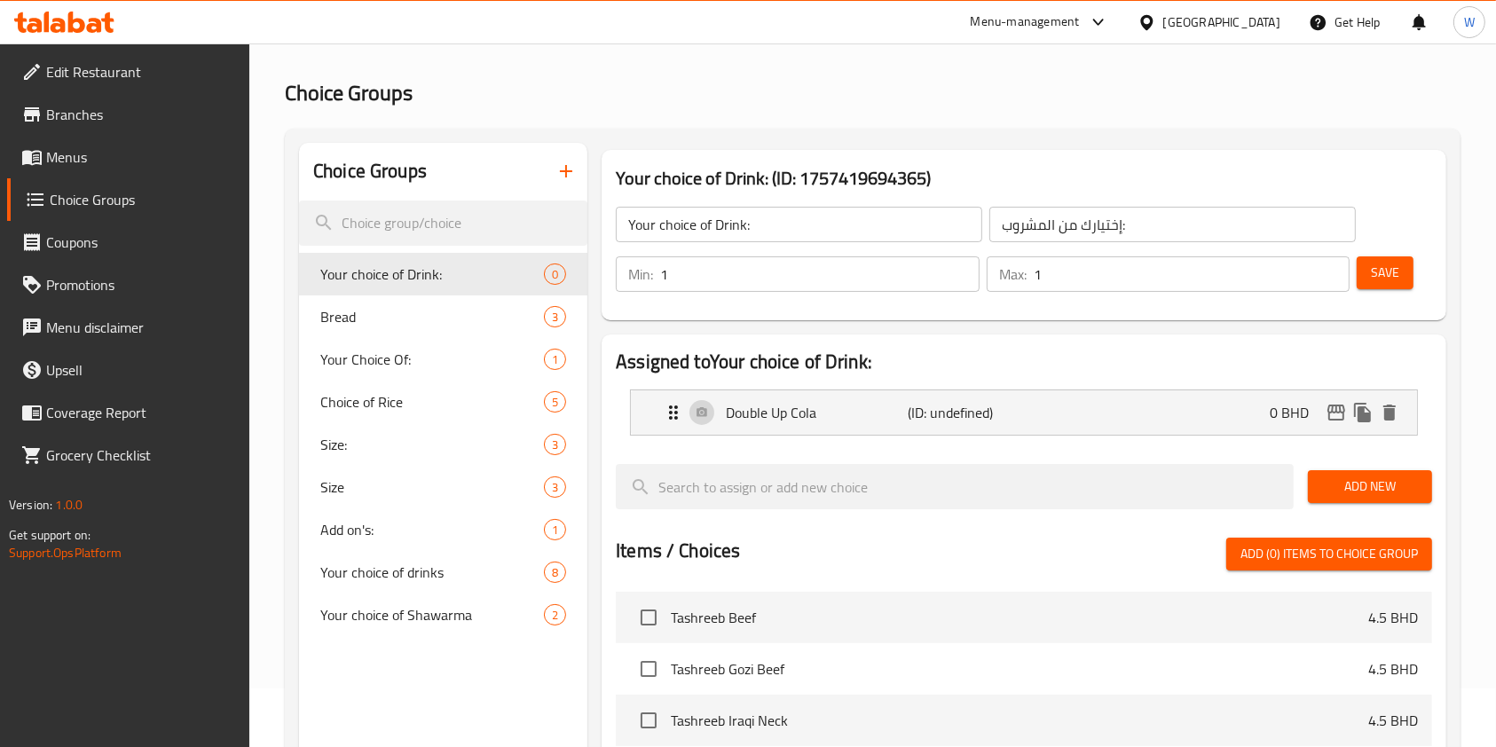
click at [1384, 488] on span "Add New" at bounding box center [1370, 487] width 96 height 22
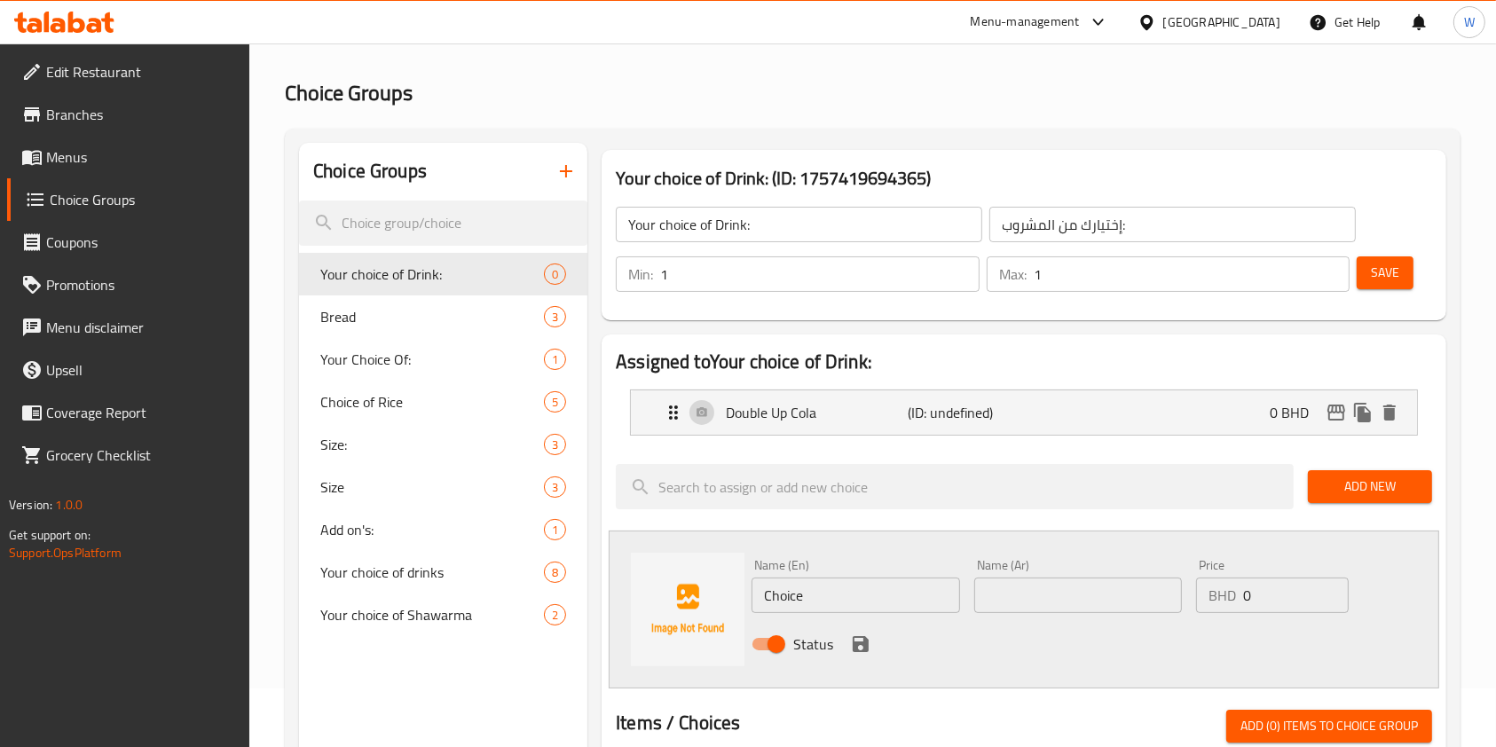
click at [786, 596] on input "Choice" at bounding box center [856, 595] width 208 height 35
paste input "Water"
type input "Water"
click at [1060, 594] on input "text" at bounding box center [1078, 595] width 208 height 35
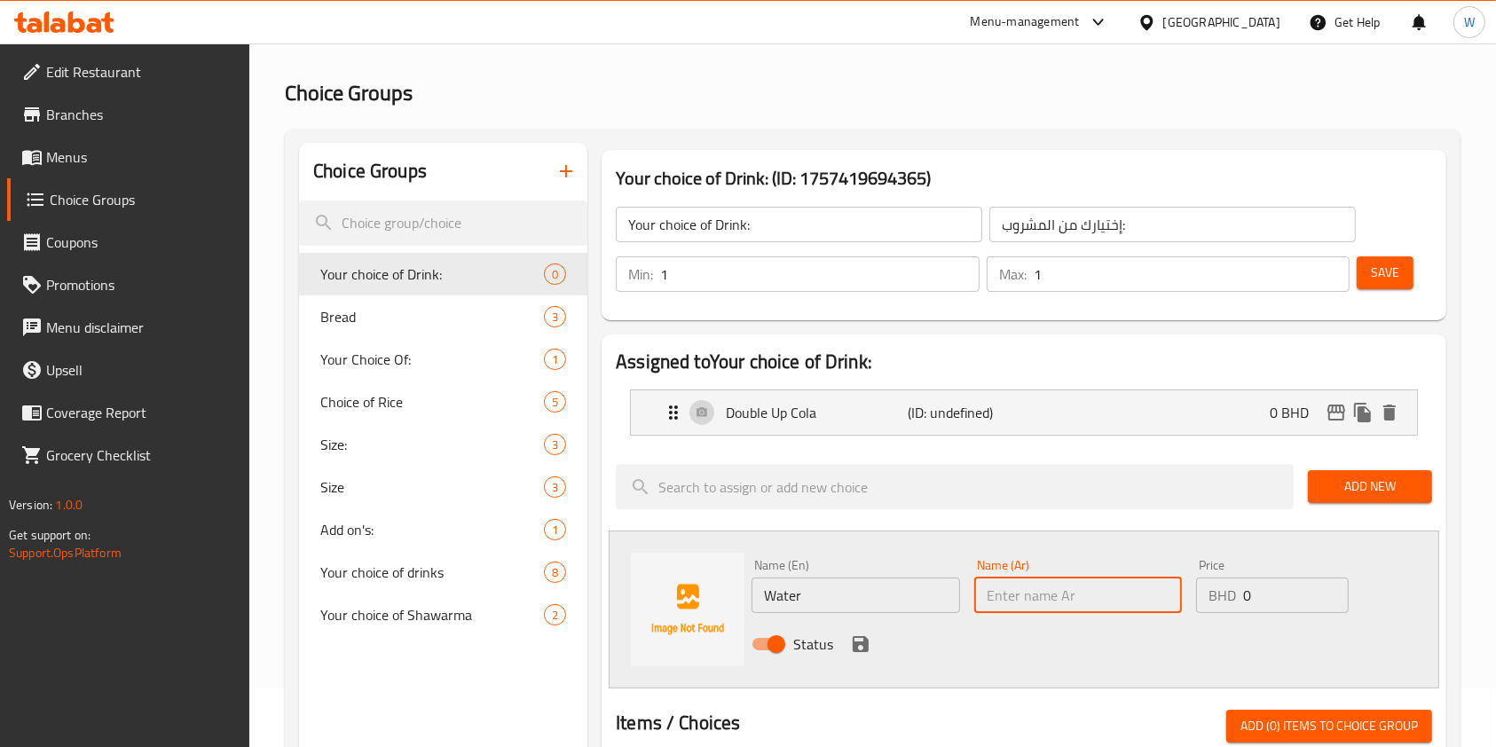
paste input "Water"
type input "Water"
click at [855, 642] on icon "save" at bounding box center [861, 644] width 16 height 16
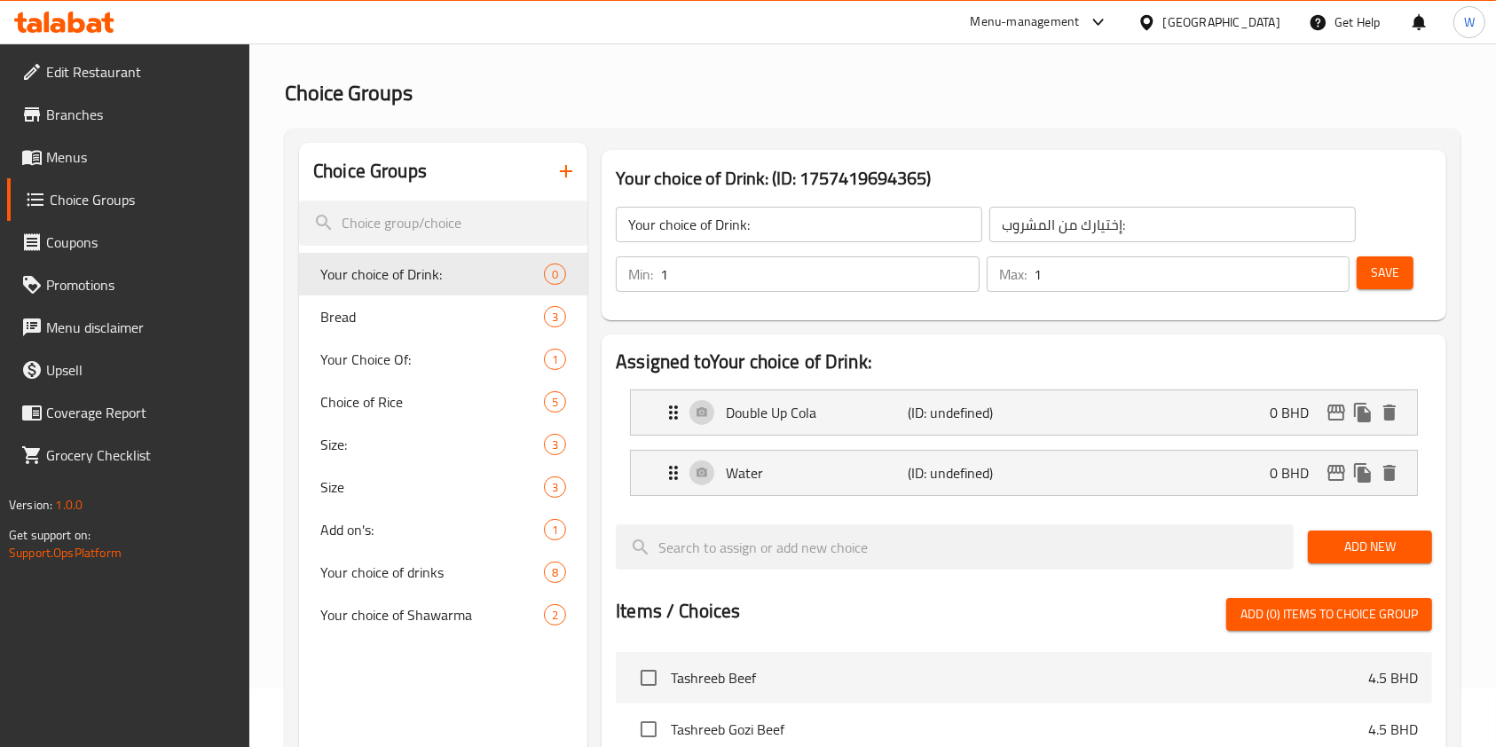
click at [1400, 276] on button "Save" at bounding box center [1385, 272] width 57 height 33
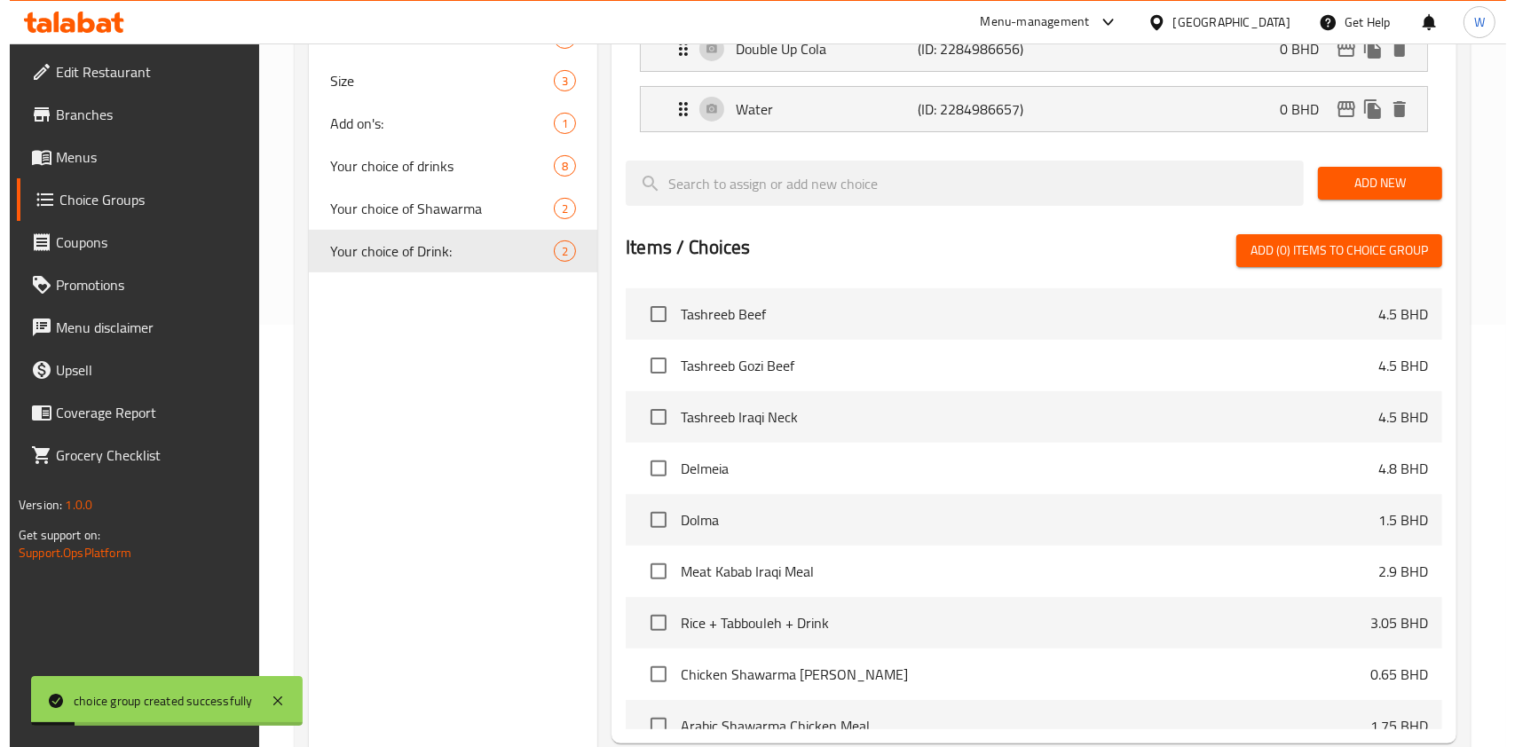
scroll to position [600, 0]
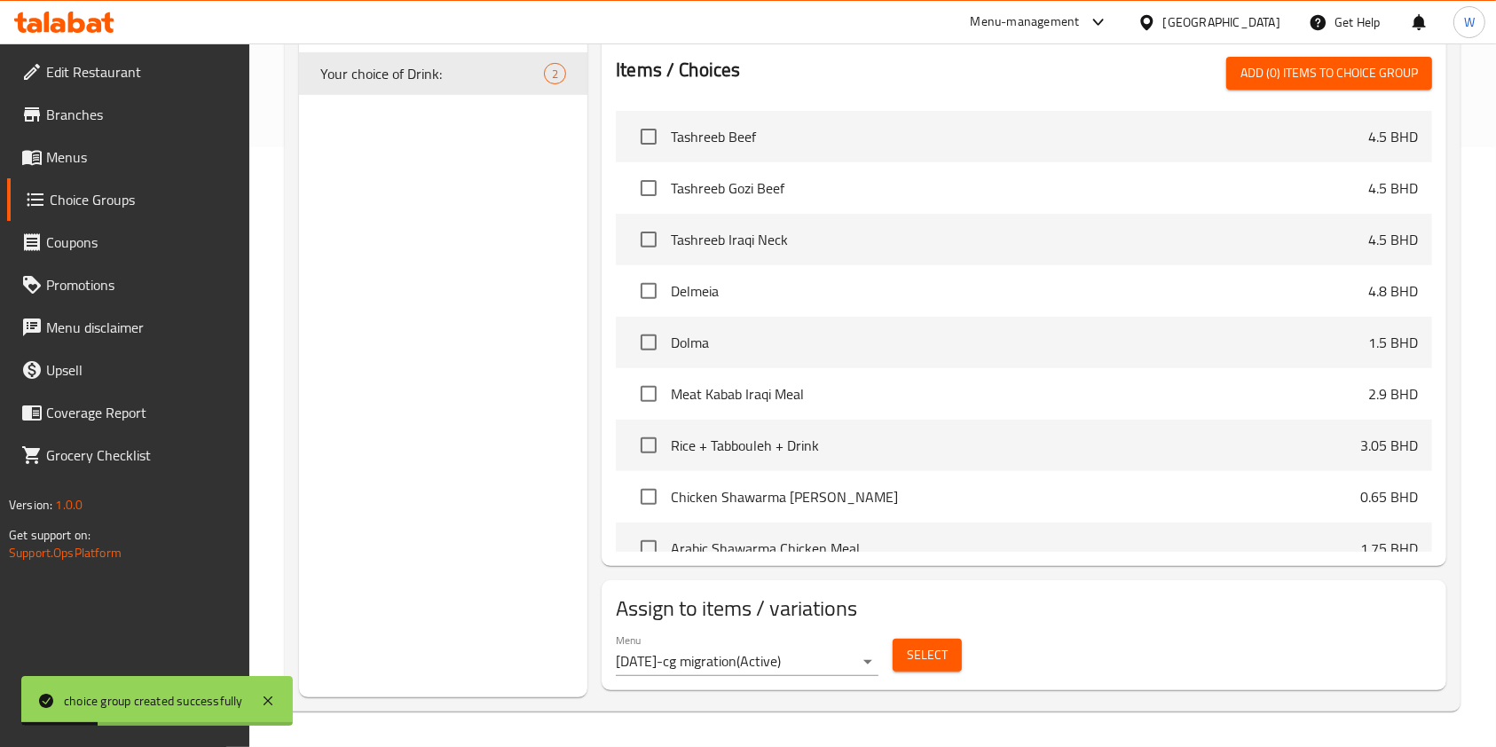
click at [898, 655] on button "Select" at bounding box center [927, 655] width 69 height 33
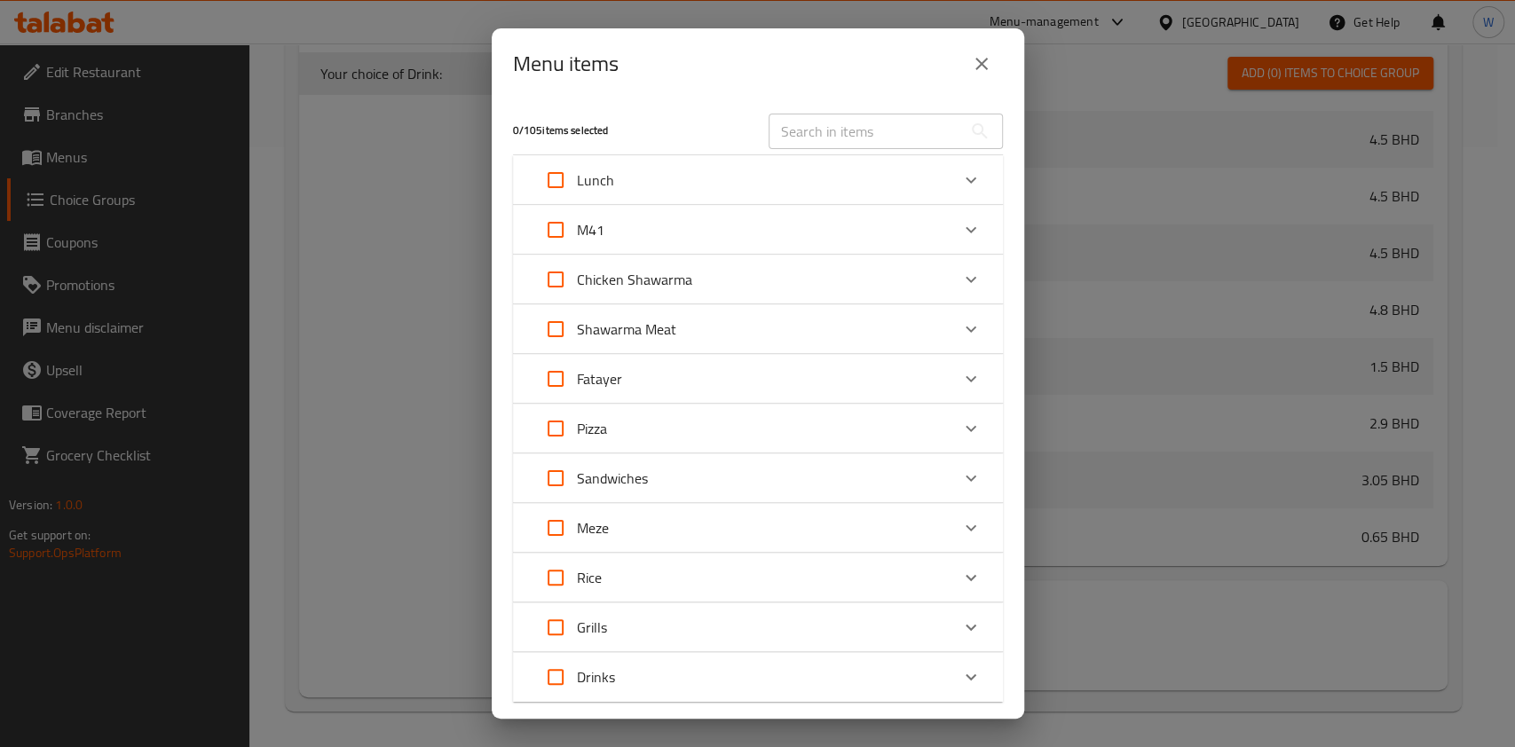
click at [661, 233] on div "M41" at bounding box center [741, 230] width 415 height 43
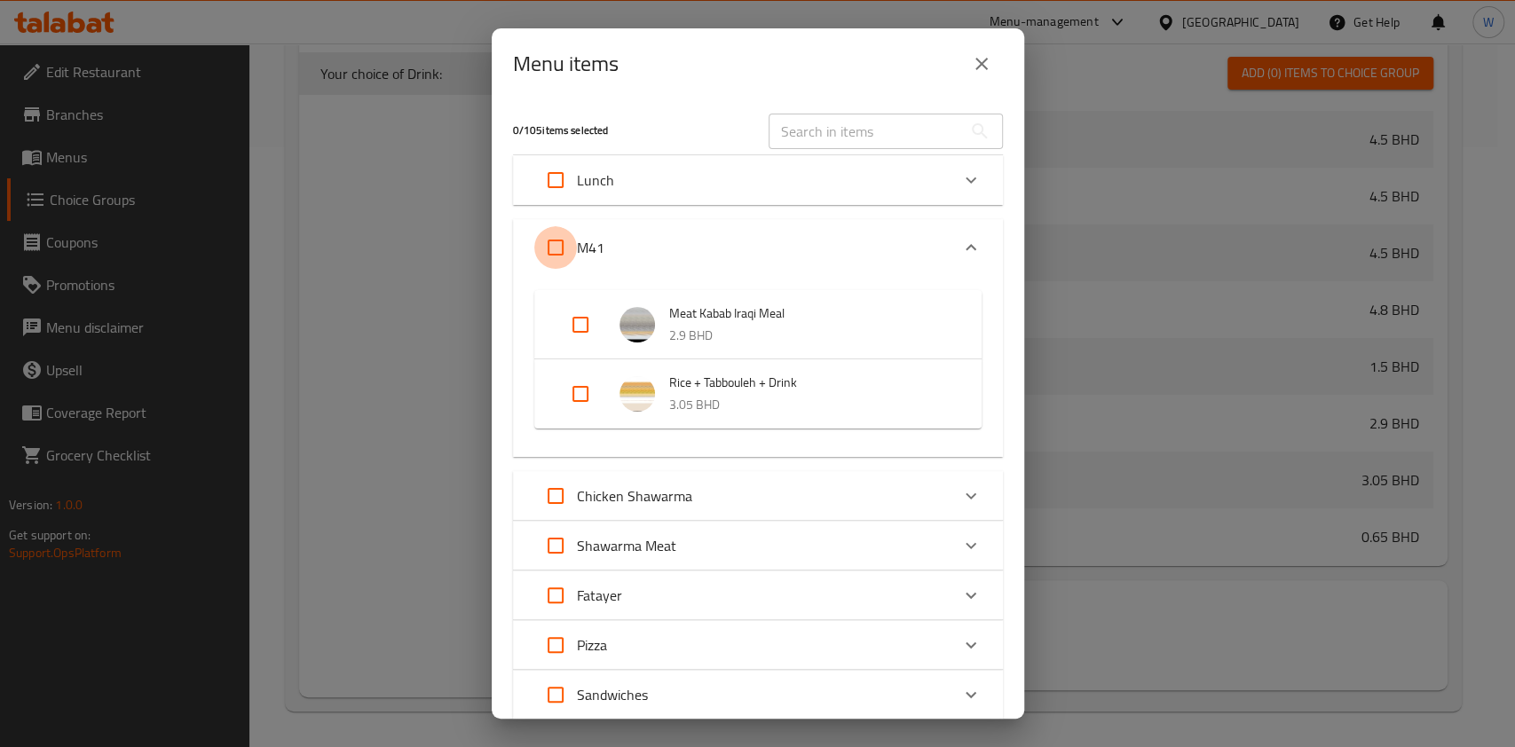
click at [563, 240] on input "Expand" at bounding box center [555, 247] width 43 height 43
checkbox input "true"
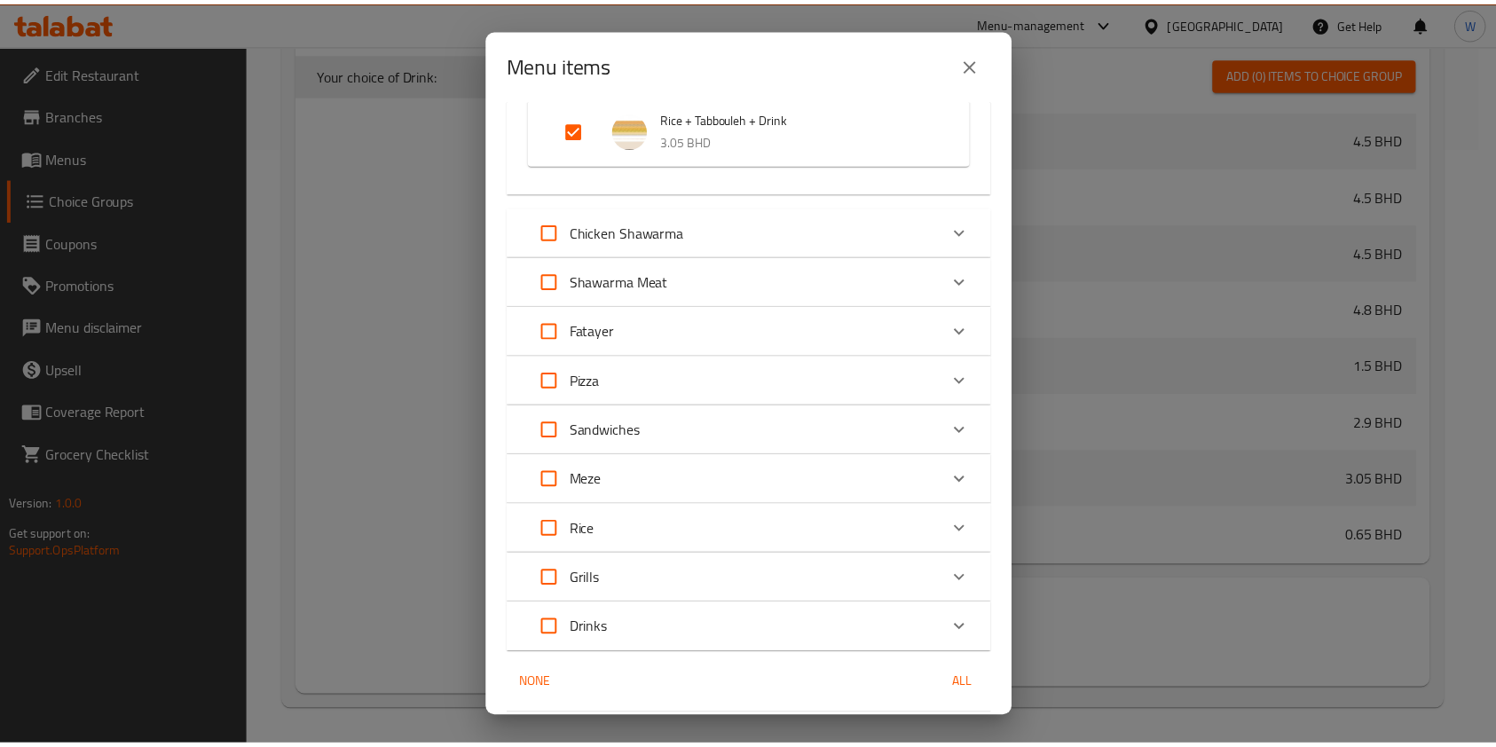
scroll to position [323, 0]
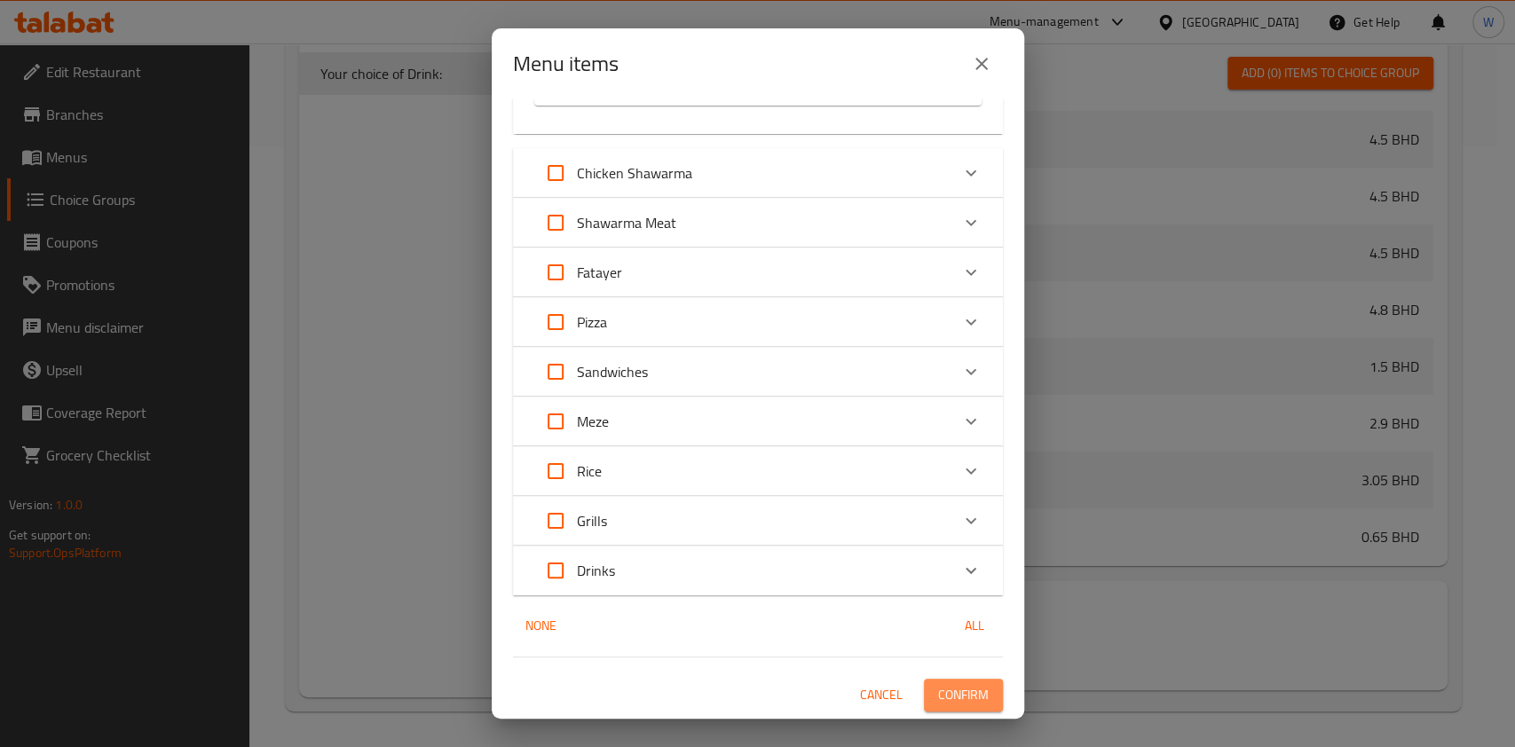
click at [952, 685] on span "Confirm" at bounding box center [963, 695] width 51 height 22
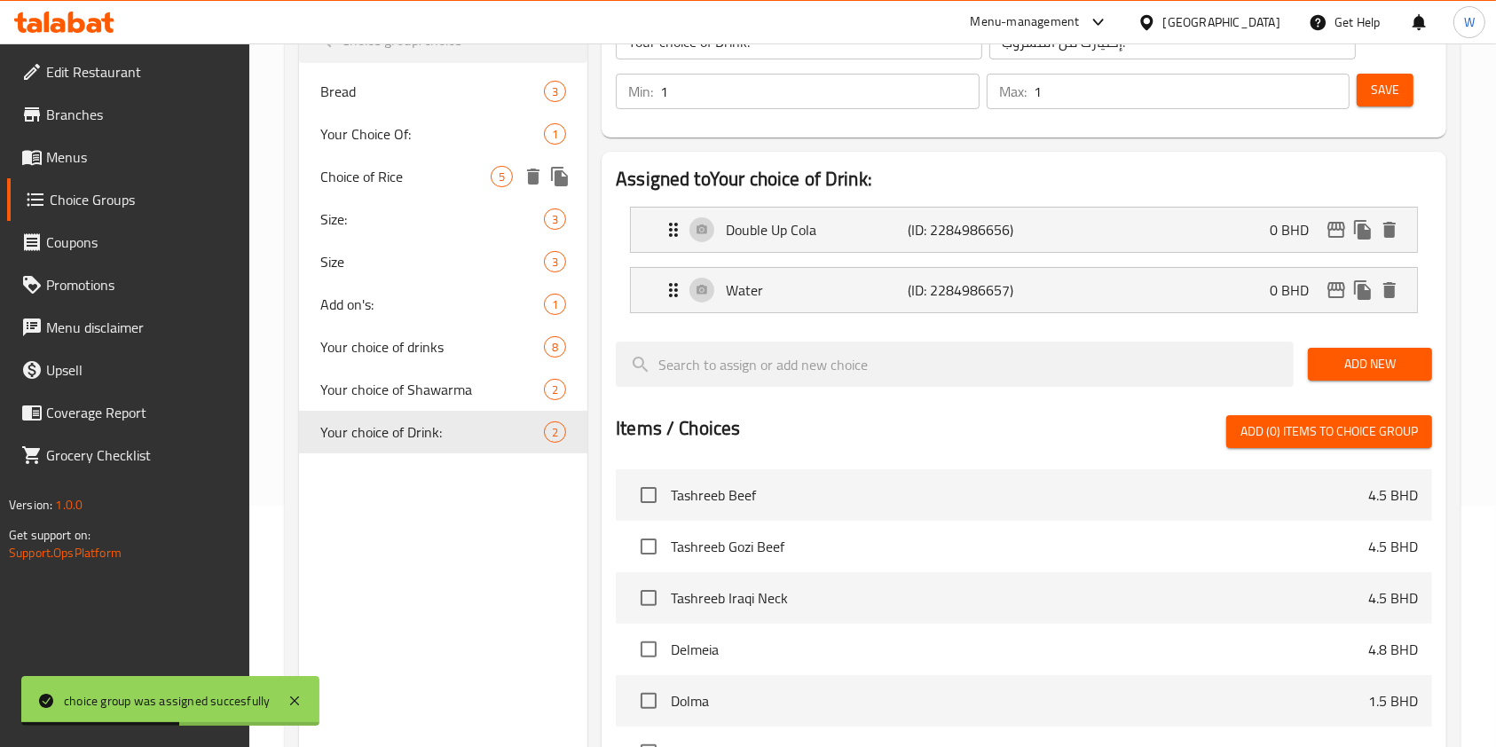
scroll to position [127, 0]
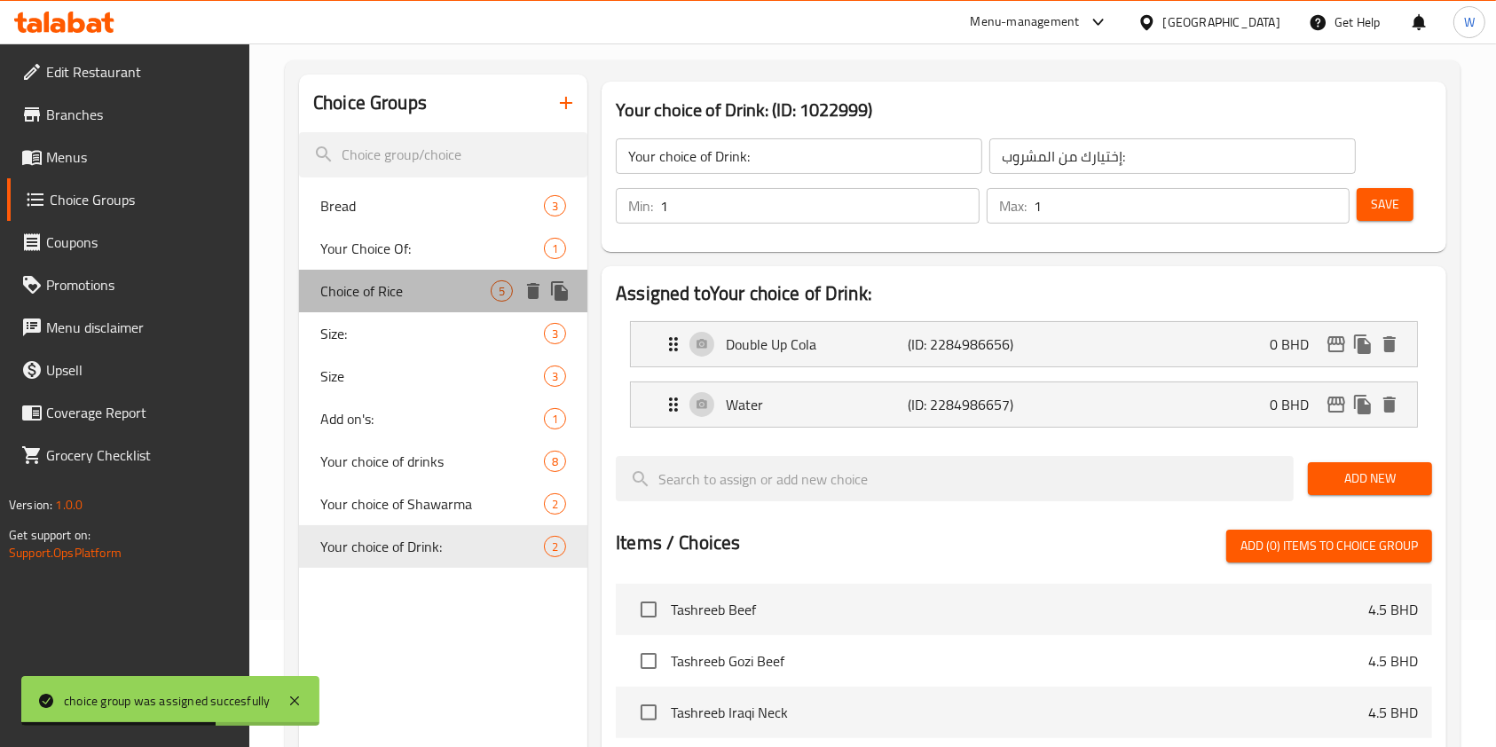
click at [412, 292] on span "Choice of Rice" at bounding box center [405, 290] width 170 height 21
type input "Choice of Rice"
type input "اختيار الأرز"
type input "2"
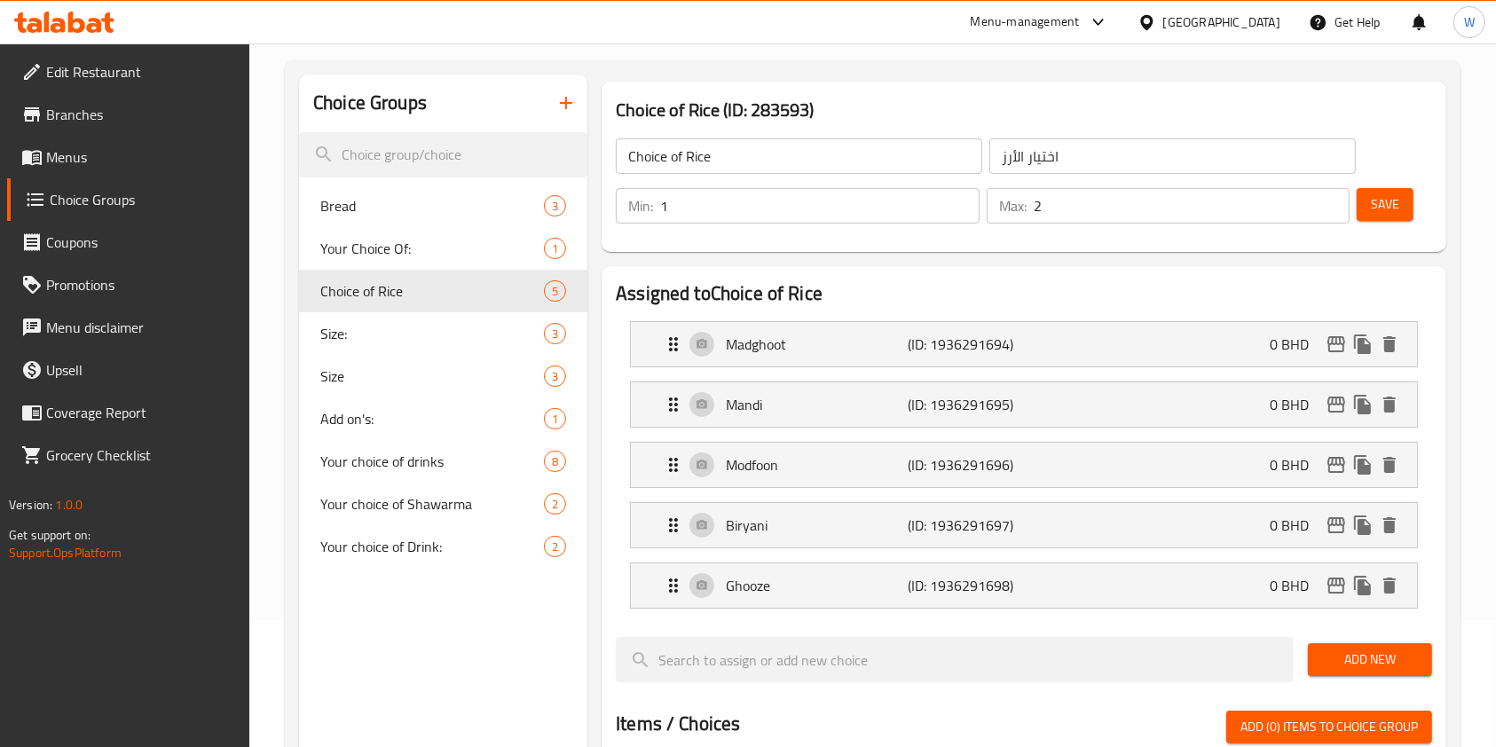
click at [573, 114] on button "button" at bounding box center [566, 103] width 43 height 43
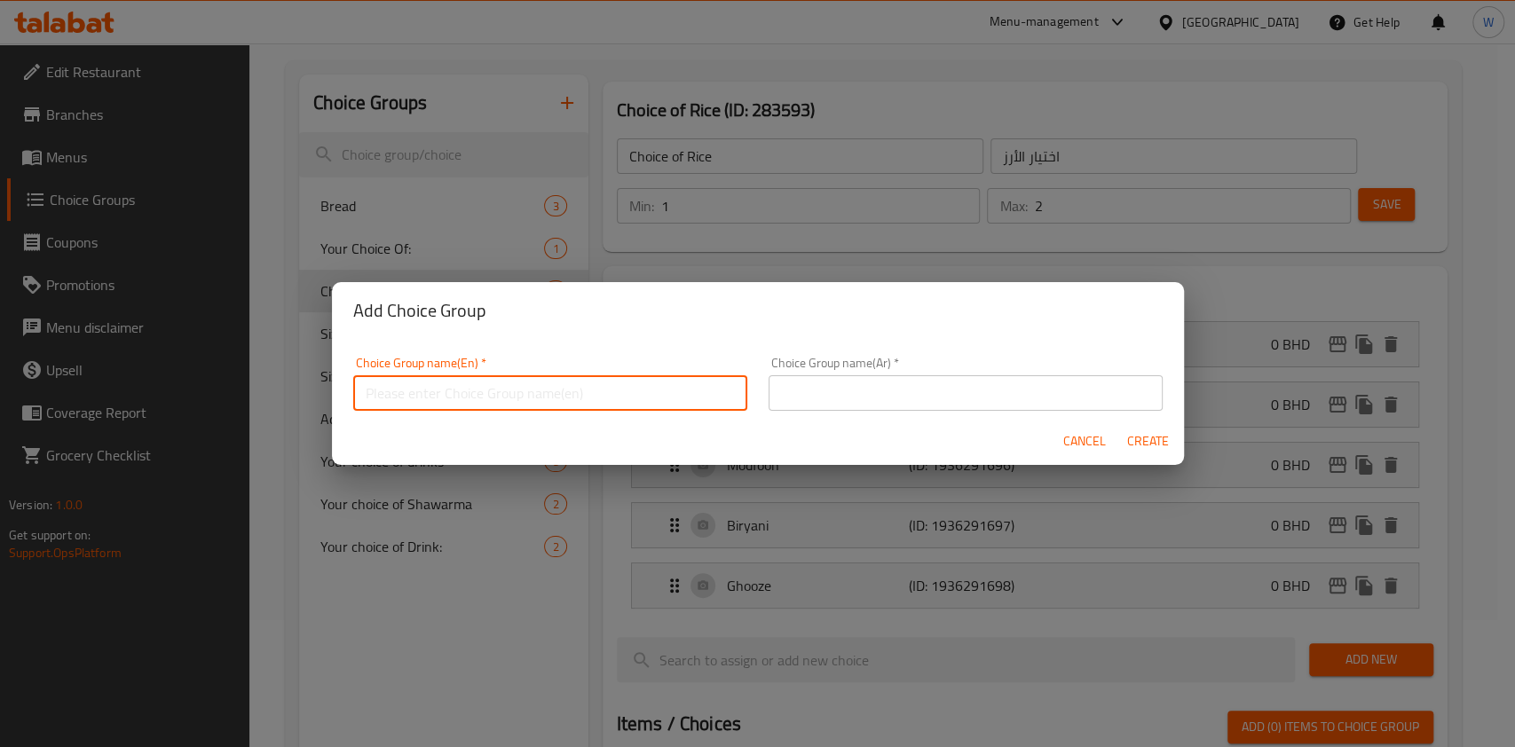
click at [663, 400] on input "text" at bounding box center [550, 392] width 394 height 35
paste input "Your Choice of Rice:"
type input "Your Choice of Rice:"
click at [893, 408] on input "text" at bounding box center [966, 392] width 394 height 35
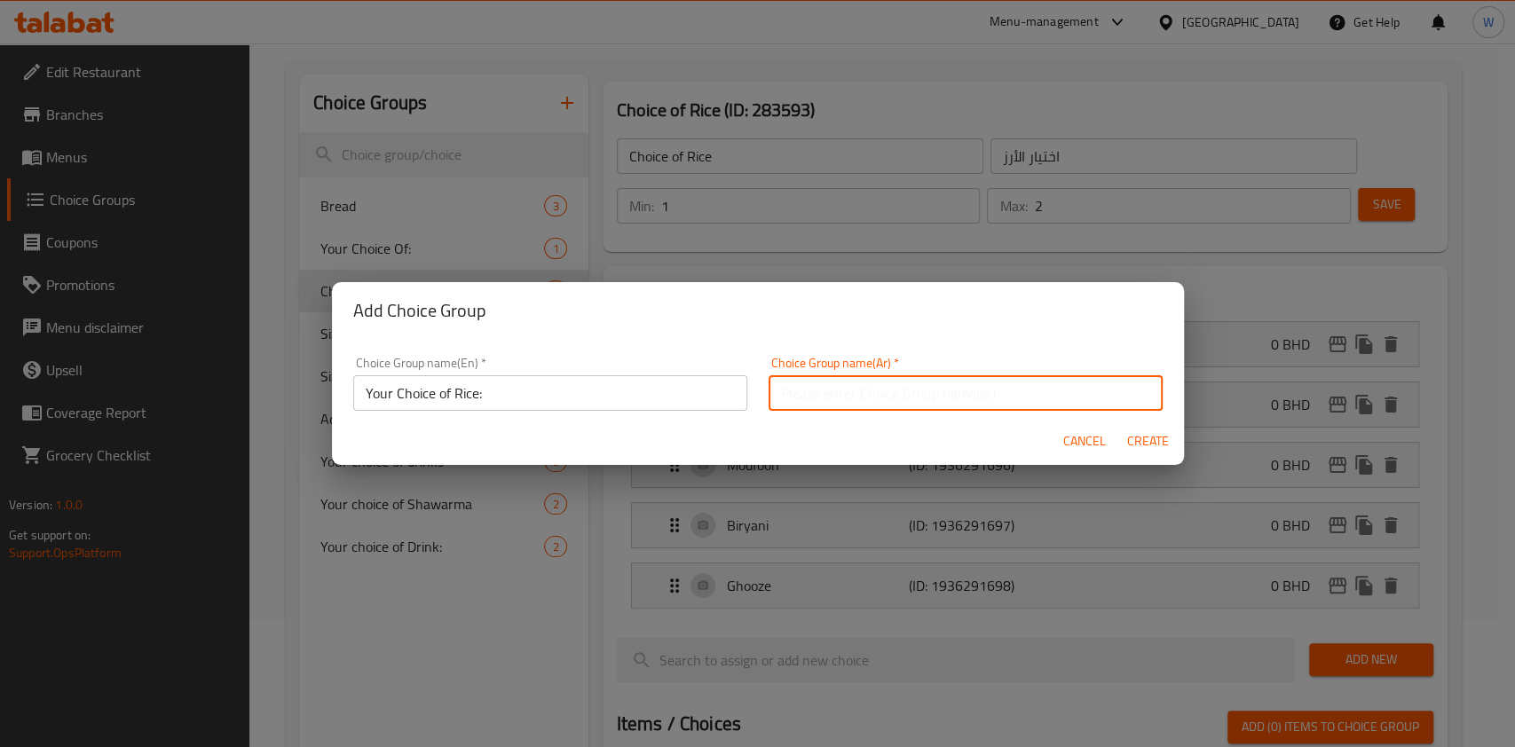
paste input "Your Choice of Rice:"
type input "Your Choice of Rice:"
click at [1155, 448] on span "Create" at bounding box center [1148, 441] width 43 height 22
type input "Your Choice of Rice:"
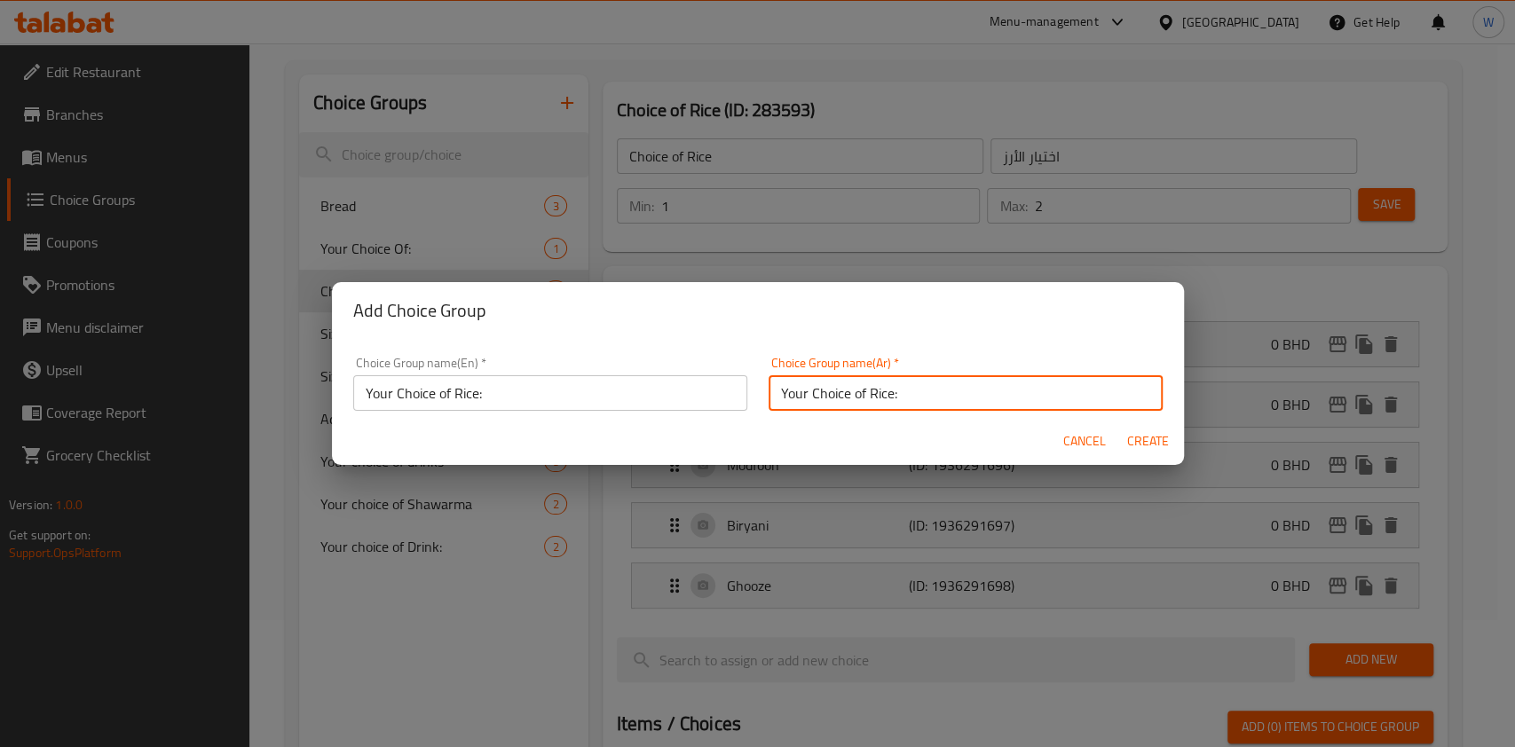
type input "0"
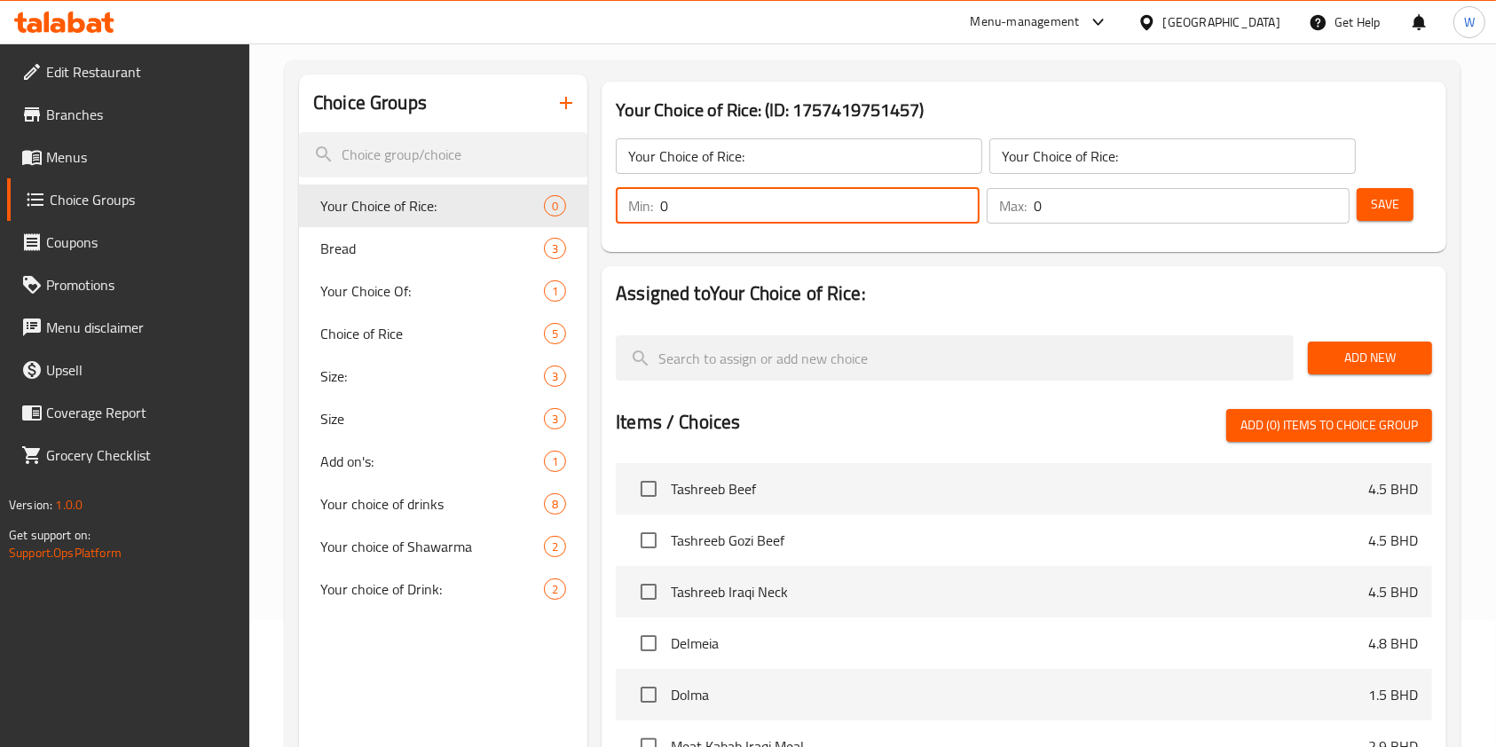
drag, startPoint x: 772, startPoint y: 217, endPoint x: 640, endPoint y: 220, distance: 132.3
click at [640, 220] on div "Min: 0 ​" at bounding box center [798, 205] width 364 height 35
type input "1"
drag, startPoint x: 1061, startPoint y: 210, endPoint x: 997, endPoint y: 218, distance: 64.4
click at [997, 218] on div "Max: 0 ​" at bounding box center [1169, 205] width 364 height 35
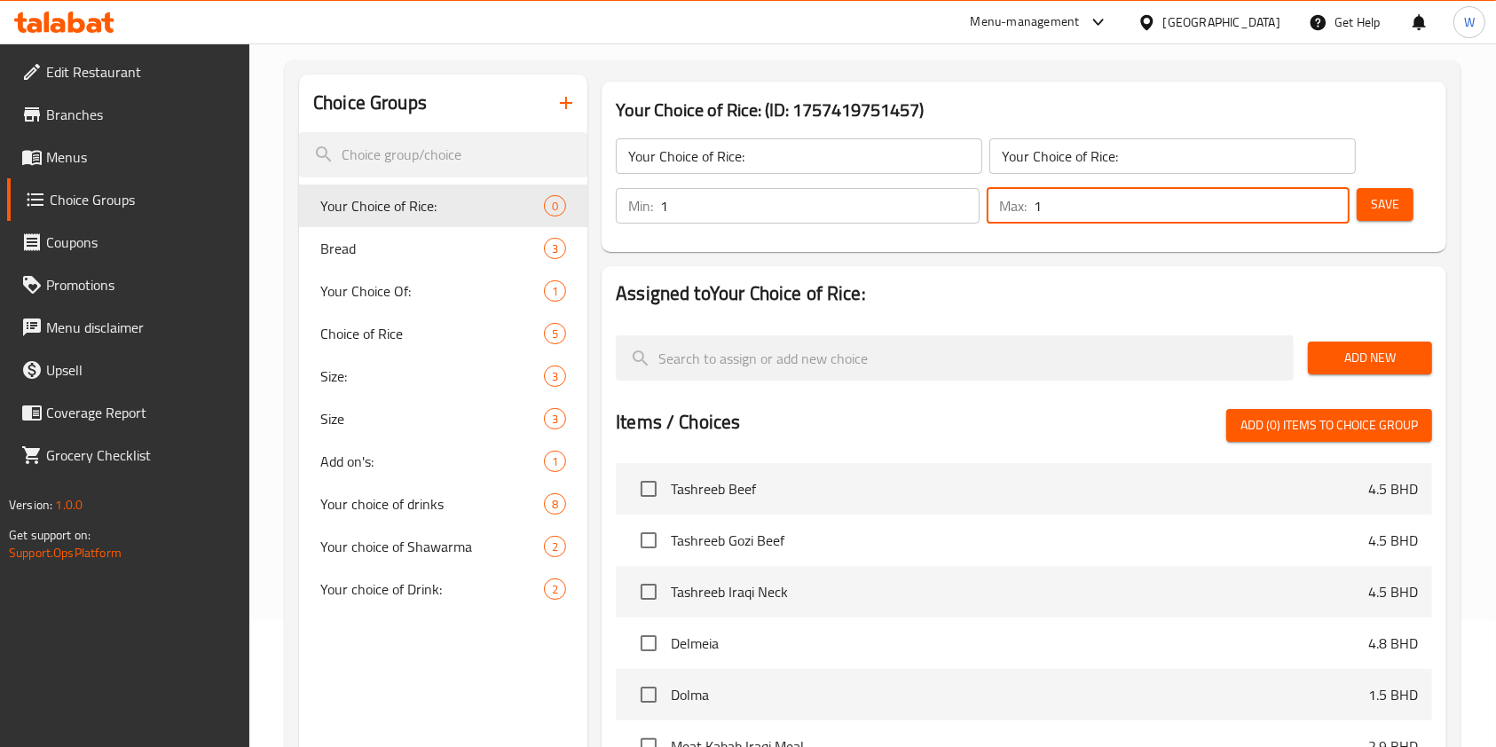
type input "1"
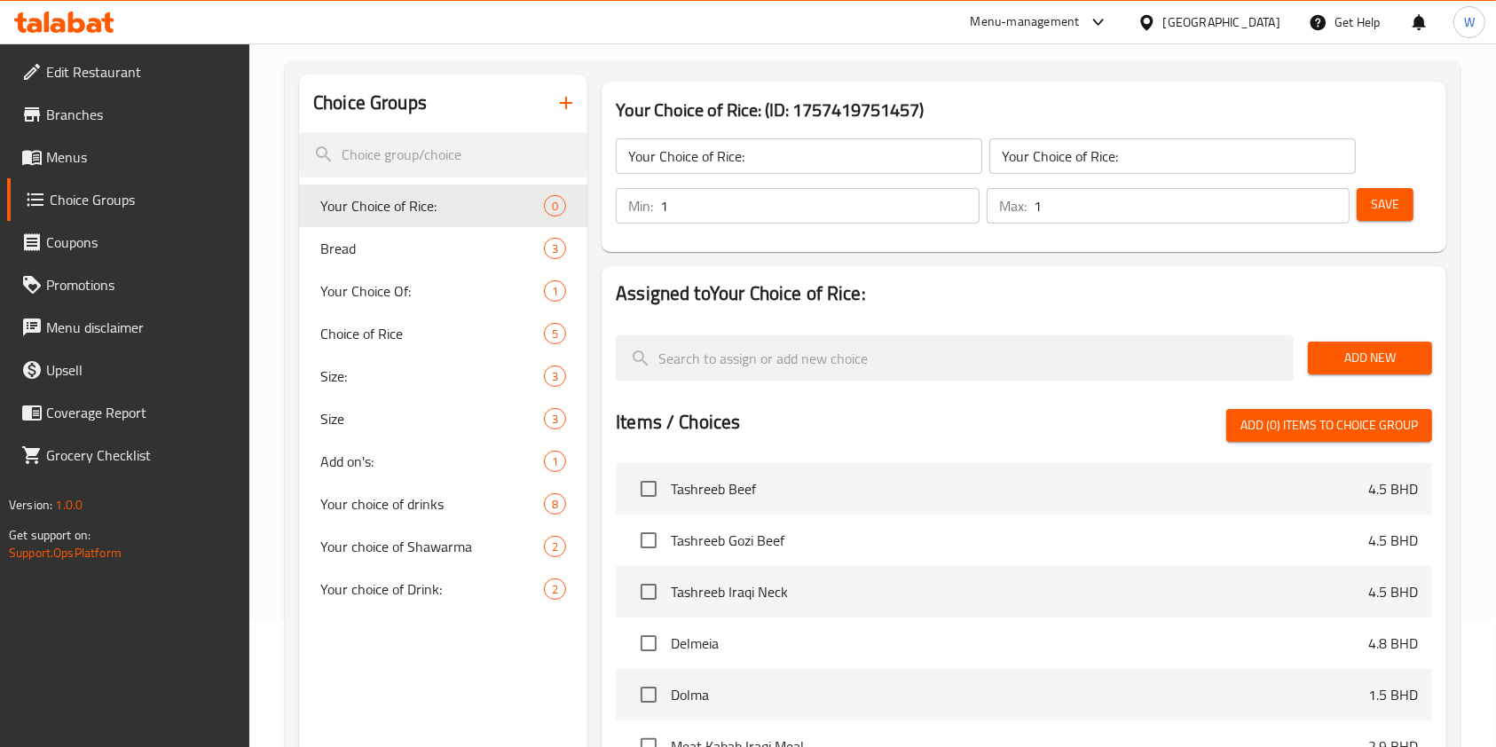
drag, startPoint x: 1023, startPoint y: 271, endPoint x: 1221, endPoint y: 348, distance: 212.4
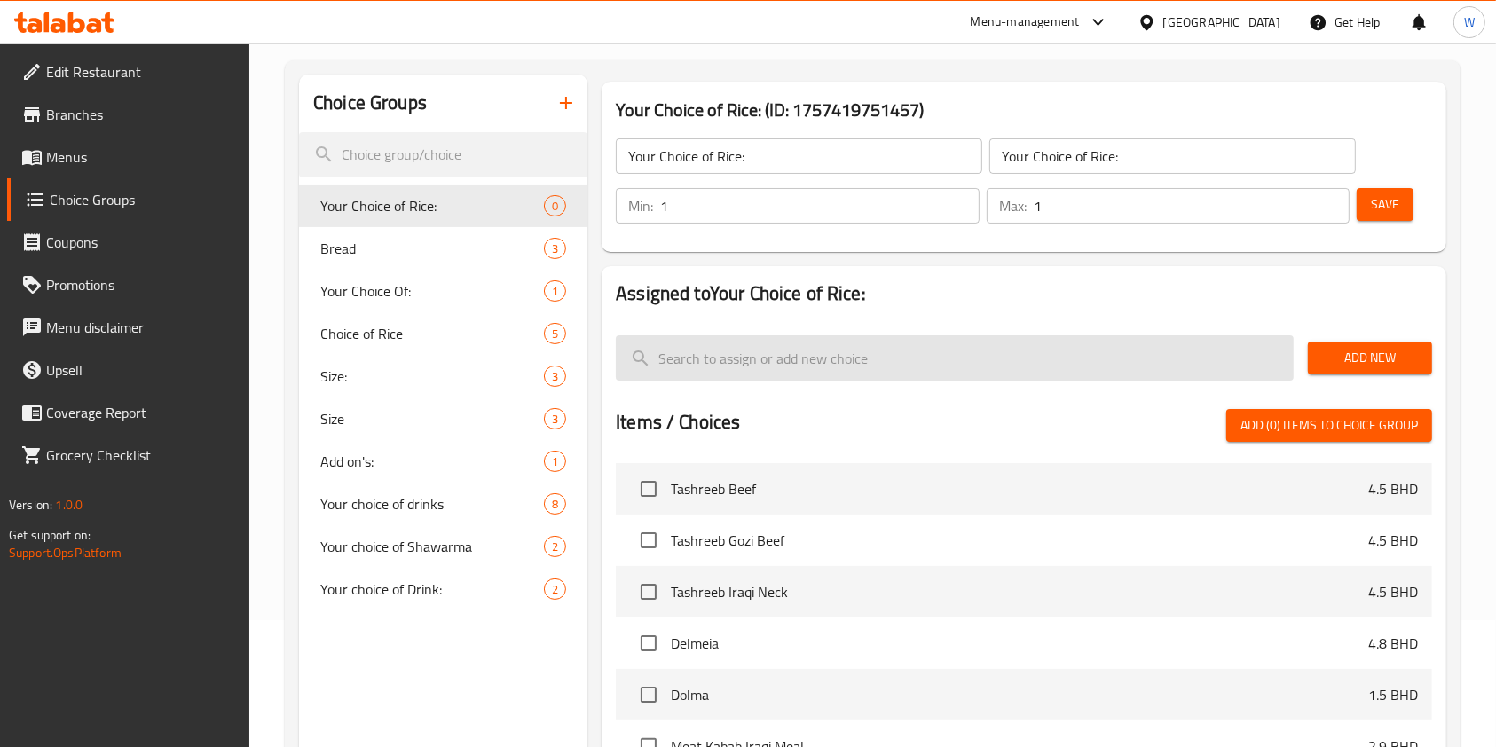
click at [1025, 271] on div "Assigned to Your Choice of Rice: Add New Items / Choices Add (0) items to choic…" at bounding box center [1024, 592] width 845 height 652
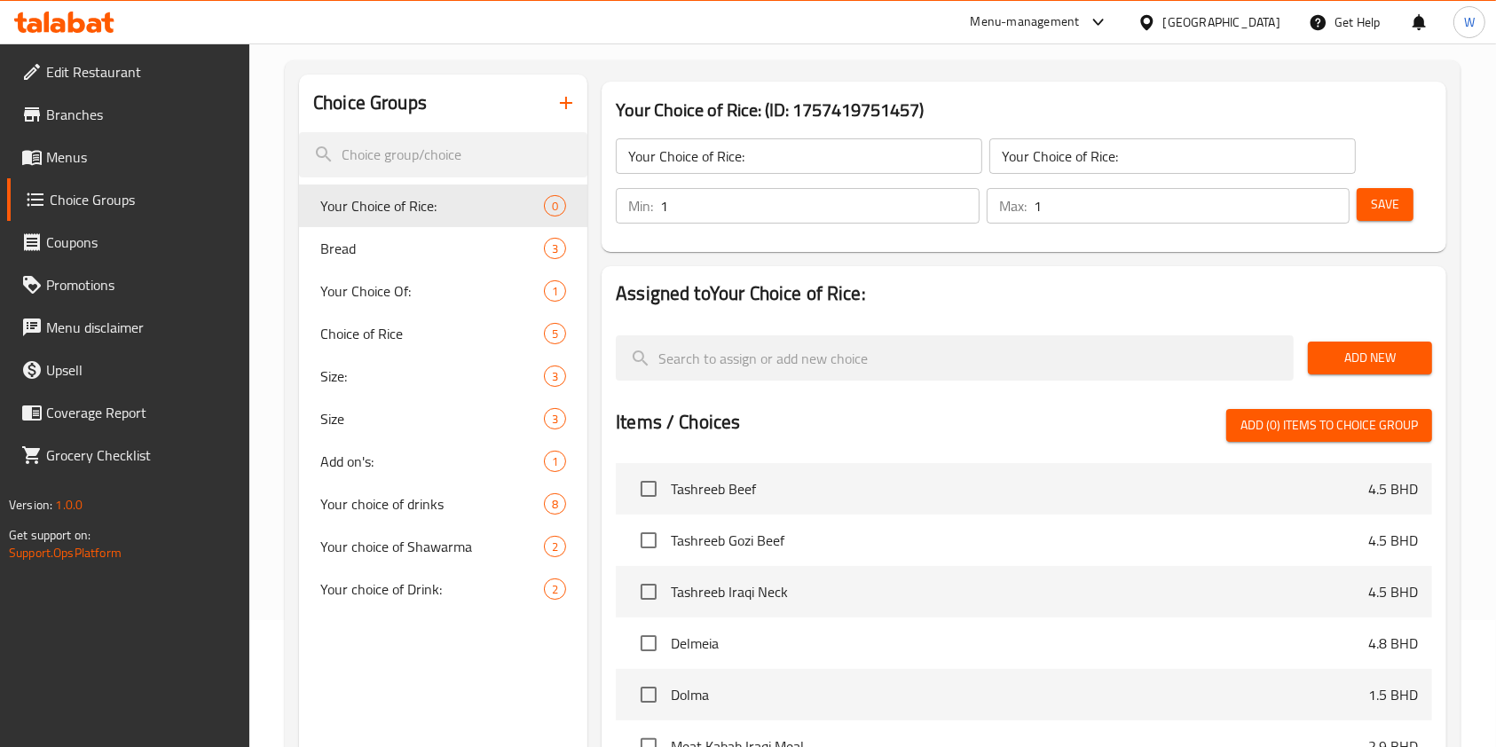
click at [1312, 349] on button "Add New" at bounding box center [1370, 358] width 124 height 33
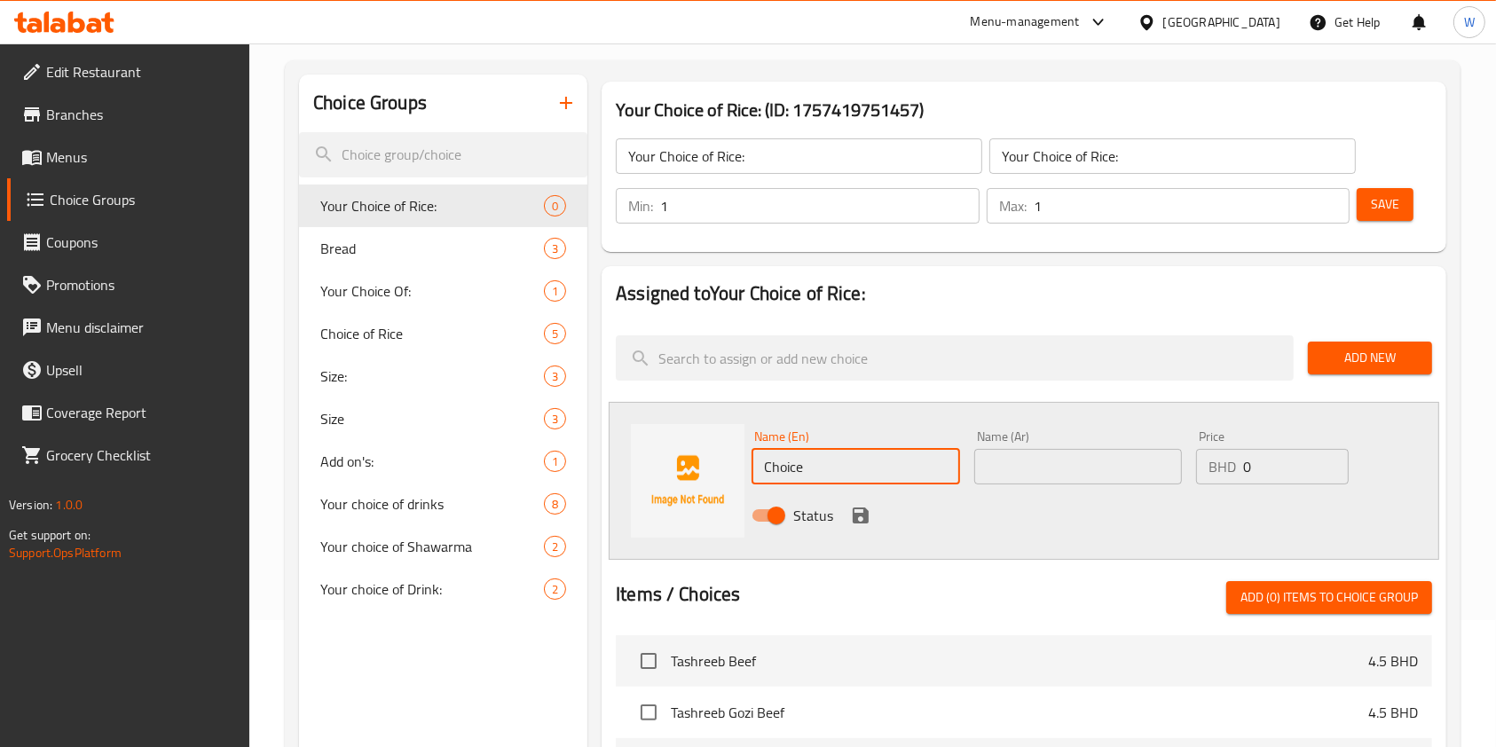
click at [824, 452] on input "Choice" at bounding box center [856, 466] width 208 height 35
paste input "icken Ghooz"
type input "Chicken Ghooze"
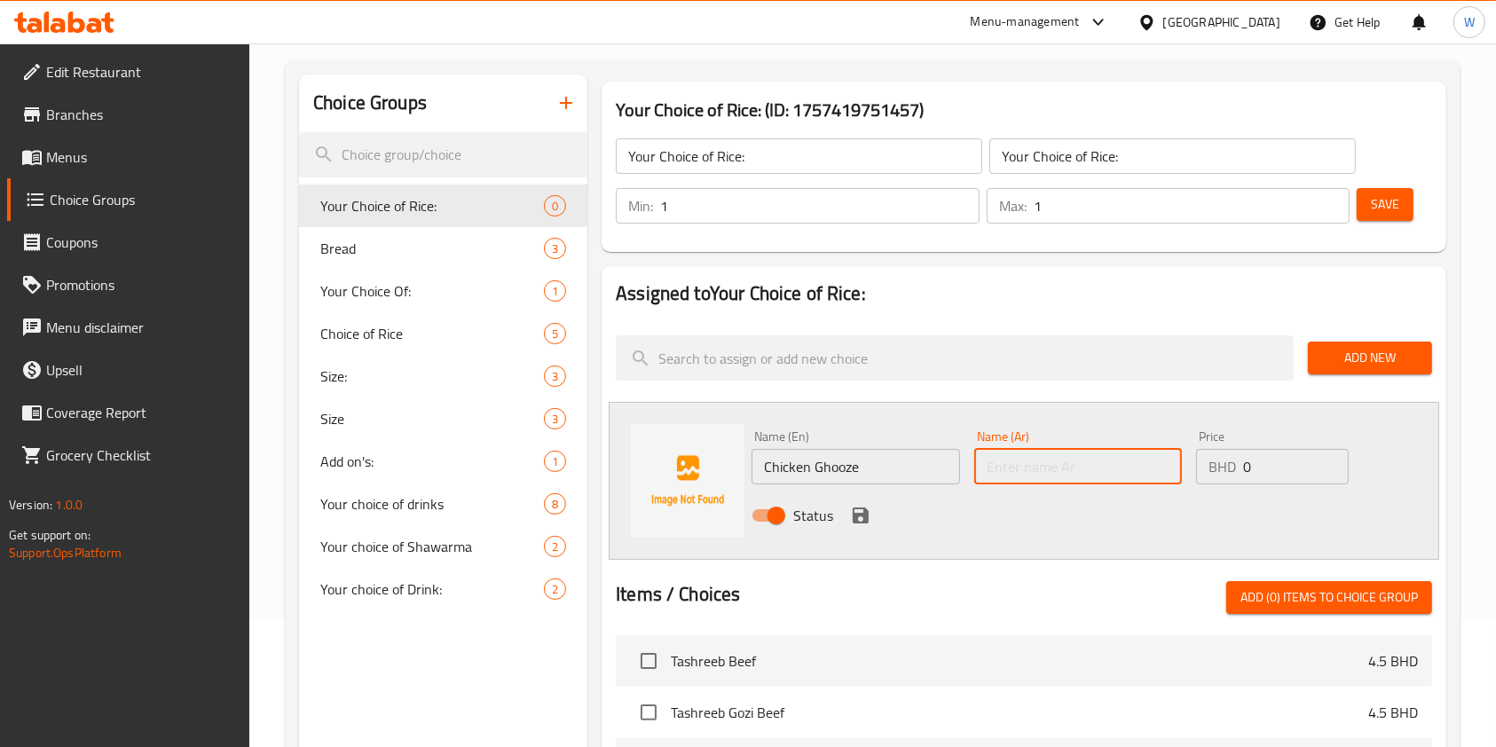
click at [1022, 457] on input "text" at bounding box center [1078, 466] width 208 height 35
paste input "Chicken Ghooze"
type input "Chicken Ghooze"
click at [866, 521] on icon "save" at bounding box center [861, 516] width 16 height 16
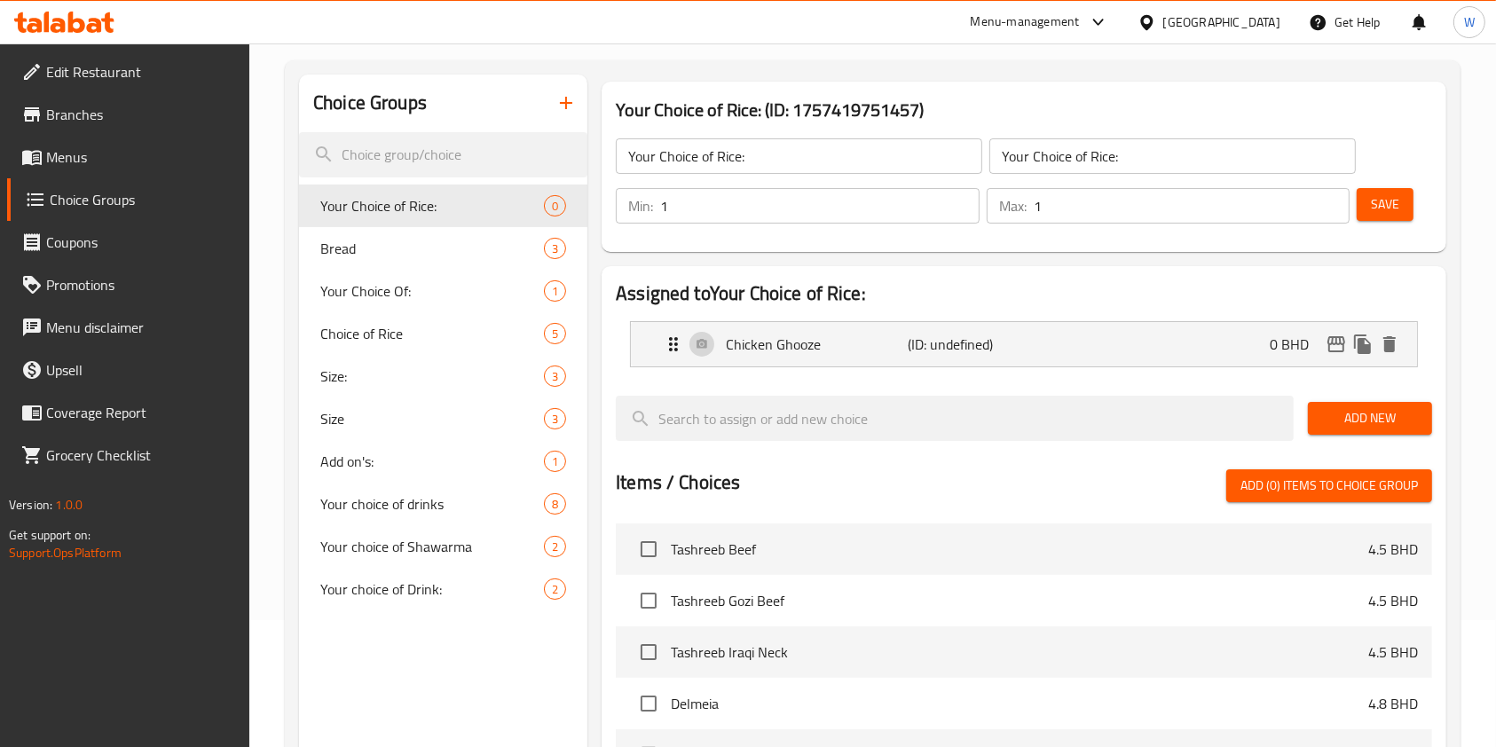
click at [1380, 408] on span "Add New" at bounding box center [1370, 418] width 96 height 22
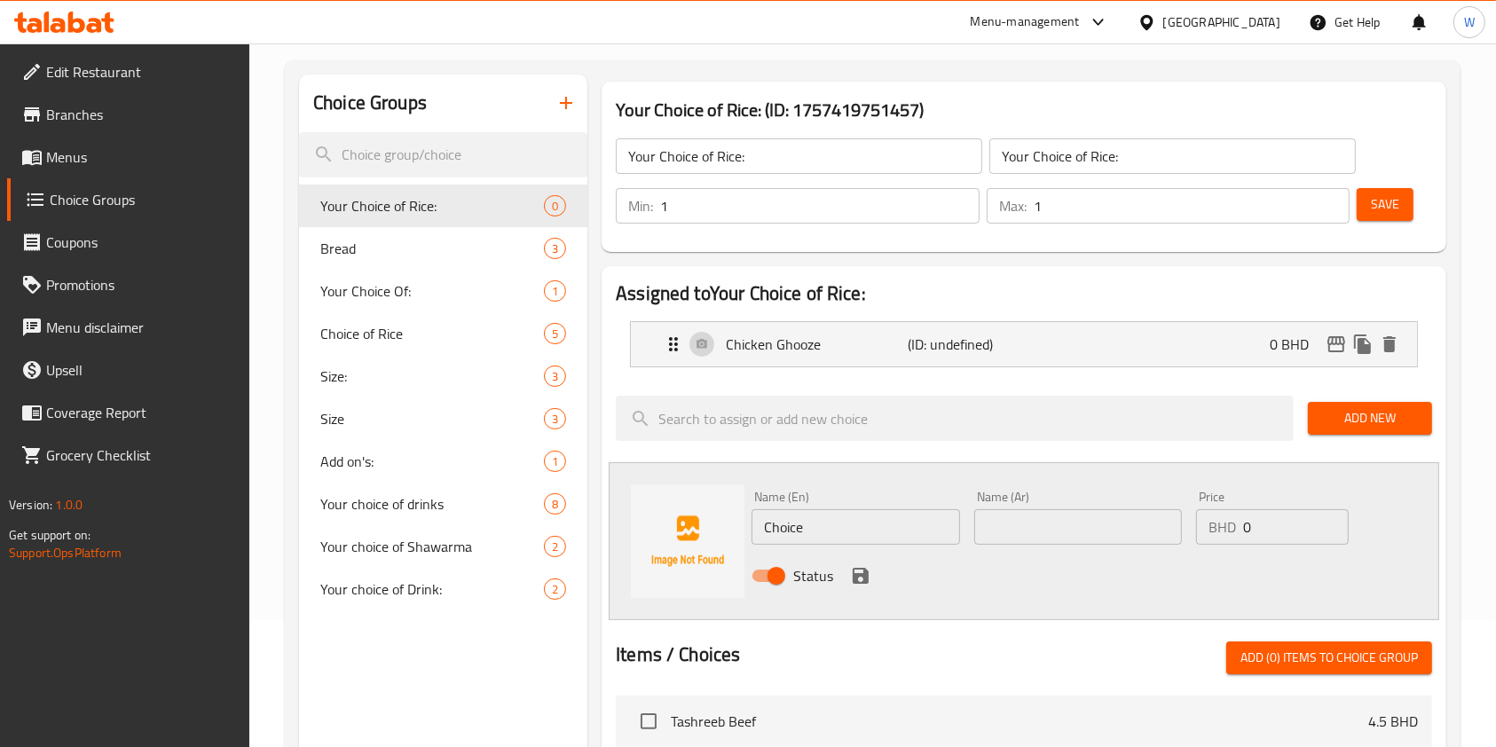
click at [880, 521] on input "Choice" at bounding box center [856, 526] width 208 height 35
paste input "Modfoon Chicken"
type input "Modfoon Chicken"
click at [1052, 527] on input "text" at bounding box center [1078, 526] width 208 height 35
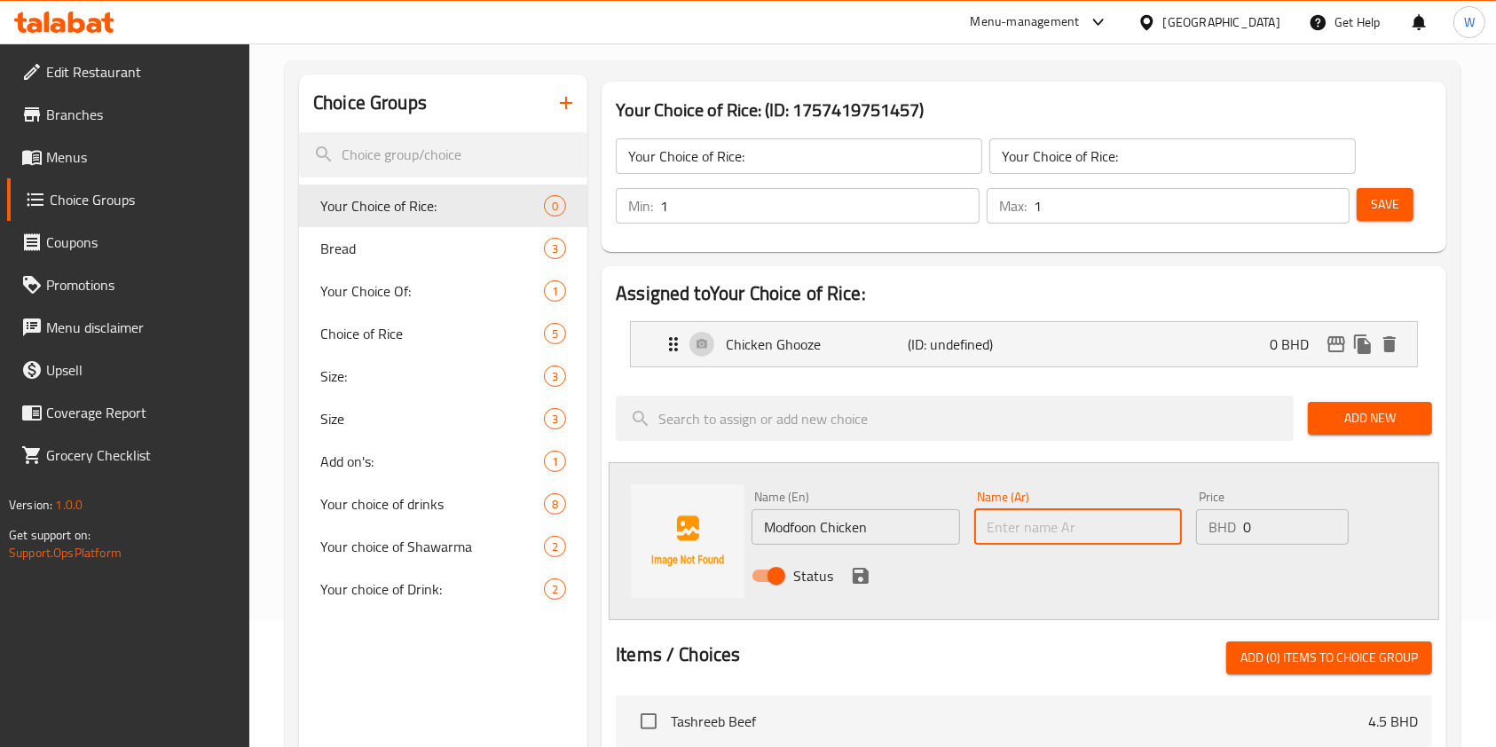
paste input "Modfoon Chicken"
type input "Modfoon Chicken"
click at [862, 574] on icon "save" at bounding box center [861, 576] width 16 height 16
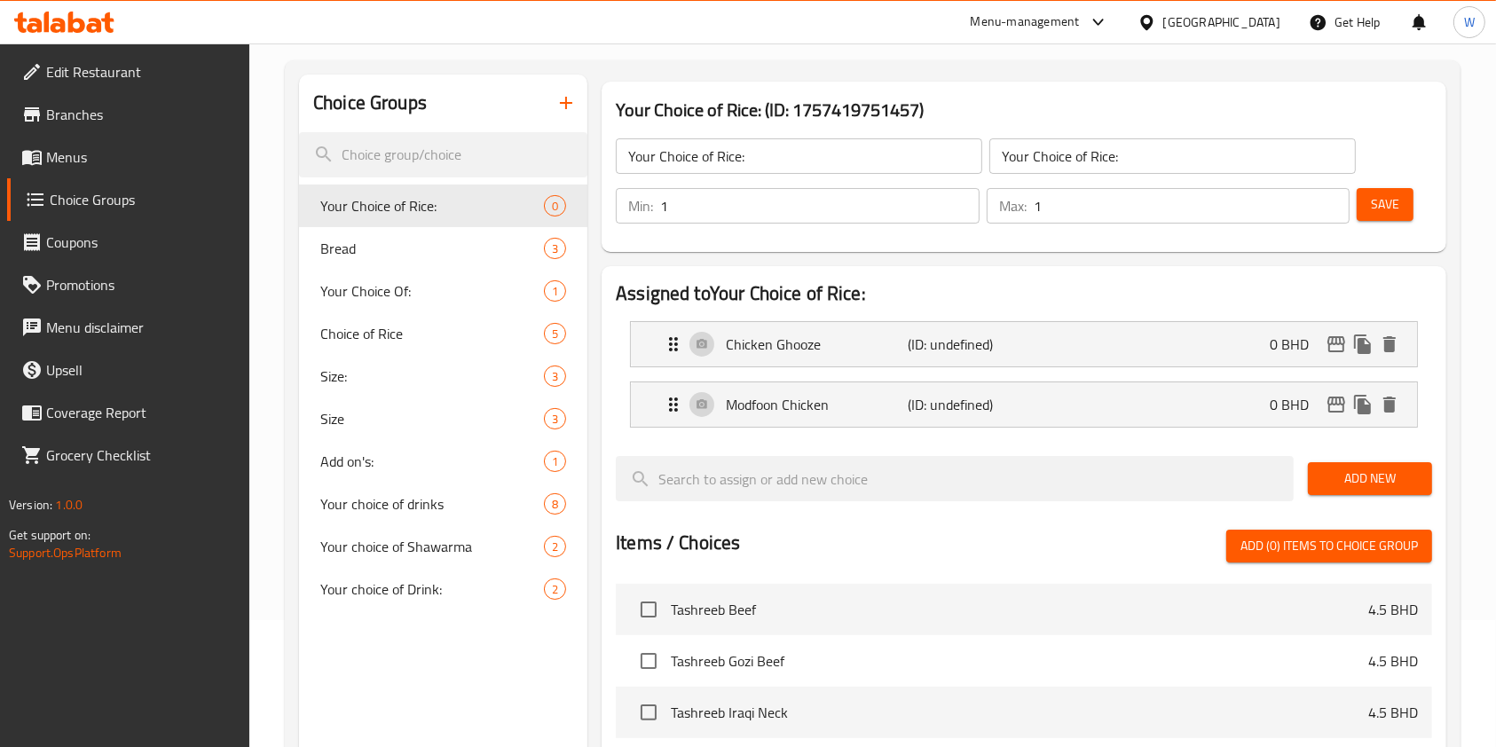
click at [1396, 485] on span "Add New" at bounding box center [1370, 479] width 96 height 22
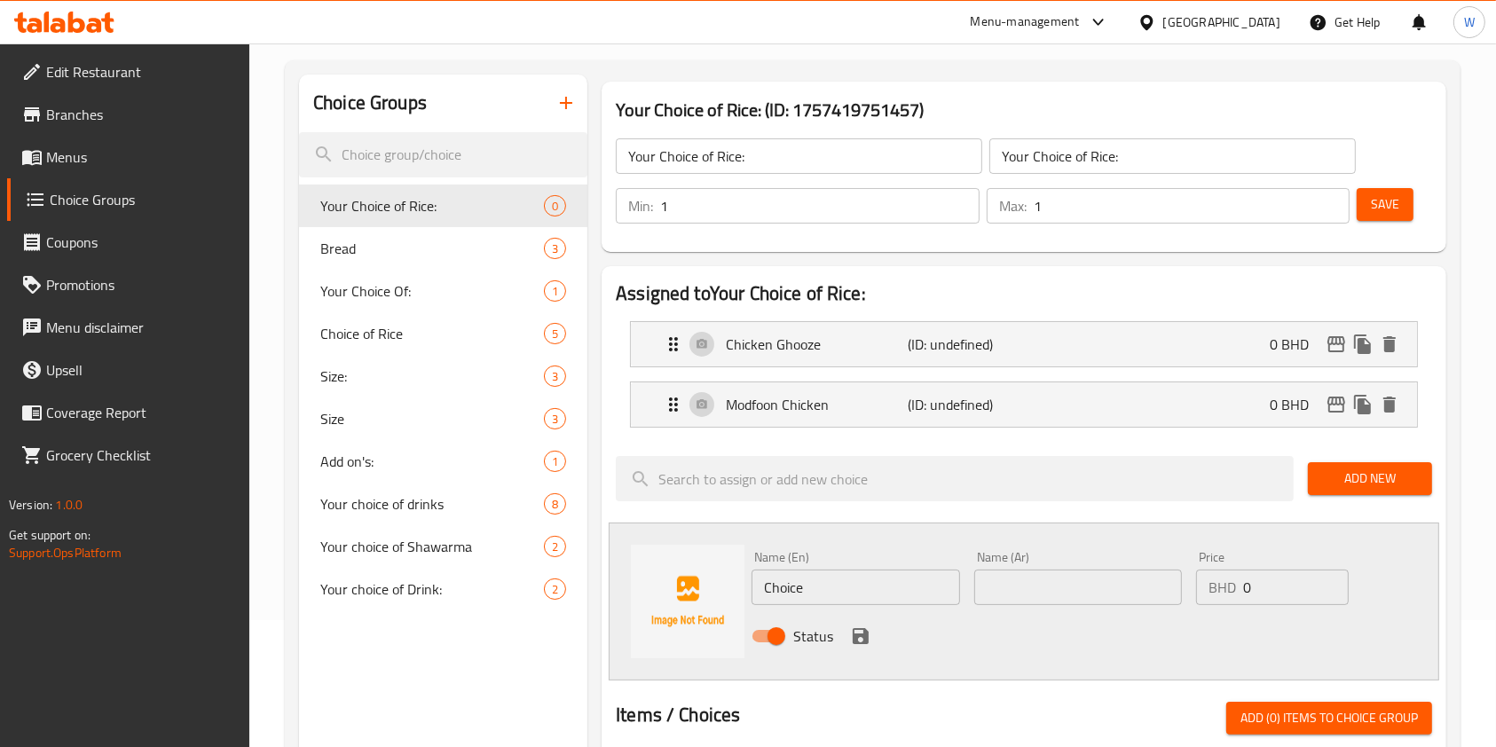
click at [895, 562] on div "Name (En) Choice Name (En)" at bounding box center [856, 578] width 208 height 54
click at [895, 571] on input "Choice" at bounding box center [856, 587] width 208 height 35
click at [894, 571] on input "Choice" at bounding box center [856, 587] width 208 height 35
paste input "Mandi Chicken"
type input "Mandi Chicken"
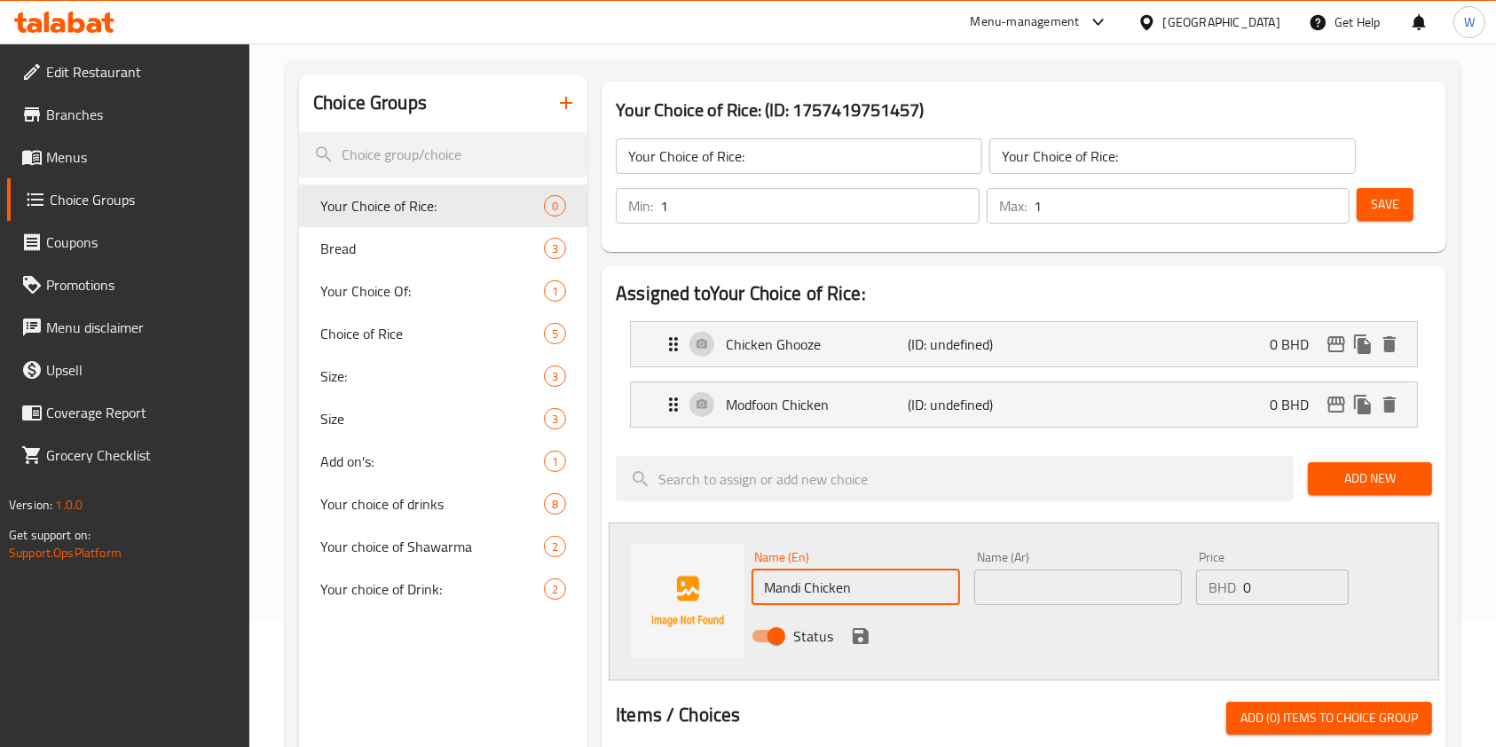
click at [994, 587] on input "text" at bounding box center [1078, 587] width 208 height 35
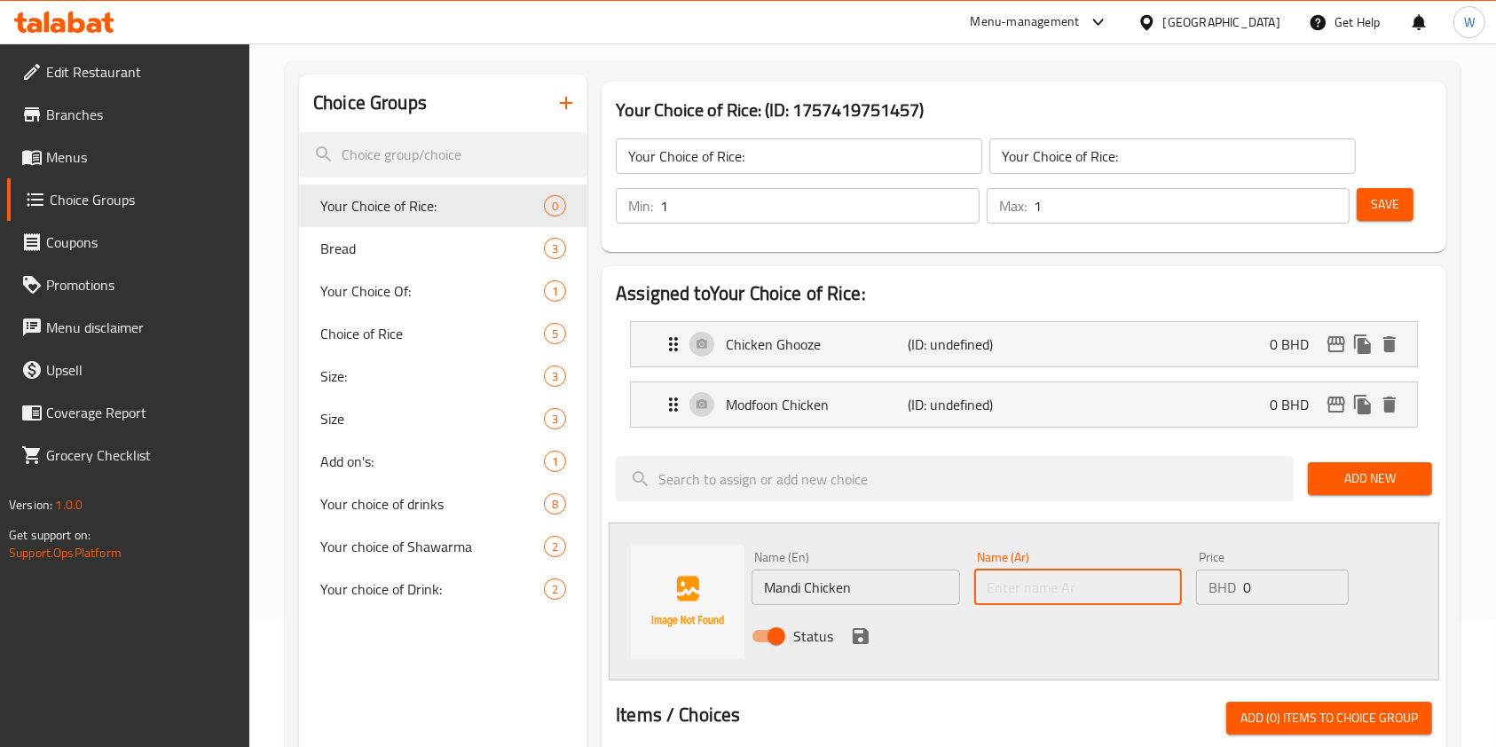
paste input "Mandi Chicken"
type input "Mandi Chicken"
click at [863, 640] on icon "save" at bounding box center [861, 636] width 16 height 16
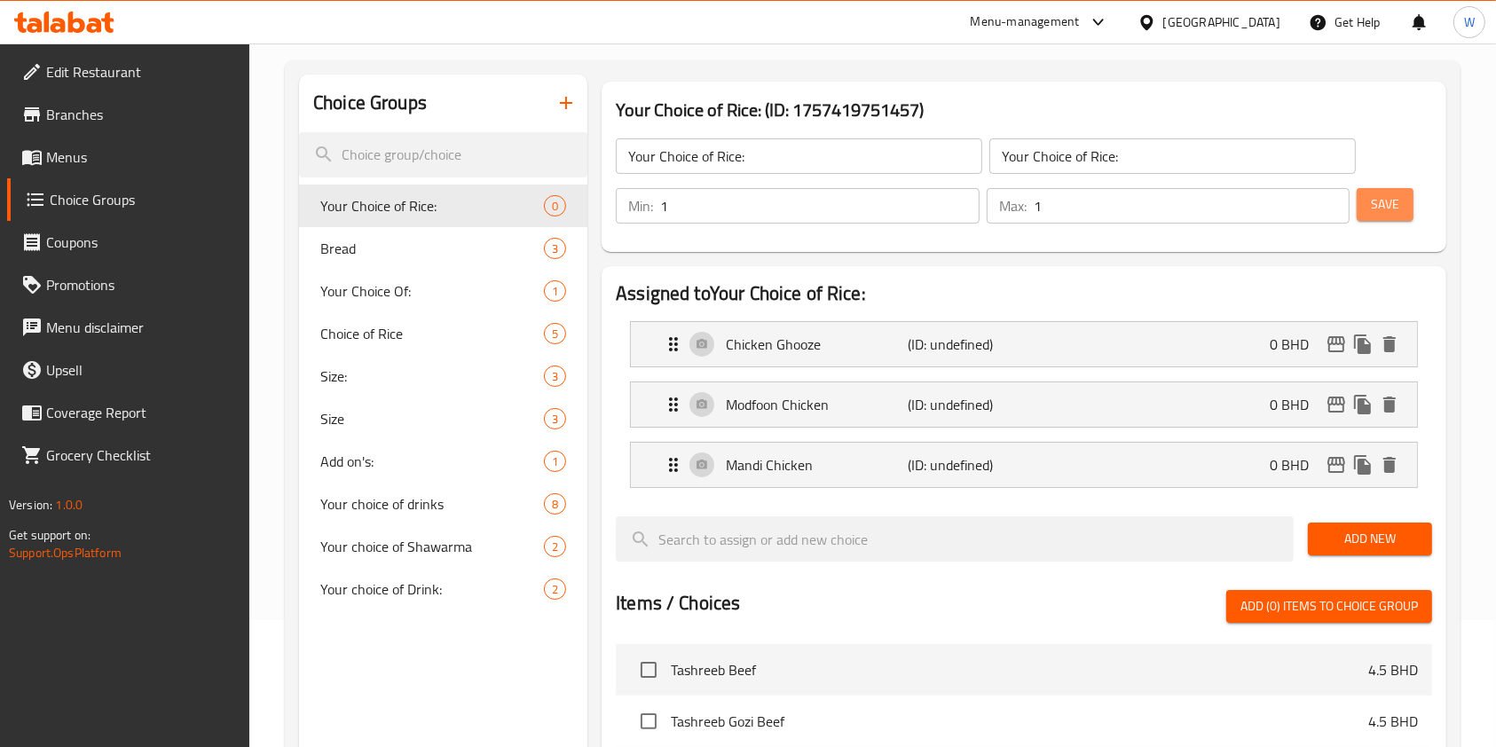
click at [1383, 201] on span "Save" at bounding box center [1385, 204] width 28 height 22
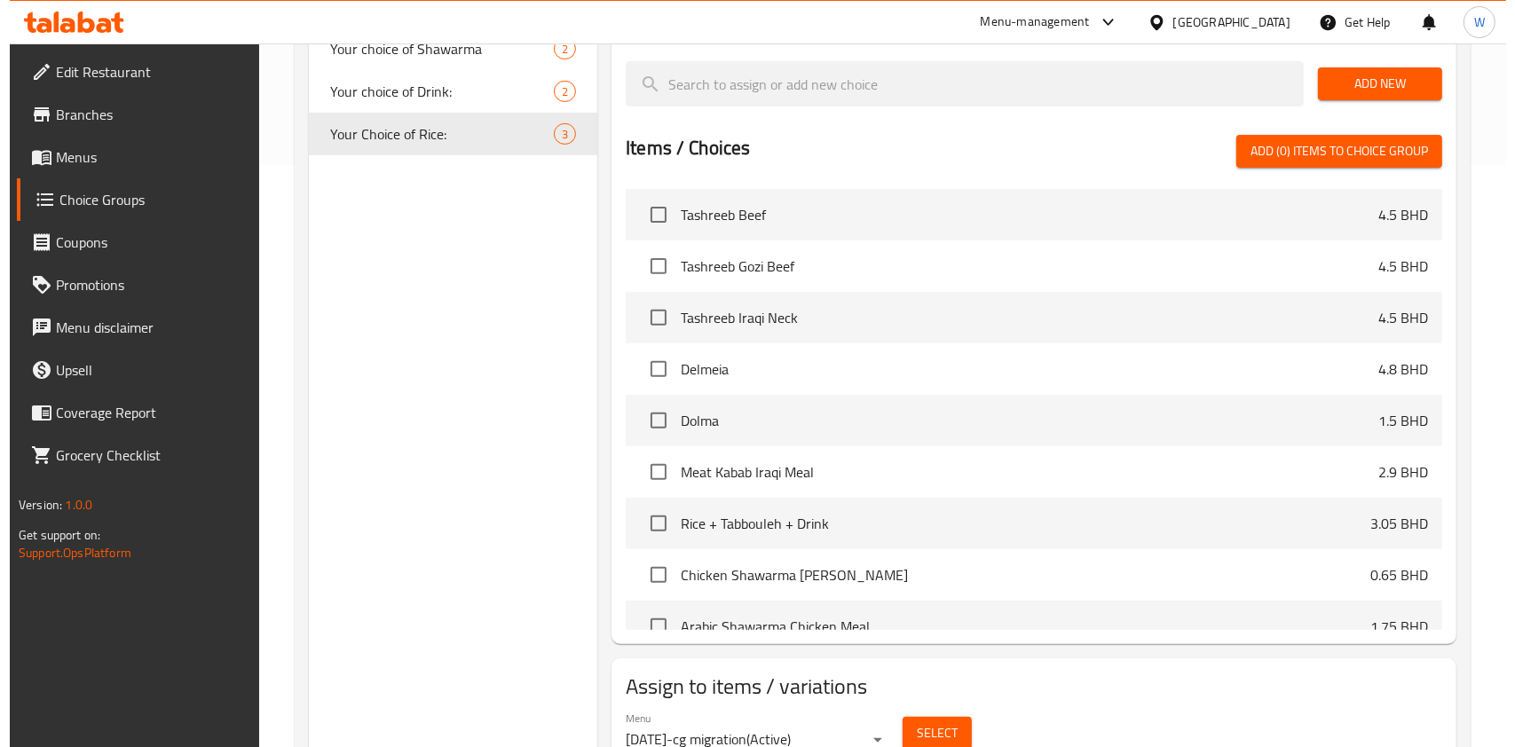
scroll to position [660, 0]
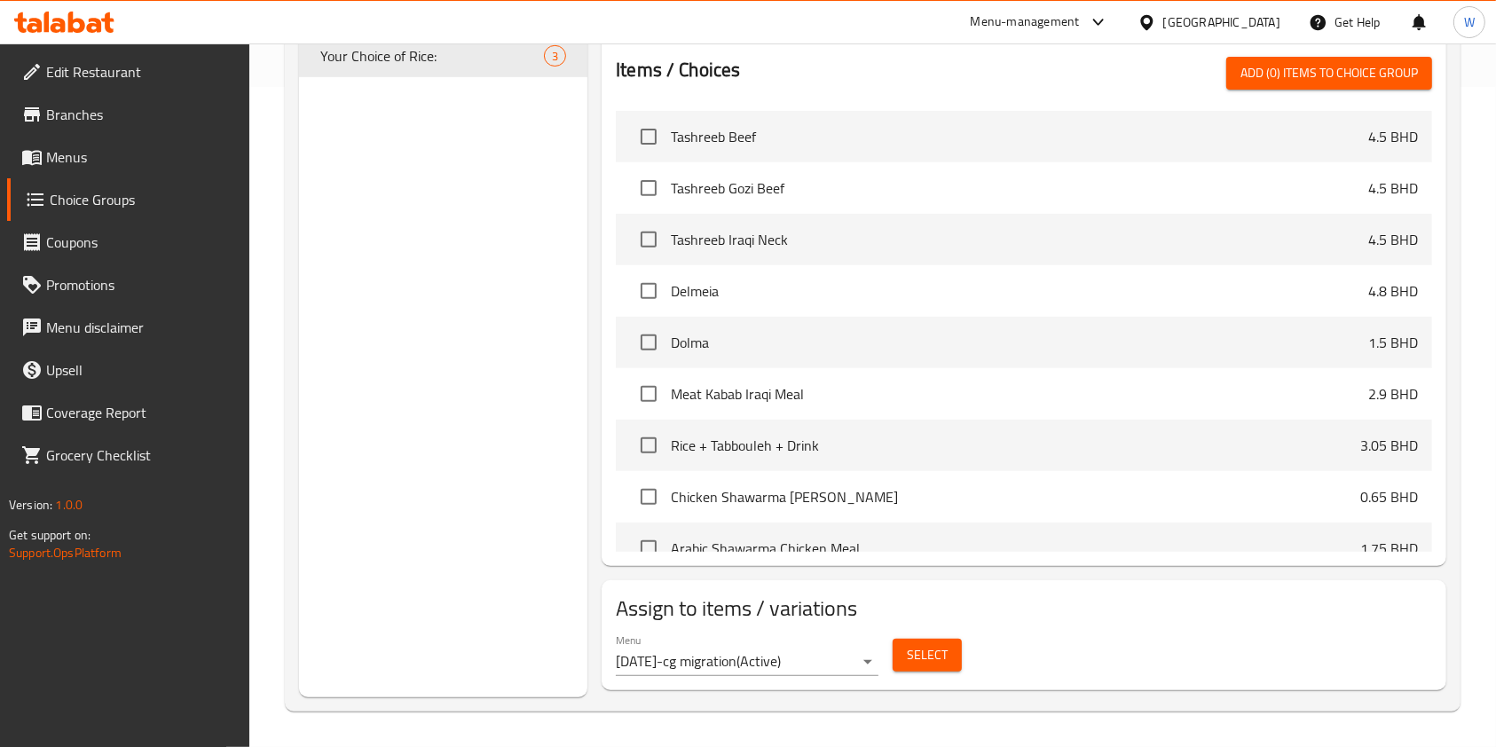
click at [955, 659] on button "Select" at bounding box center [927, 655] width 69 height 33
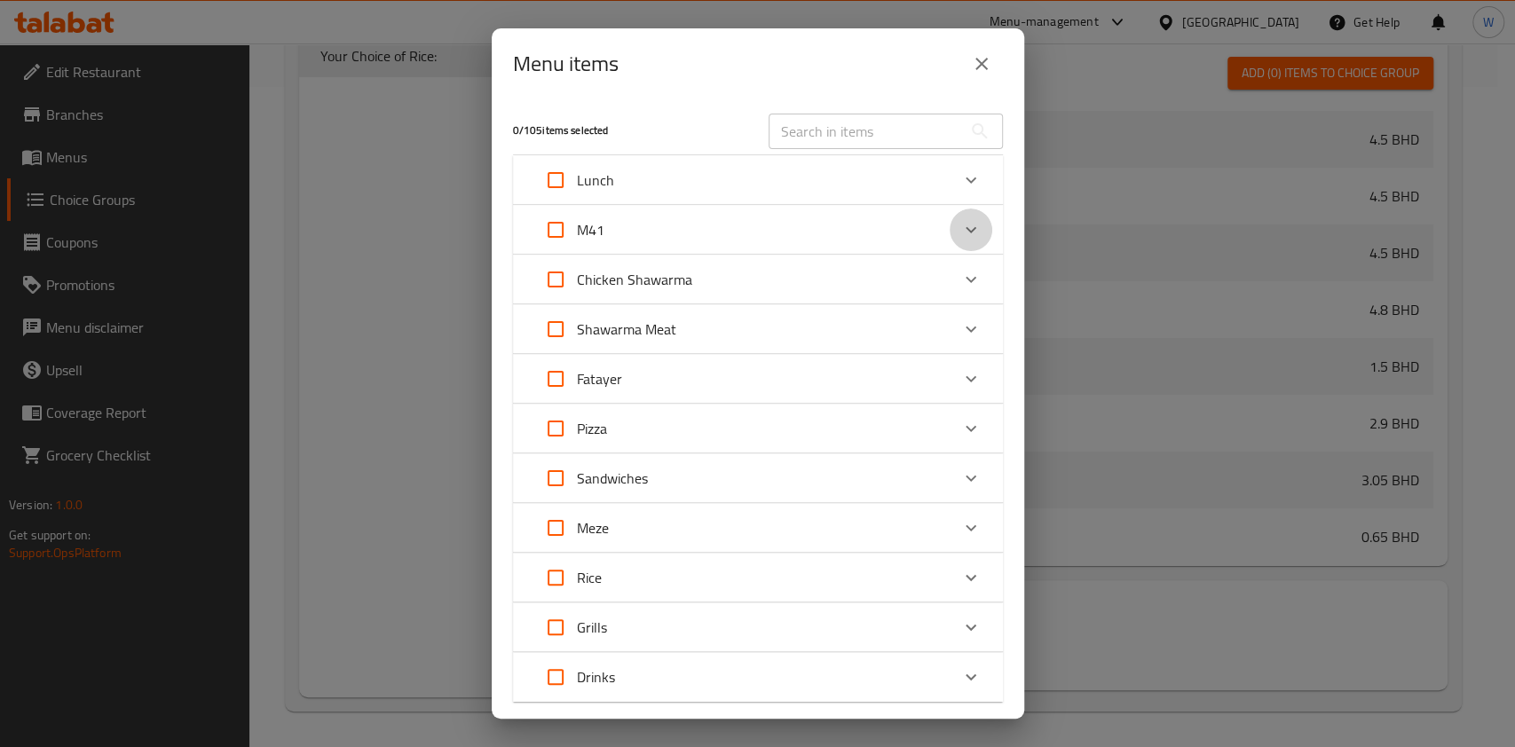
click at [960, 233] on icon "Expand" at bounding box center [970, 229] width 21 height 21
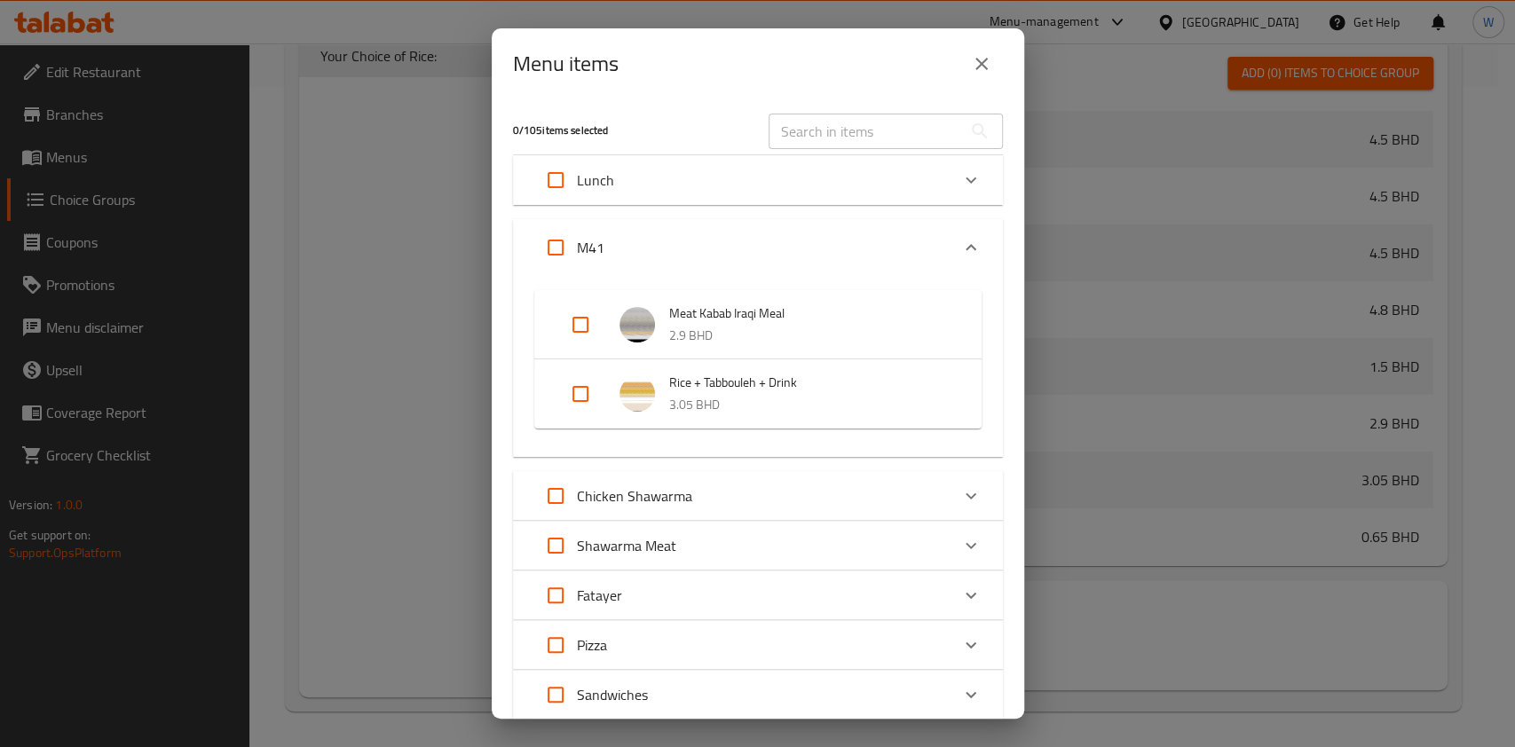
click at [575, 398] on input "Expand" at bounding box center [580, 394] width 43 height 43
checkbox input "true"
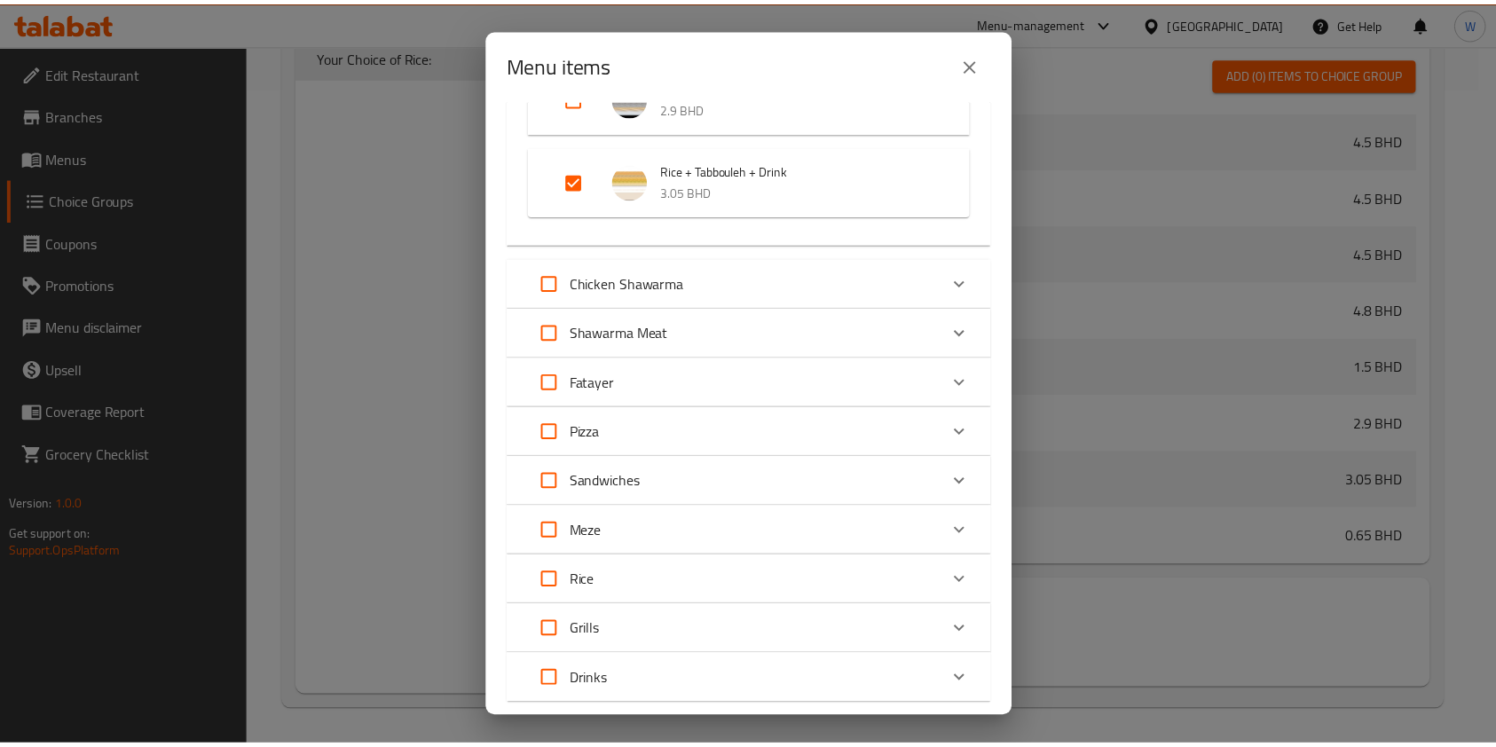
scroll to position [337, 0]
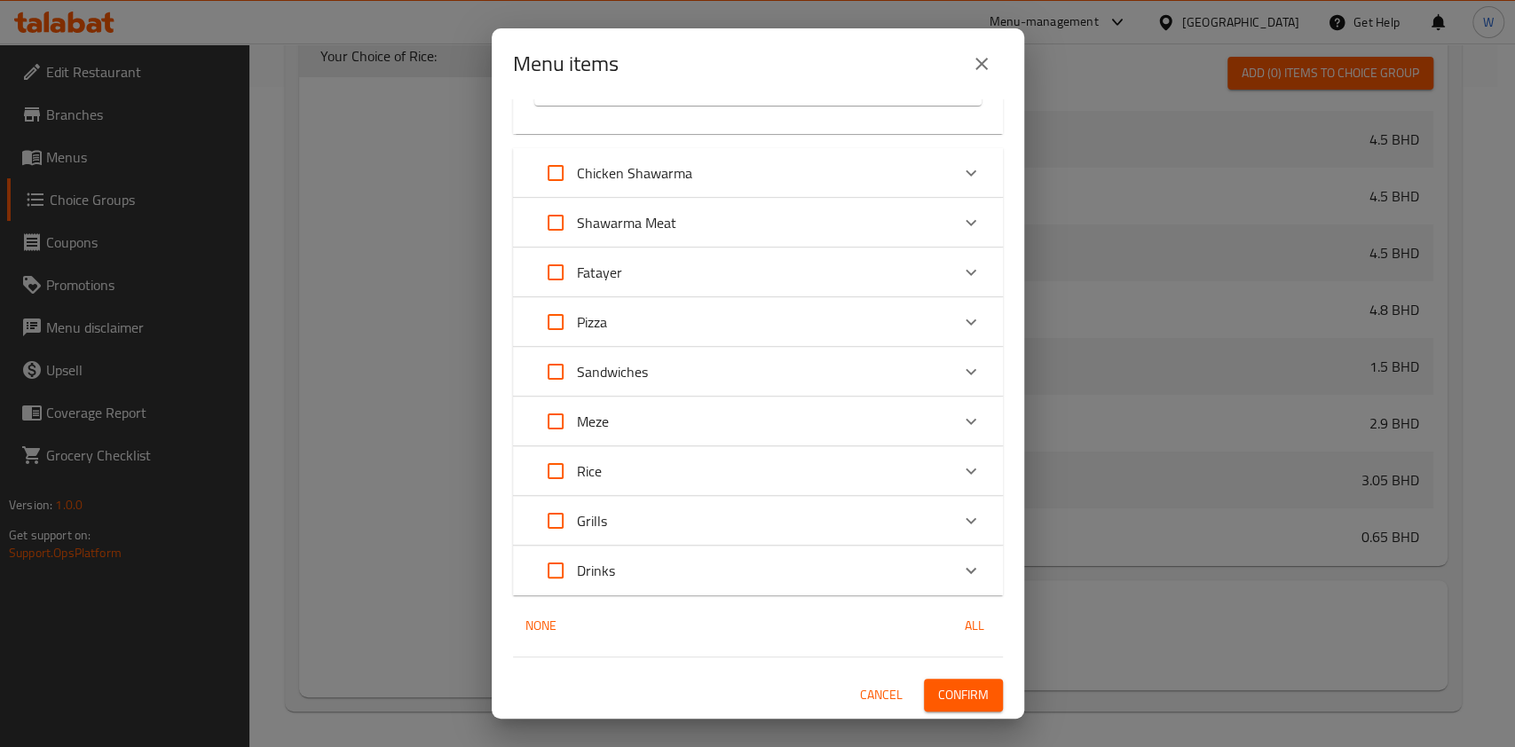
click at [944, 693] on span "Confirm" at bounding box center [963, 695] width 51 height 22
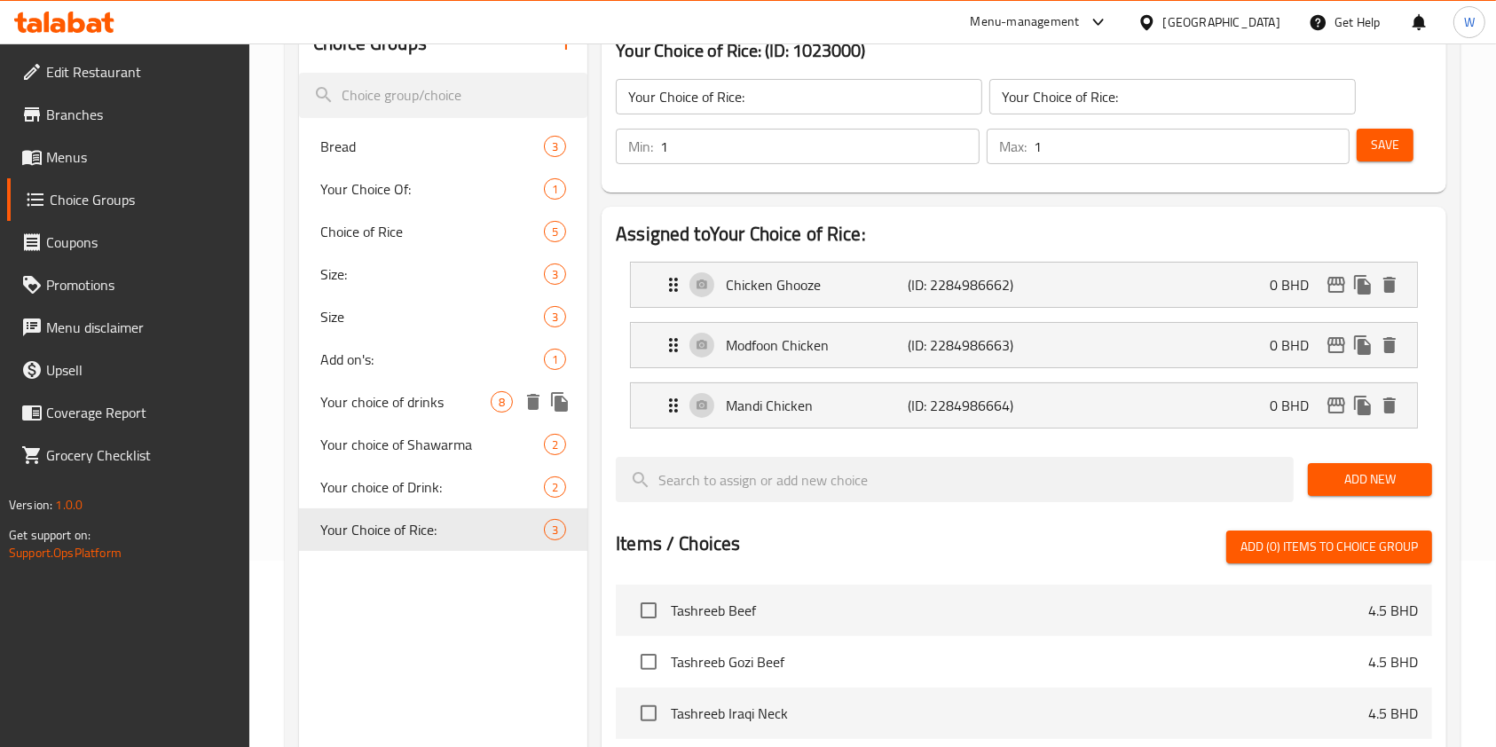
scroll to position [0, 0]
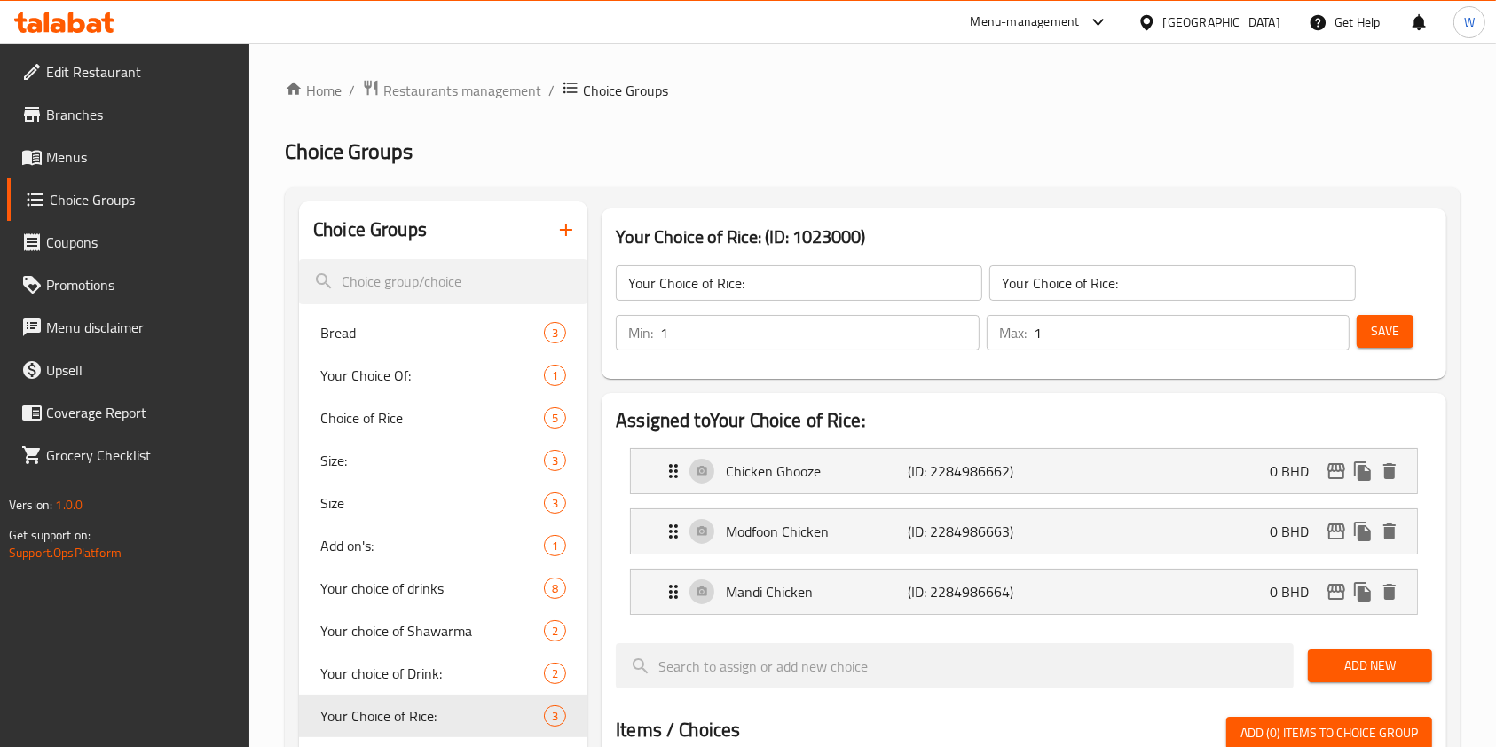
click at [66, 154] on span "Menus" at bounding box center [141, 156] width 190 height 21
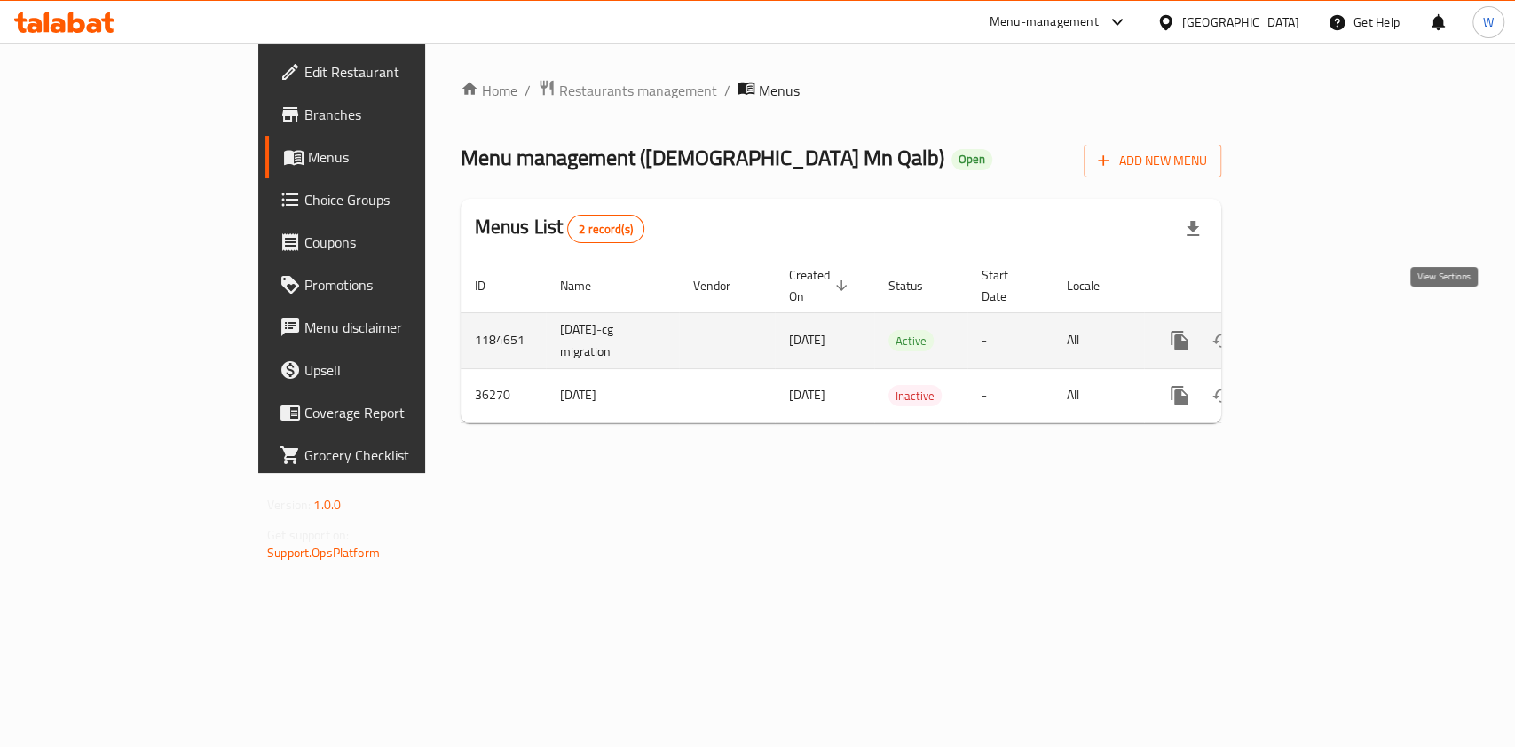
click at [1318, 330] on icon "enhanced table" at bounding box center [1307, 340] width 21 height 21
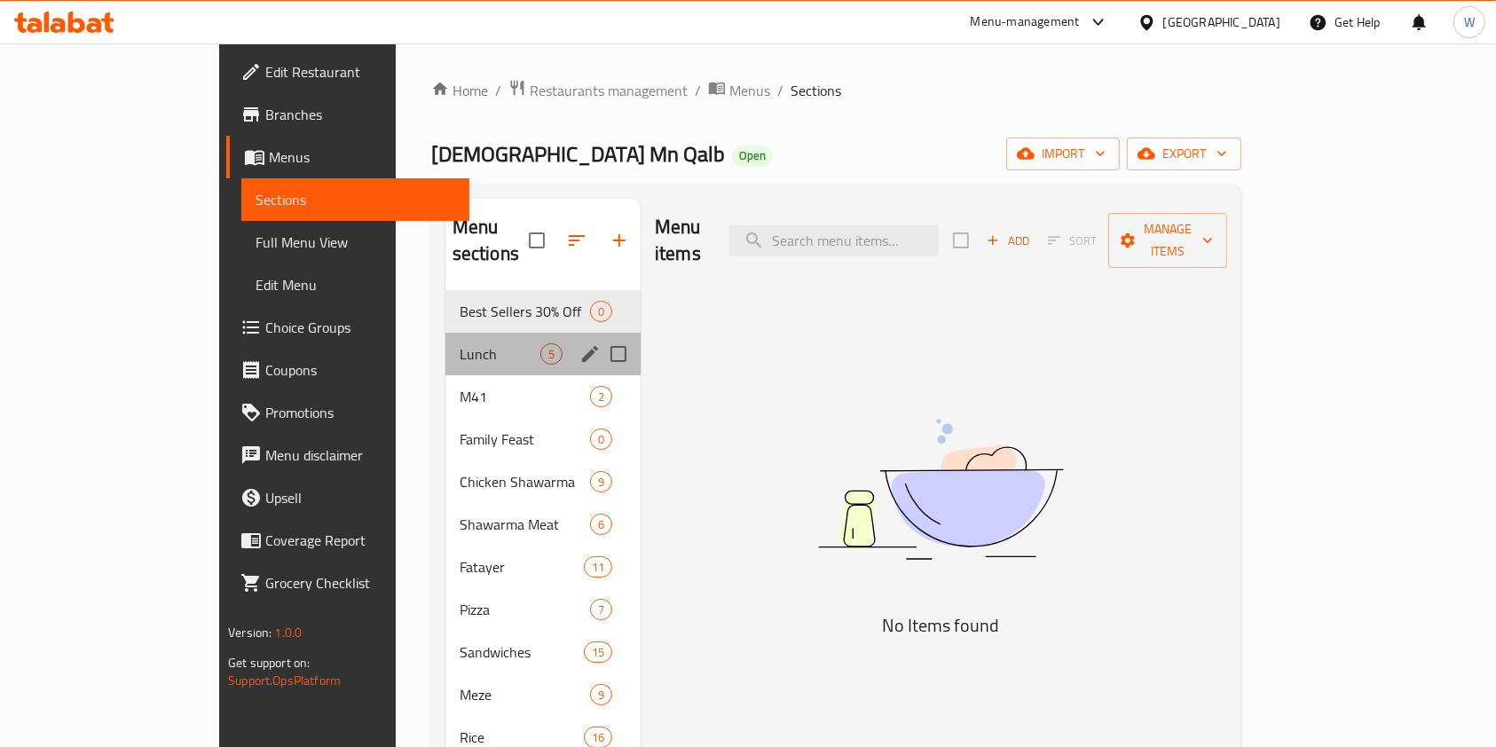
click at [445, 340] on div "Lunch 5" at bounding box center [542, 354] width 195 height 43
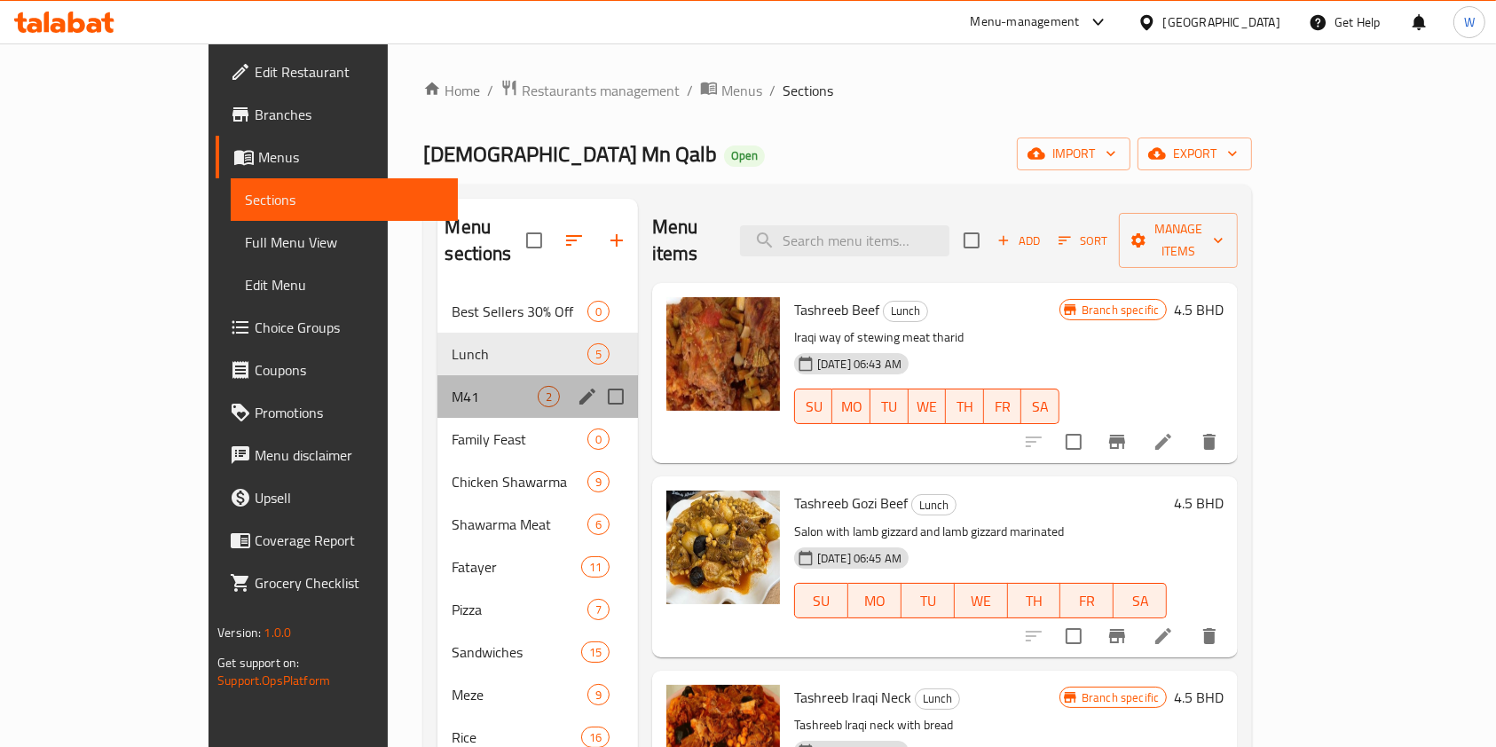
click at [437, 375] on div "M41 2" at bounding box center [537, 396] width 200 height 43
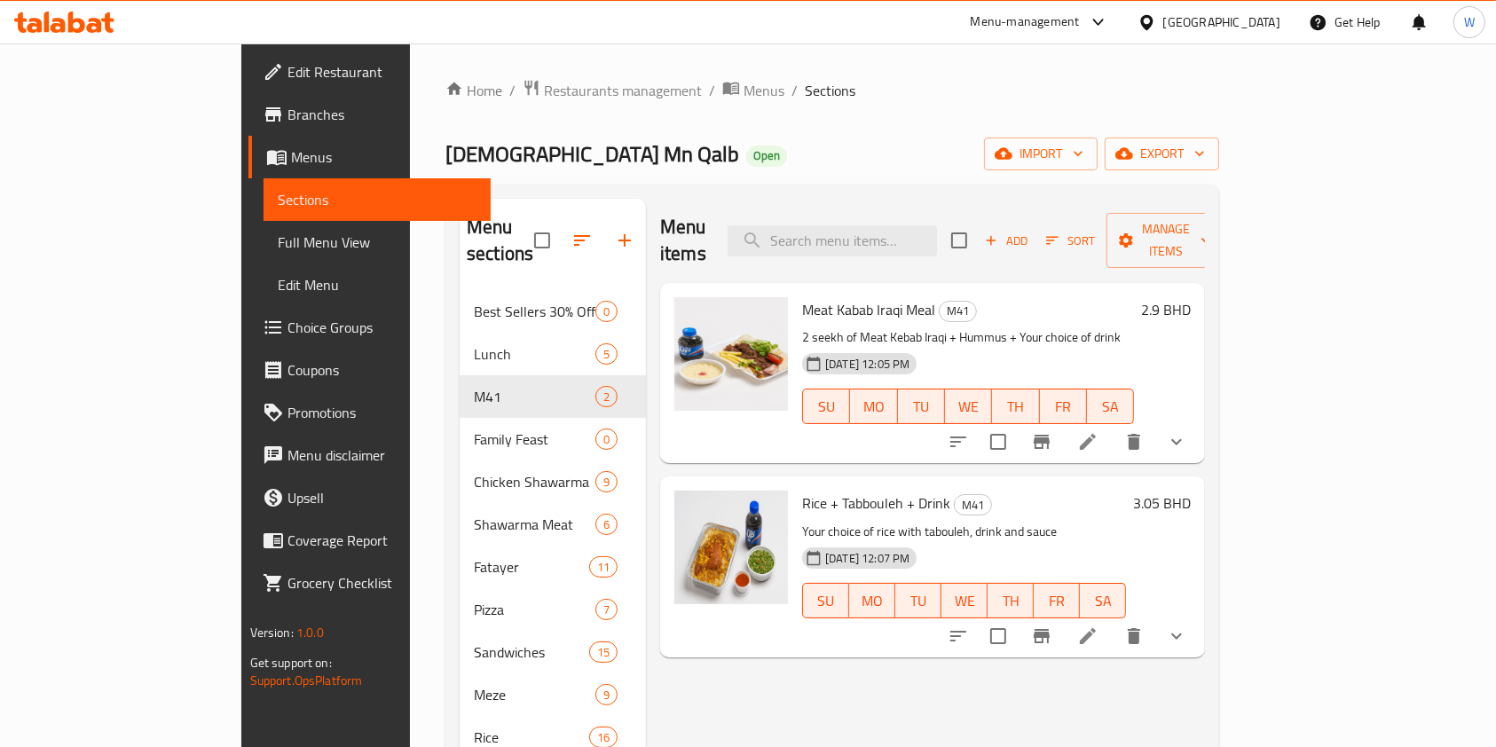
click at [1072, 696] on div "Menu items Add Sort Manage items Meat Kabab Iraqi Meal M41 2 seekh of Meat Keba…" at bounding box center [925, 572] width 559 height 747
click at [1187, 626] on icon "show more" at bounding box center [1176, 636] width 21 height 21
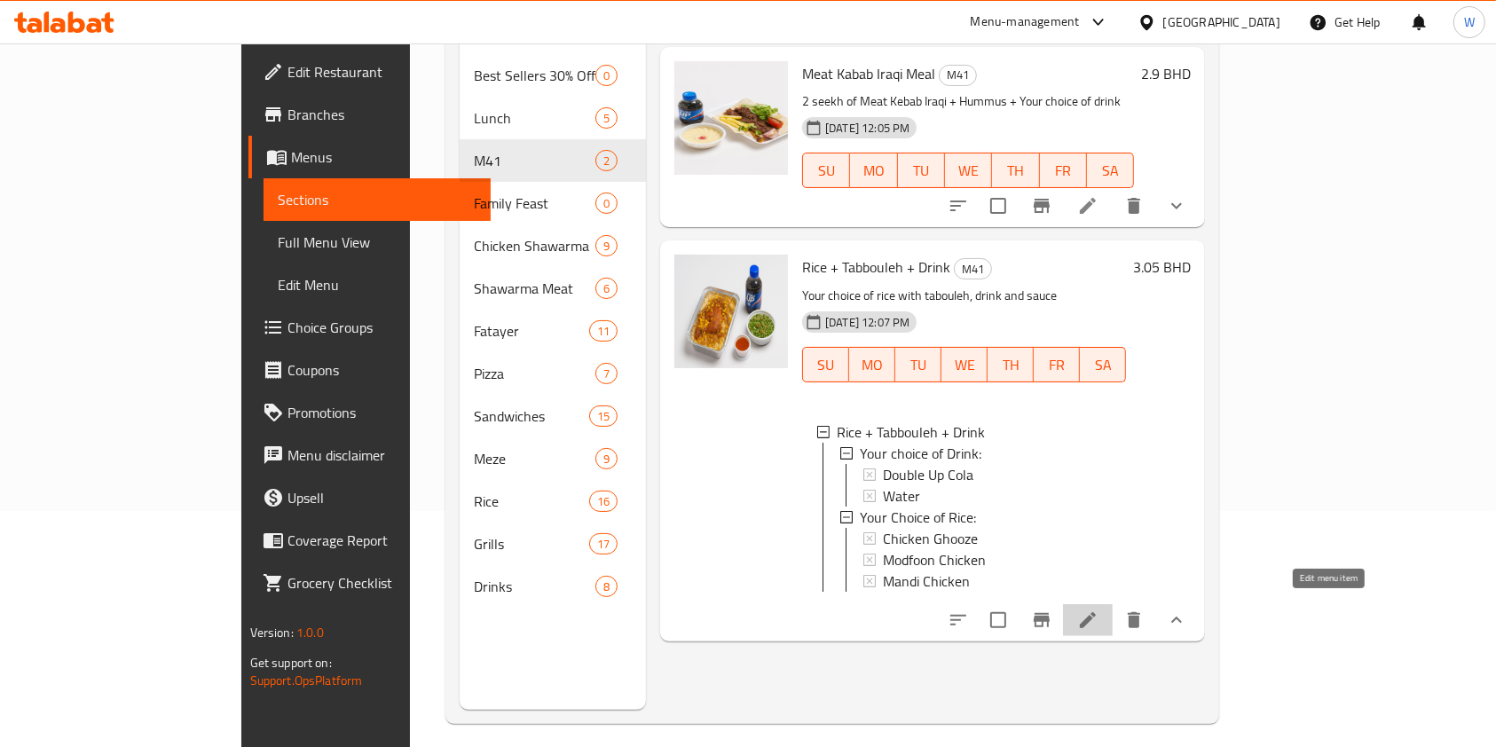
click at [1099, 613] on icon at bounding box center [1087, 620] width 21 height 21
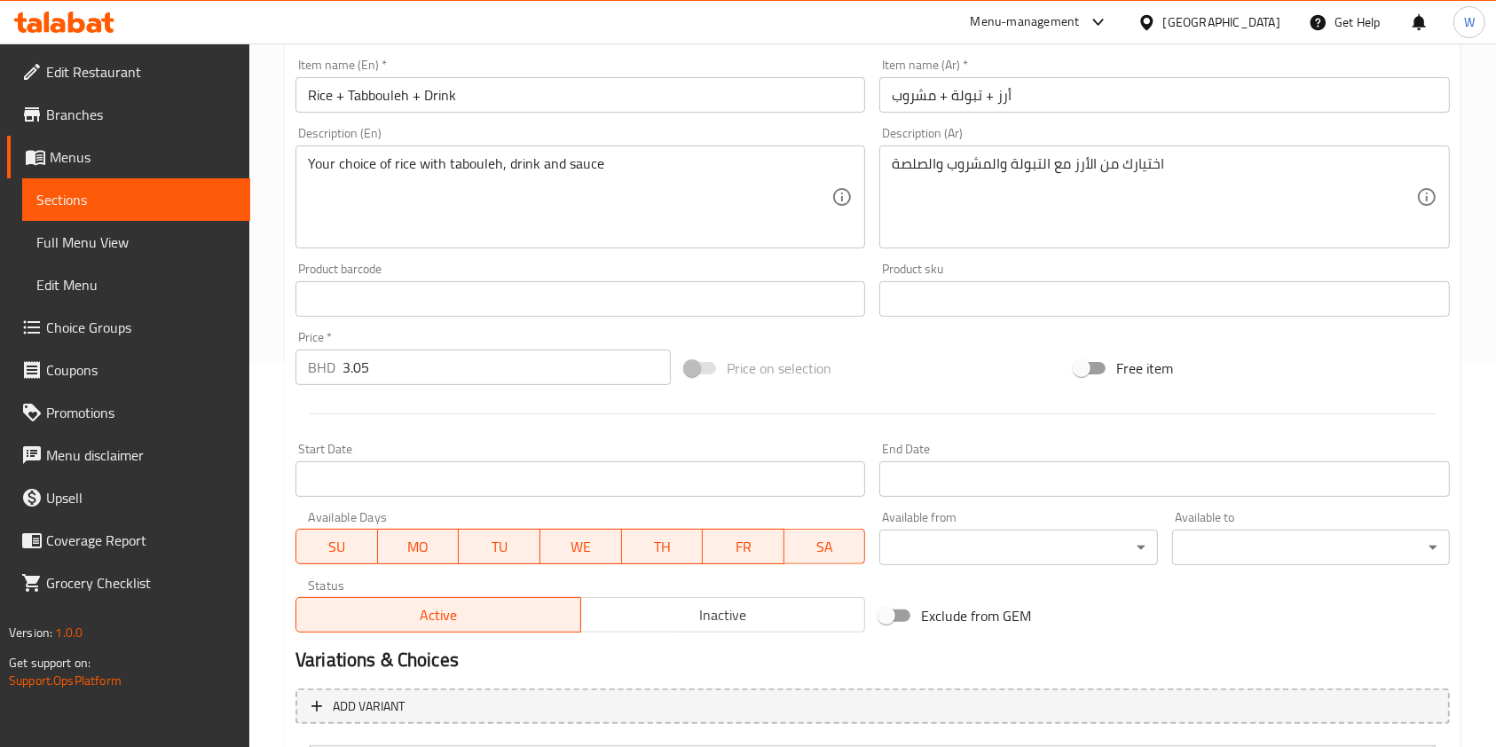
scroll to position [634, 0]
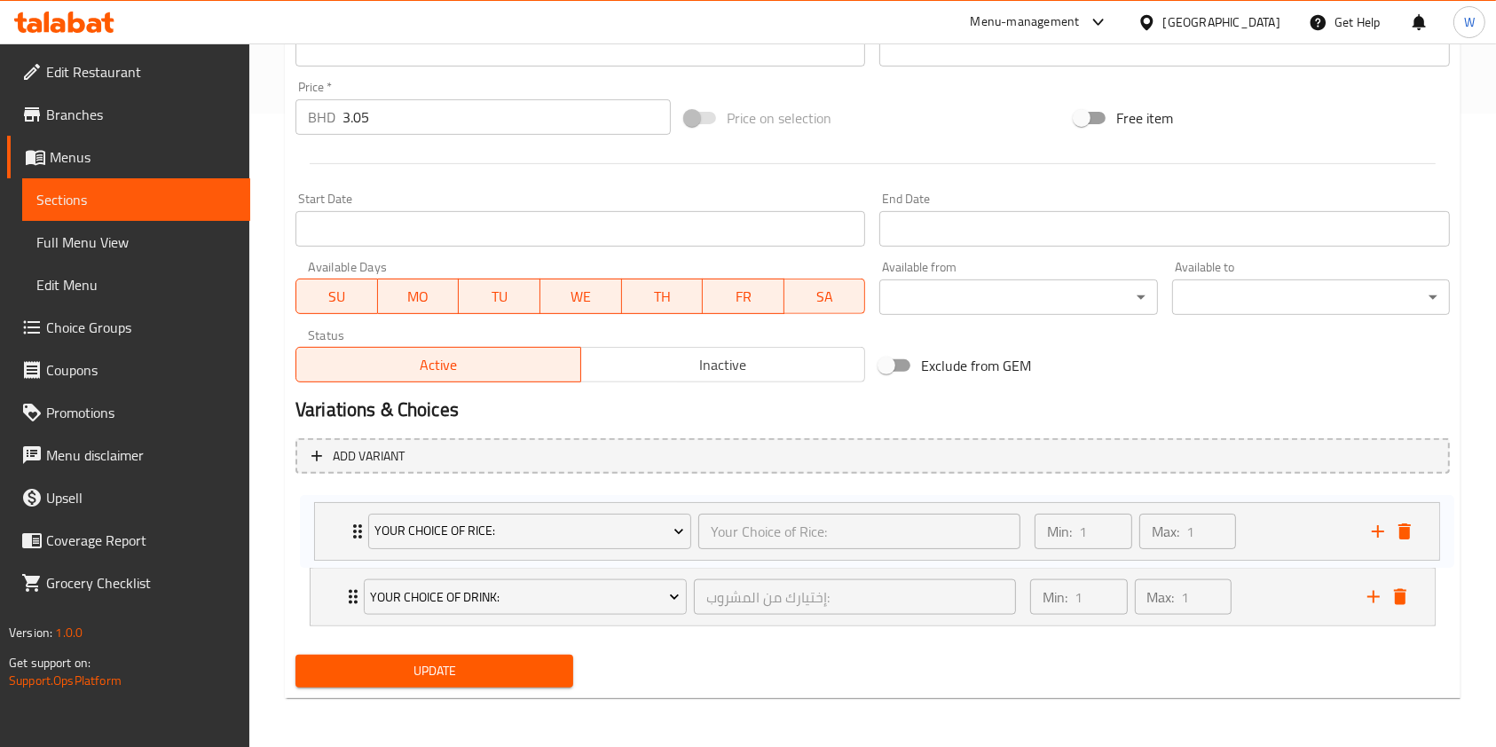
drag, startPoint x: 348, startPoint y: 589, endPoint x: 362, endPoint y: 534, distance: 56.8
click at [356, 501] on div "Your choice of Drink: إختيارك من المشروب: ​ Min: 1 ​ Max: 1 ​ Double Up Cola (I…" at bounding box center [873, 561] width 1155 height 146
click at [394, 650] on div "Update" at bounding box center [434, 671] width 292 height 47
click at [398, 667] on span "Update" at bounding box center [434, 671] width 249 height 22
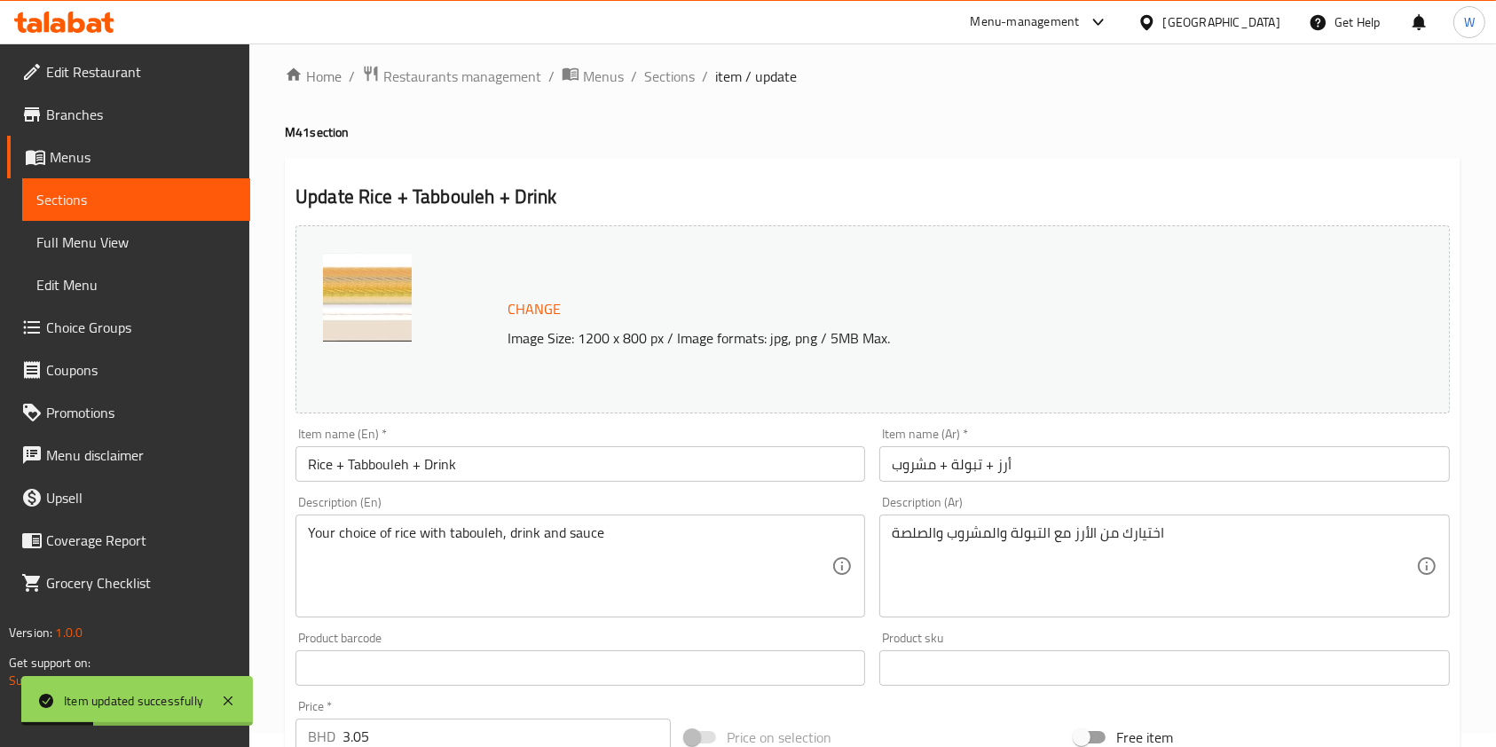
scroll to position [0, 0]
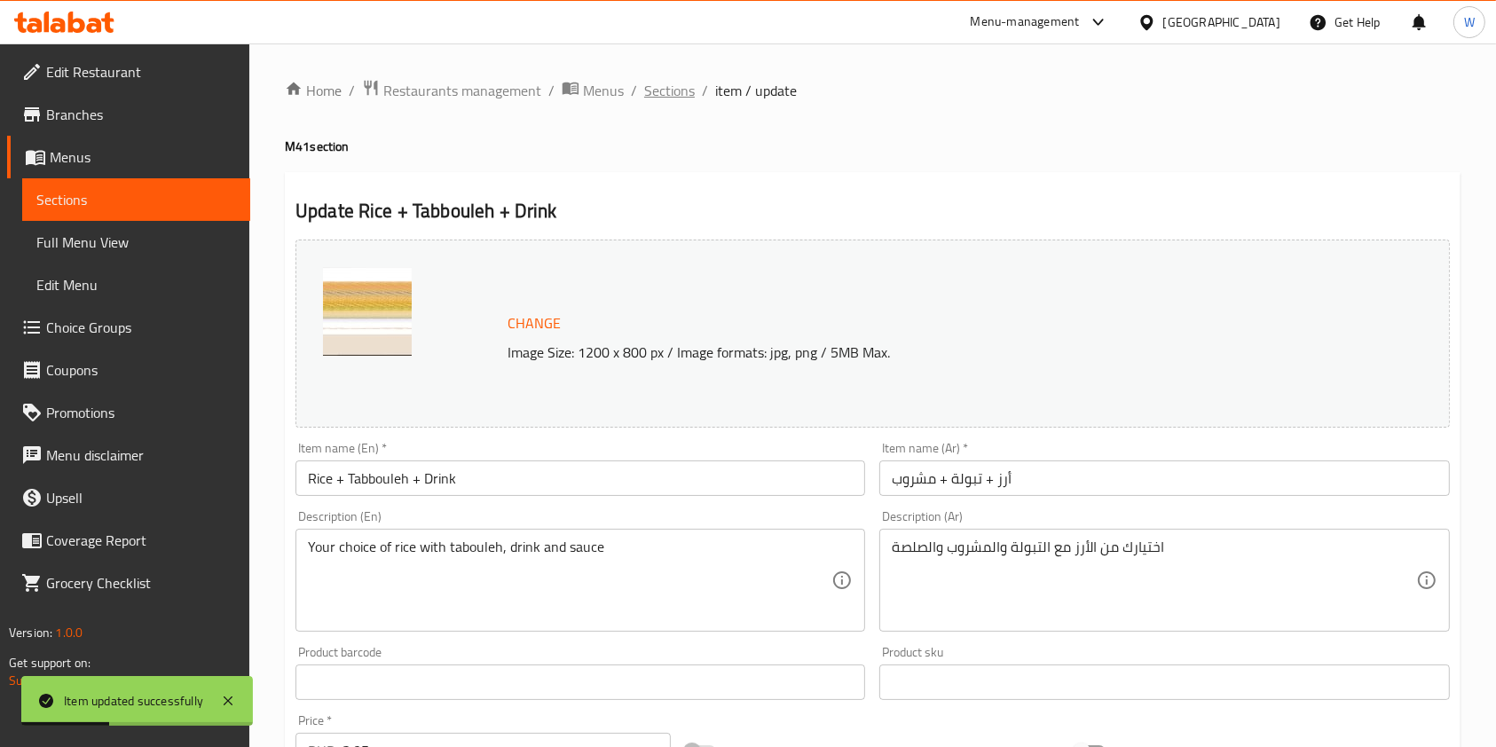
click at [664, 80] on span "Sections" at bounding box center [669, 90] width 51 height 21
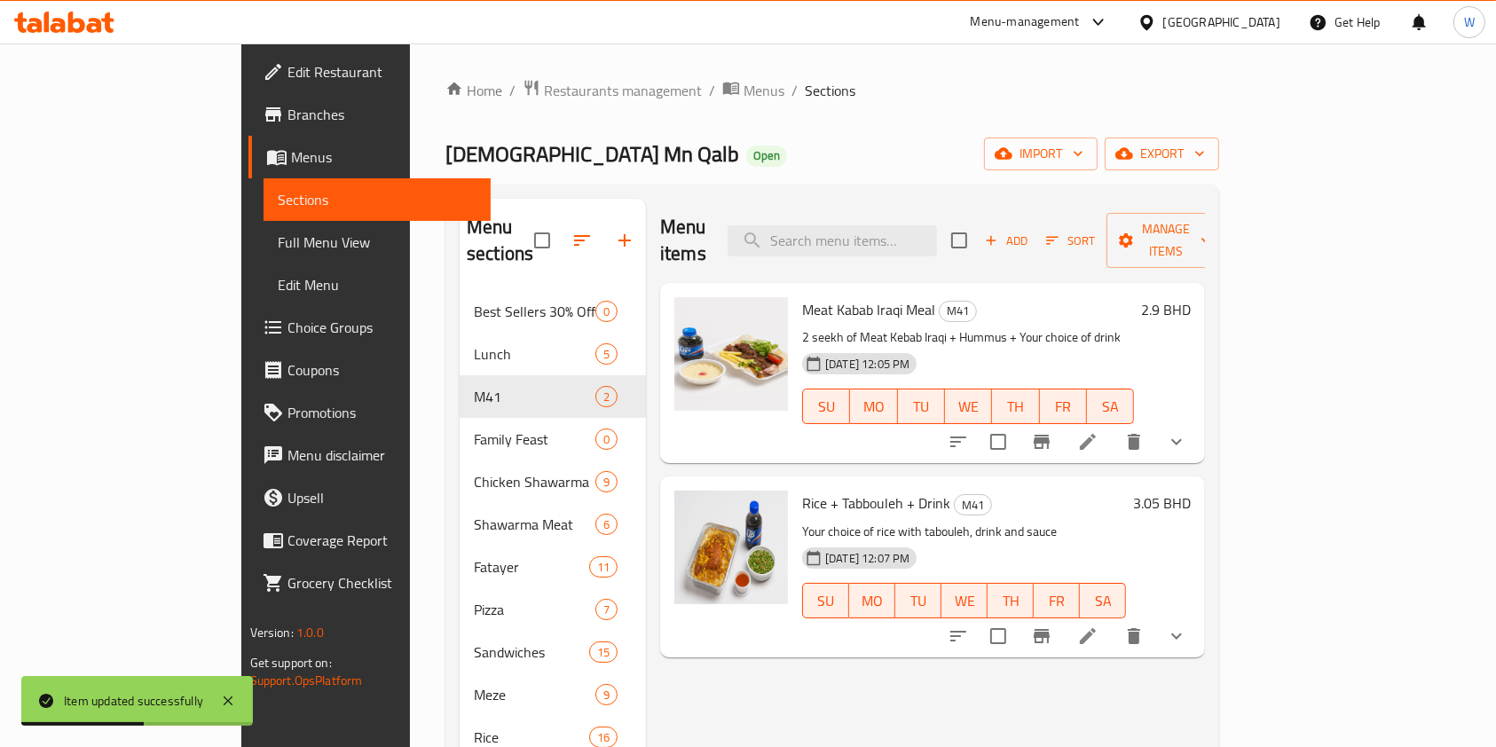
click at [895, 678] on div "Menu items Add Sort Manage items Meat Kabab Iraqi Meal M41 2 seekh of Meat Keba…" at bounding box center [925, 572] width 559 height 747
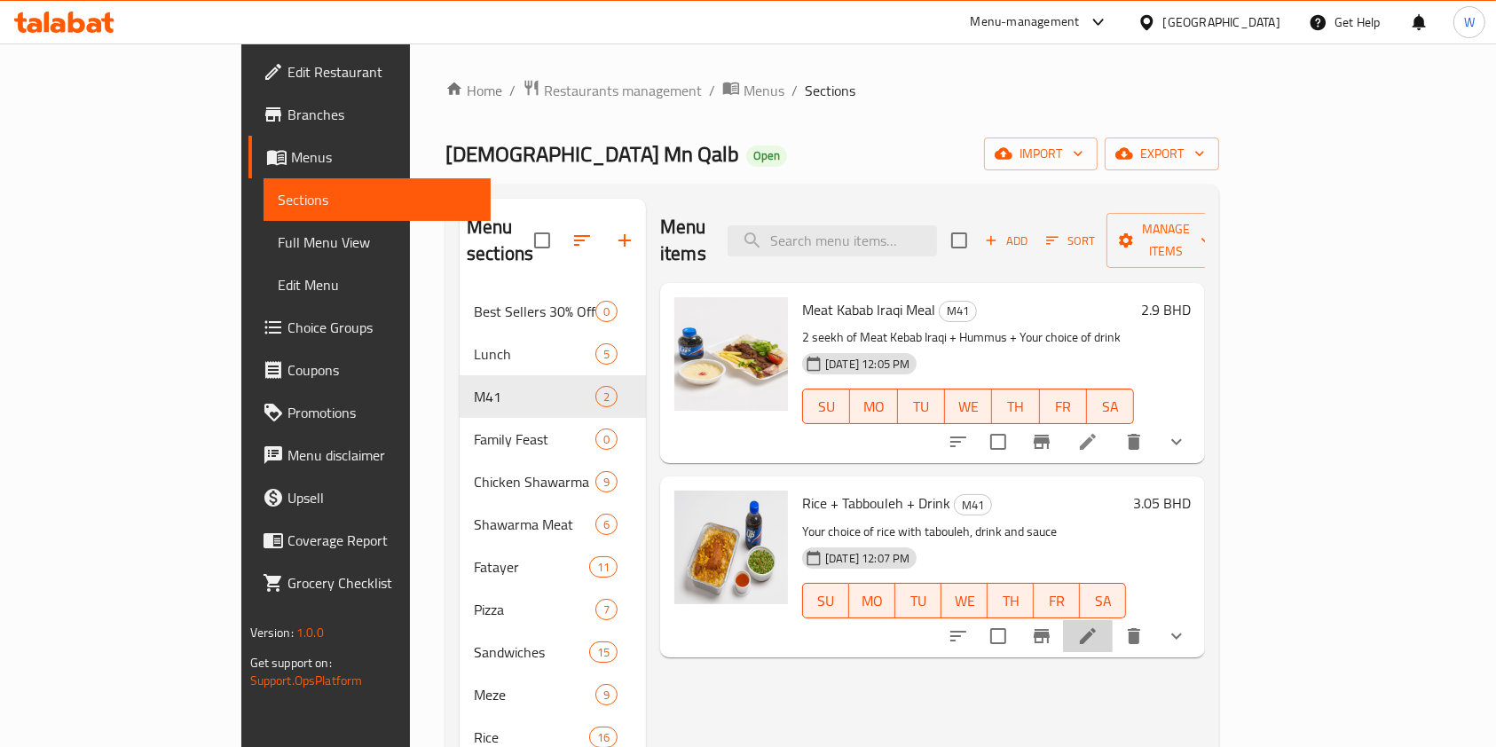
click at [1113, 620] on li at bounding box center [1088, 636] width 50 height 32
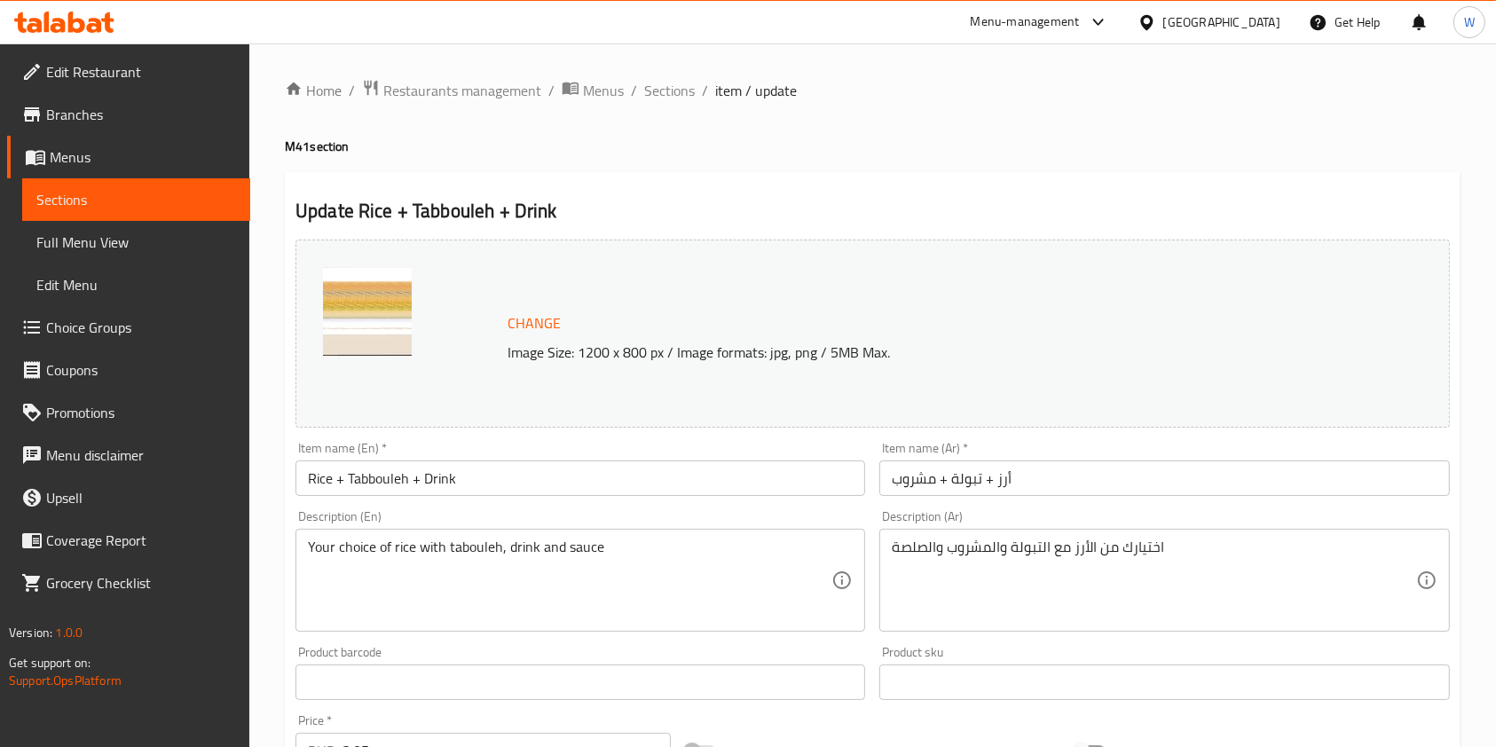
click at [693, 89] on ol "Home / Restaurants management / Menus / Sections / item / update" at bounding box center [873, 90] width 1176 height 23
click at [689, 90] on span "Sections" at bounding box center [669, 90] width 51 height 21
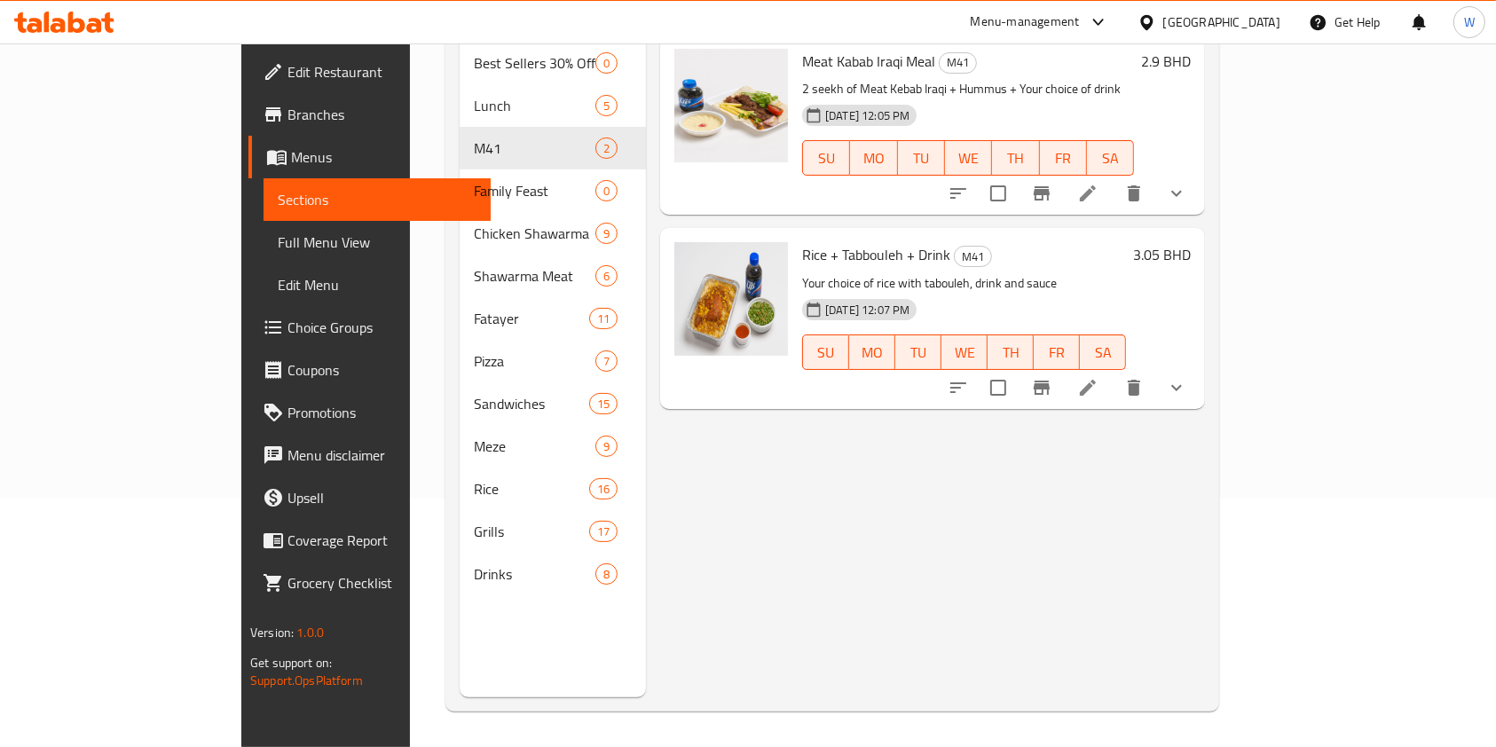
scroll to position [12, 0]
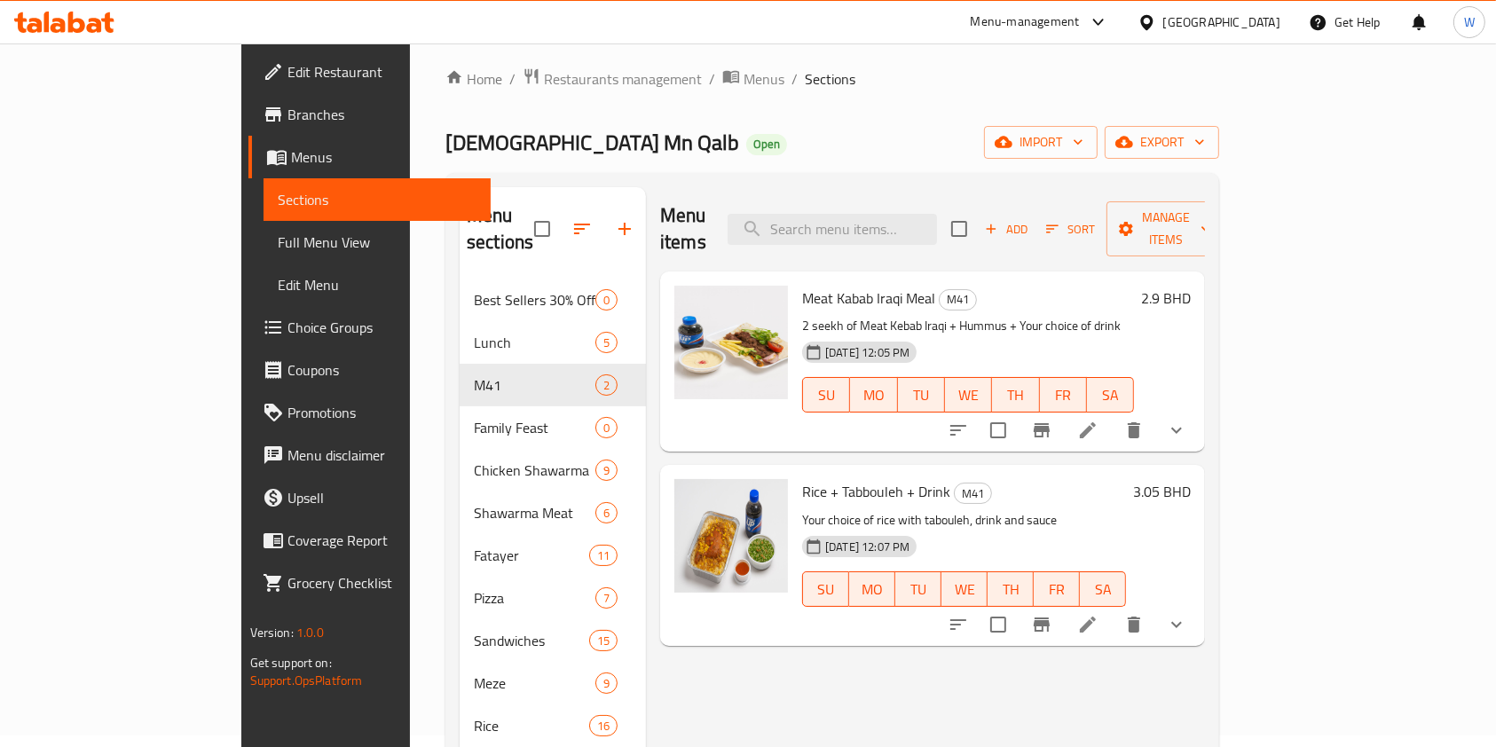
click at [1099, 420] on icon at bounding box center [1087, 430] width 21 height 21
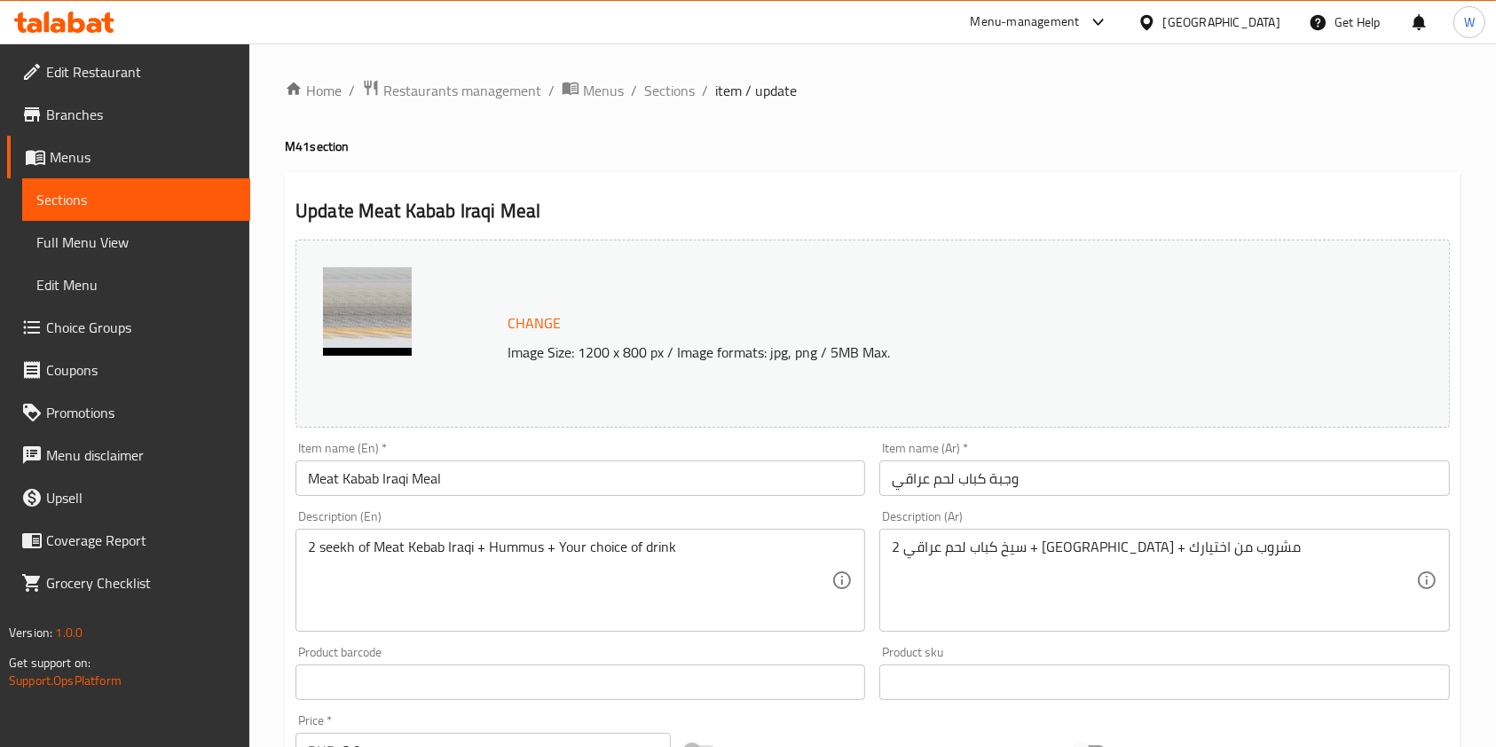
click at [182, 102] on link "Branches" at bounding box center [128, 114] width 243 height 43
